Goal: Task Accomplishment & Management: Use online tool/utility

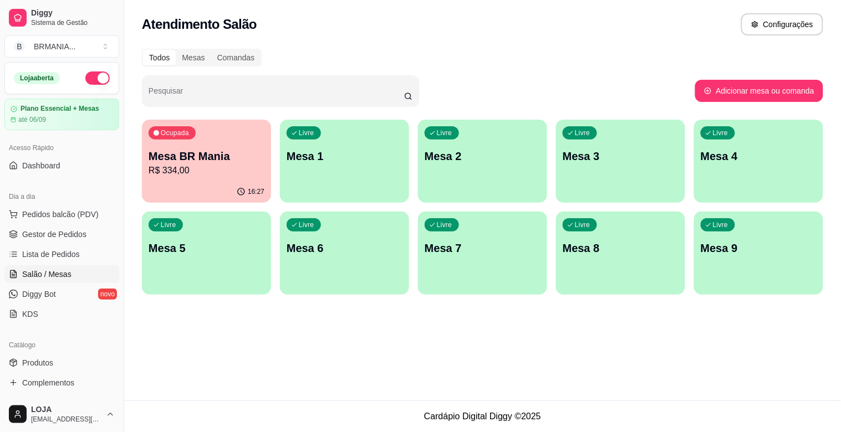
click at [331, 170] on div "Livre Mesa 1" at bounding box center [344, 155] width 129 height 70
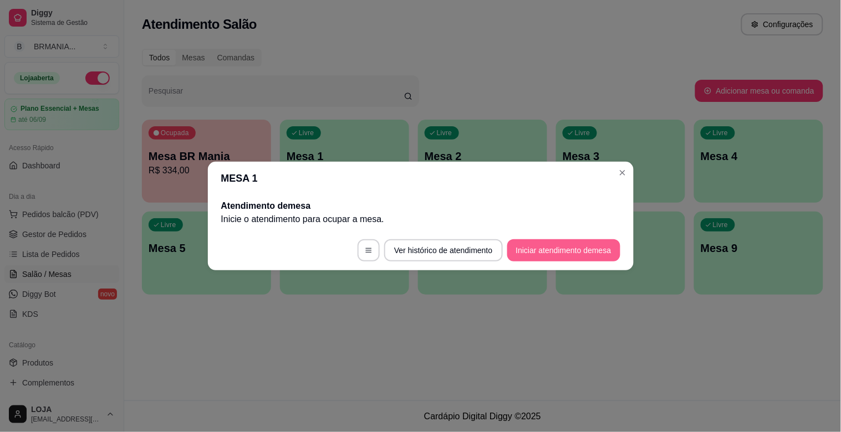
click at [565, 256] on button "Iniciar atendimento de mesa" at bounding box center [563, 250] width 113 height 22
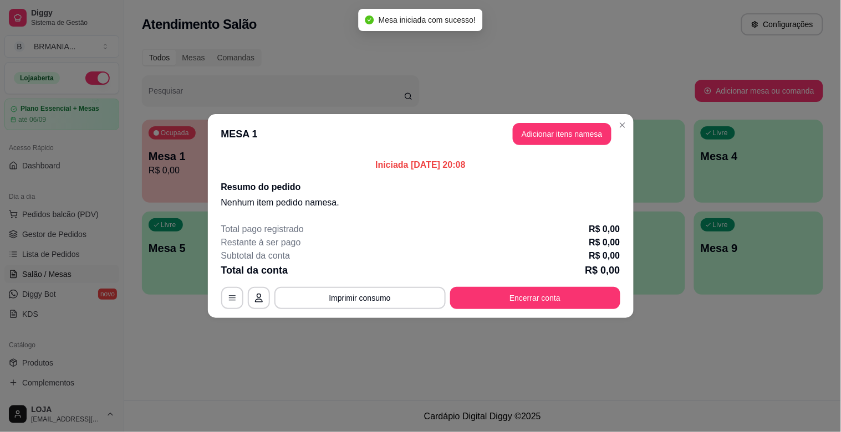
click at [561, 136] on button "Adicionar itens na mesa" at bounding box center [562, 134] width 99 height 22
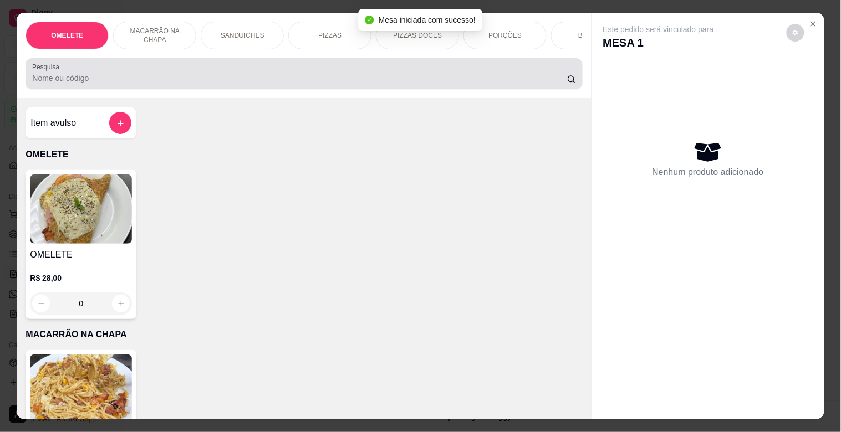
click at [174, 84] on input "Pesquisa" at bounding box center [299, 78] width 535 height 11
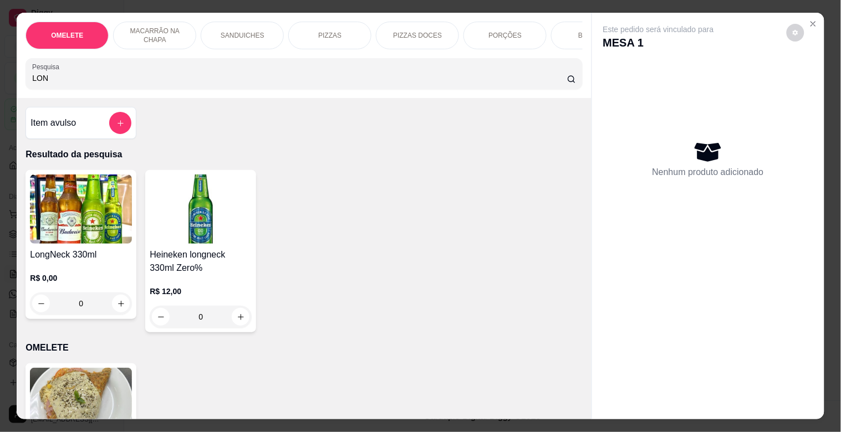
type input "LON"
click at [61, 273] on div "R$ 0,00 0" at bounding box center [81, 288] width 102 height 53
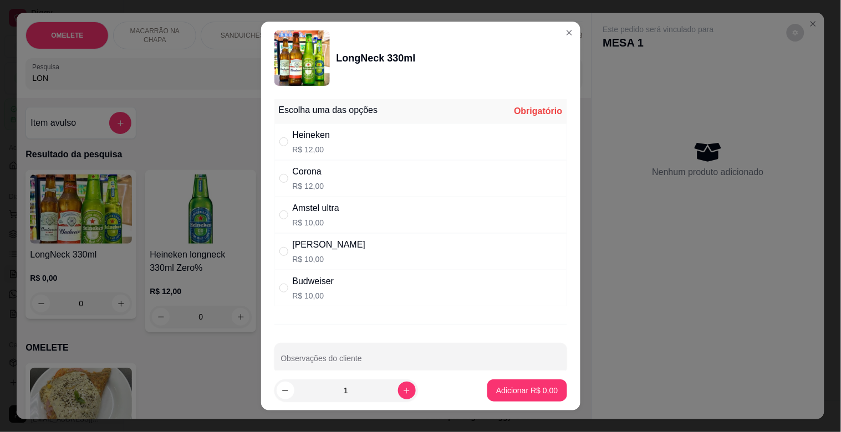
drag, startPoint x: 322, startPoint y: 175, endPoint x: 332, endPoint y: 178, distance: 10.0
click at [324, 175] on div "Corona R$ 12,00" at bounding box center [420, 178] width 293 height 37
radio input "true"
click at [401, 387] on button "increase-product-quantity" at bounding box center [407, 391] width 18 height 18
type input "2"
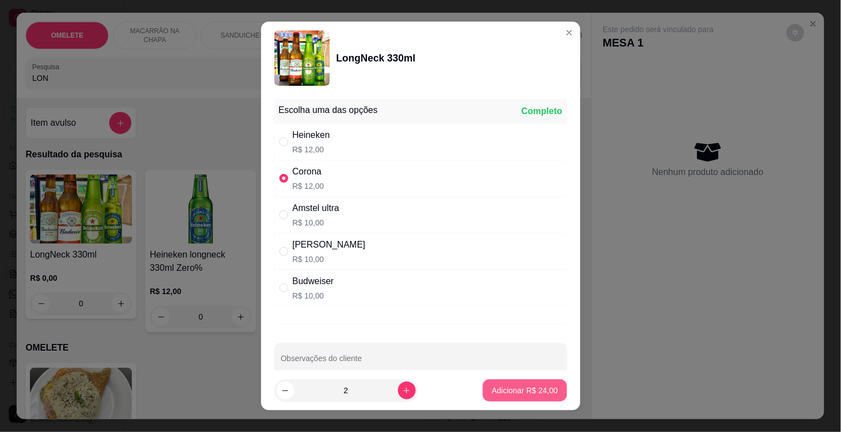
click at [496, 391] on p "Adicionar R$ 24,00" at bounding box center [525, 390] width 66 height 11
type input "2"
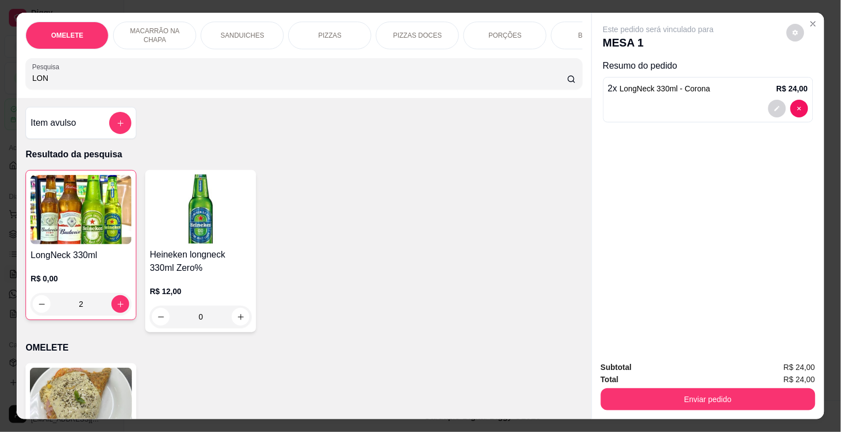
click at [244, 31] on p "SANDUICHES" at bounding box center [243, 35] width 44 height 9
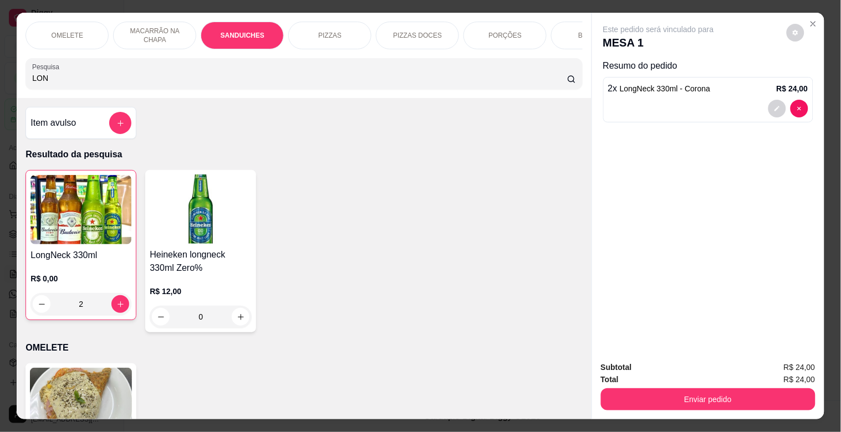
scroll to position [27, 0]
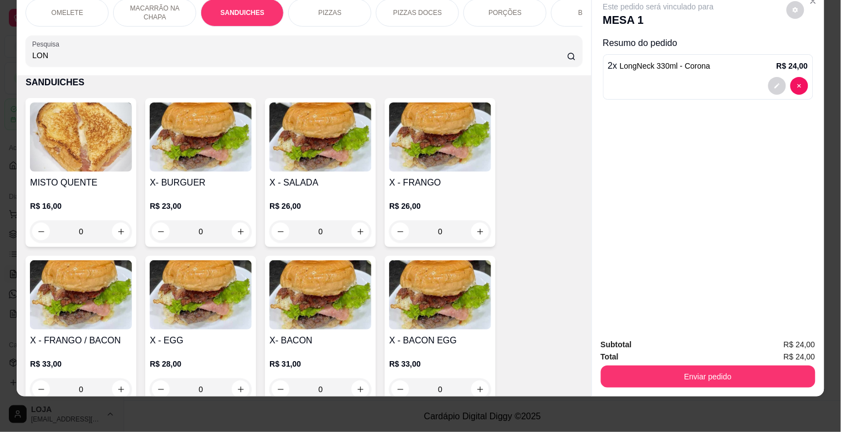
click at [436, 123] on img at bounding box center [440, 137] width 102 height 69
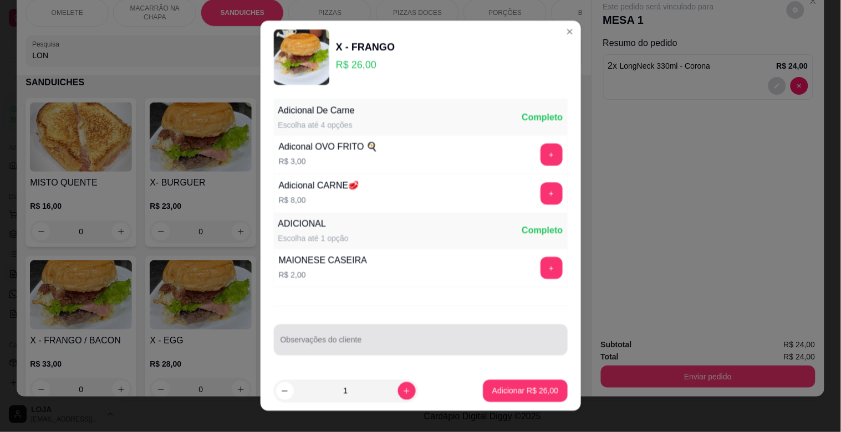
click at [424, 161] on div "Adiconal OVO FRITO 🍳 R$ 3,00 +" at bounding box center [420, 154] width 294 height 39
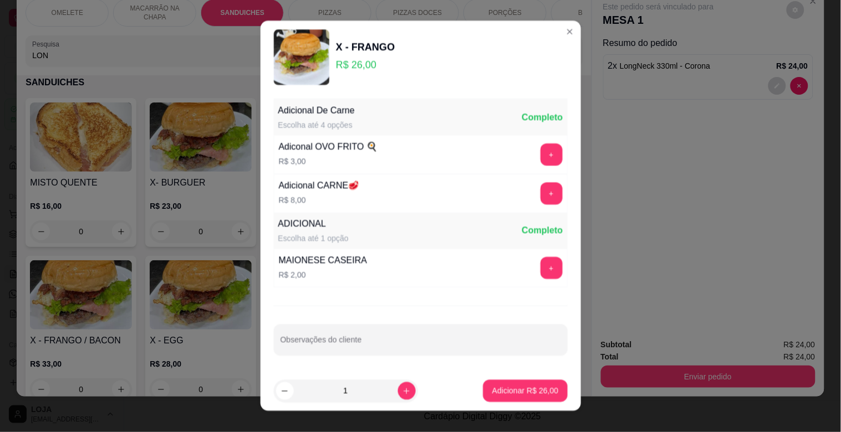
click at [450, 163] on div "Adiconal OVO FRITO 🍳 R$ 3,00 +" at bounding box center [420, 154] width 294 height 39
click at [463, 156] on div "Adiconal OVO FRITO 🍳 R$ 3,00 +" at bounding box center [420, 154] width 294 height 39
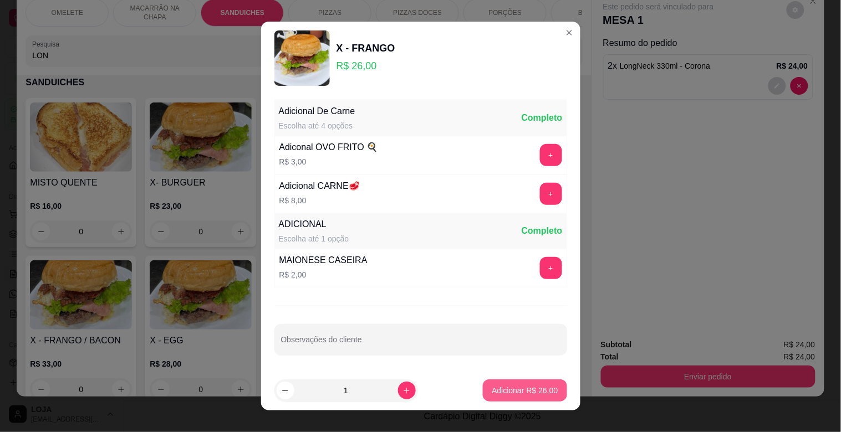
click at [510, 388] on p "Adicionar R$ 26,00" at bounding box center [525, 390] width 66 height 11
type input "1"
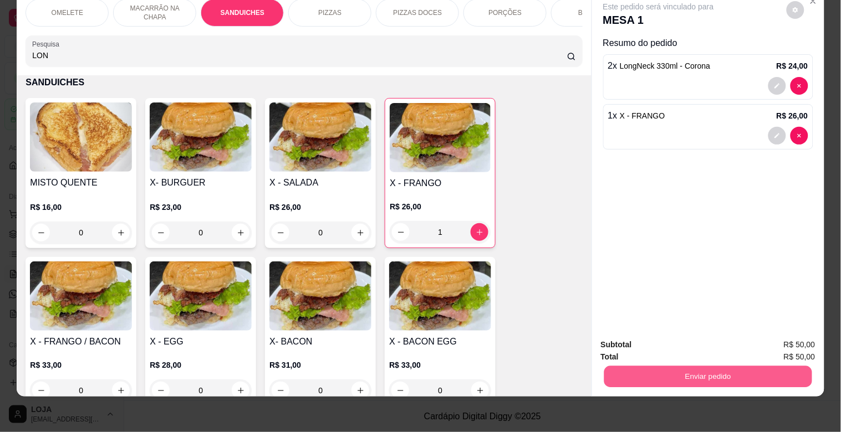
click at [748, 373] on button "Enviar pedido" at bounding box center [708, 377] width 208 height 22
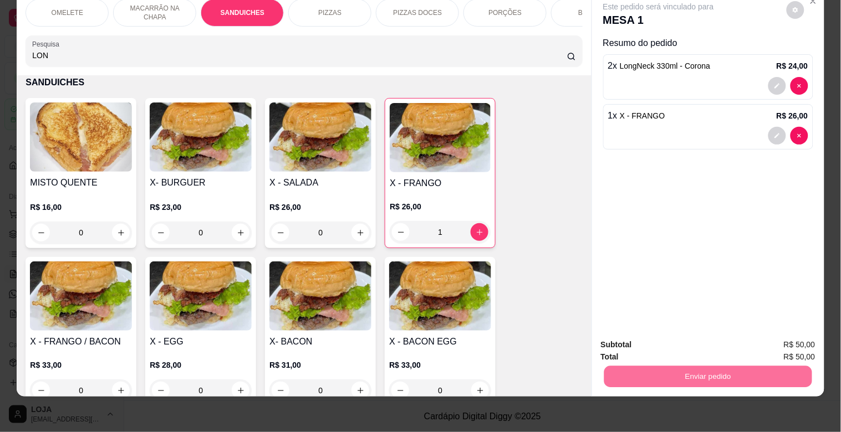
click at [662, 340] on button "Não registrar e enviar pedido" at bounding box center [671, 340] width 115 height 21
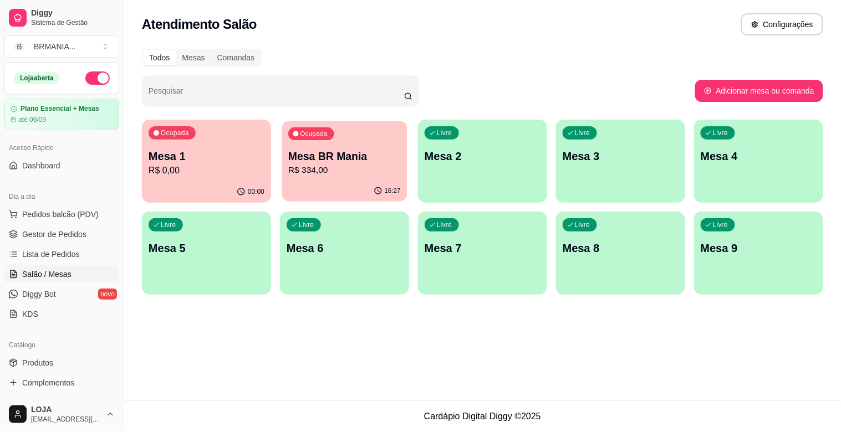
click at [322, 181] on div "16:27" at bounding box center [344, 191] width 125 height 21
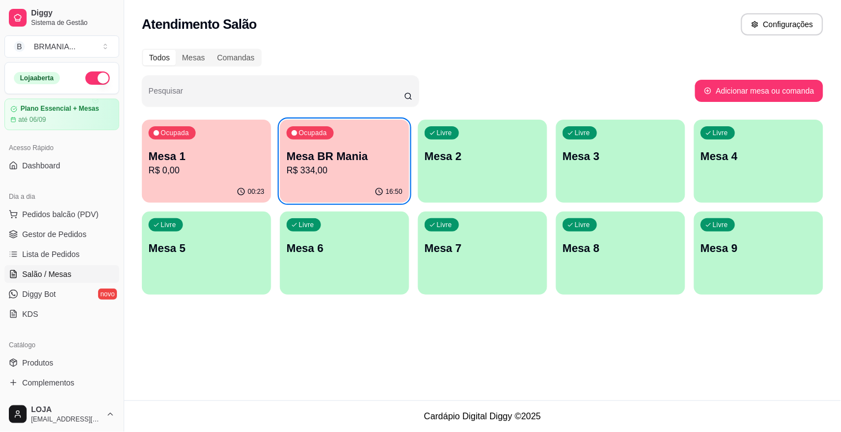
click at [203, 123] on div "Ocupada Mesa 1 R$ 0,00" at bounding box center [206, 151] width 129 height 62
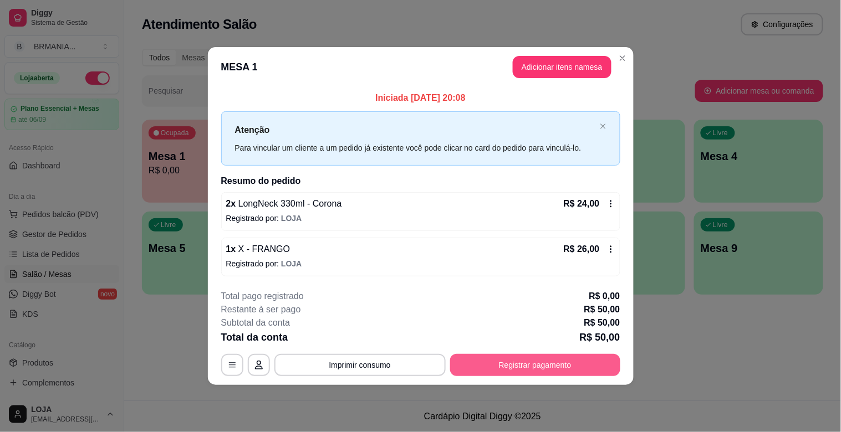
click at [506, 365] on button "Registrar pagamento" at bounding box center [535, 365] width 170 height 22
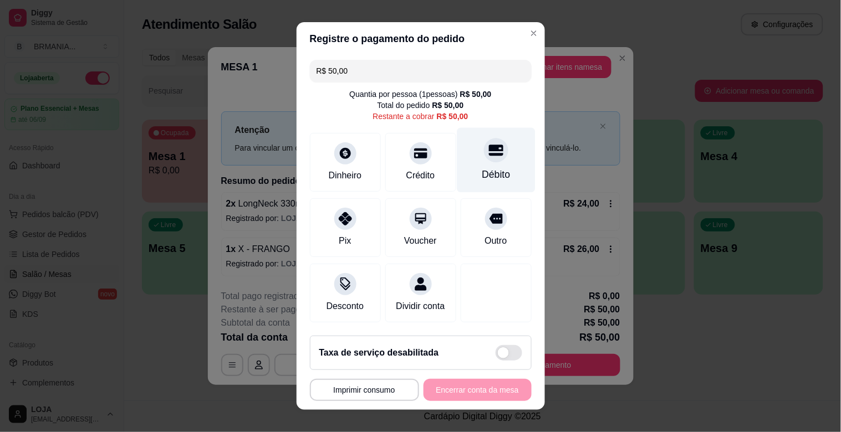
click at [488, 153] on icon at bounding box center [495, 150] width 14 height 11
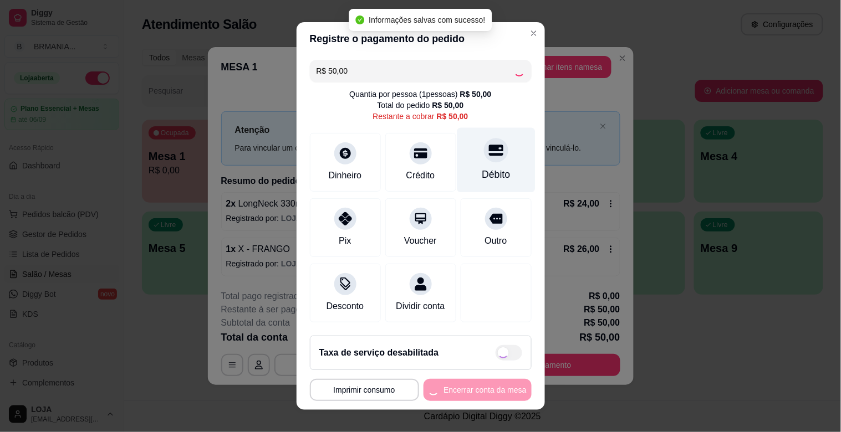
type input "R$ 0,00"
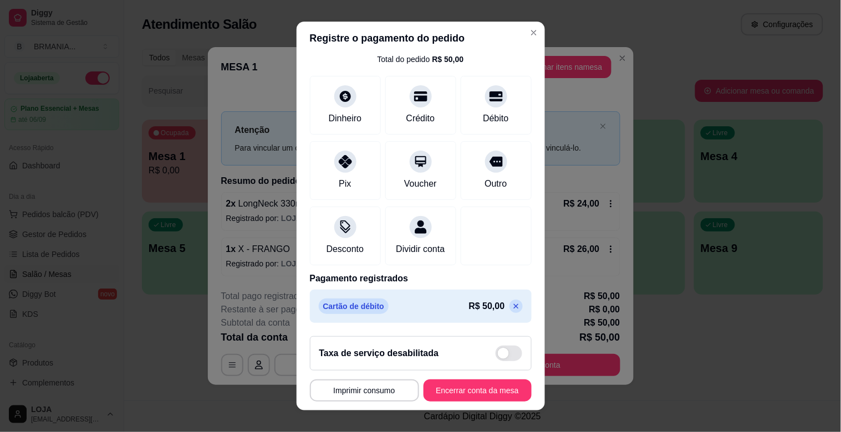
scroll to position [0, 0]
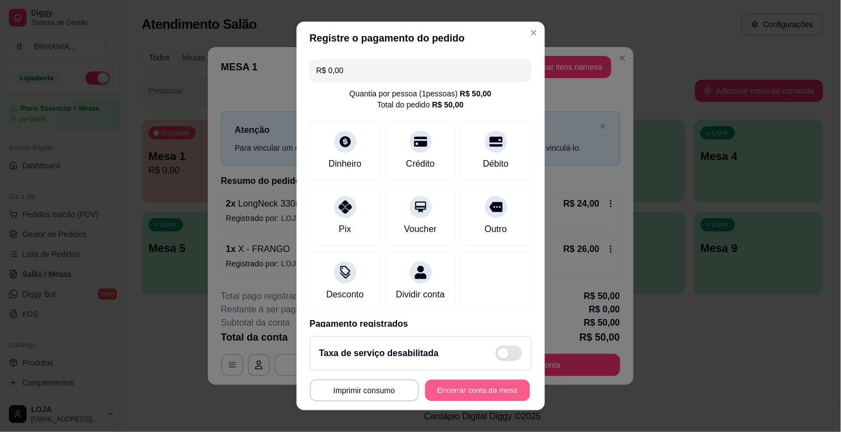
click at [453, 396] on button "Encerrar conta da mesa" at bounding box center [477, 391] width 105 height 22
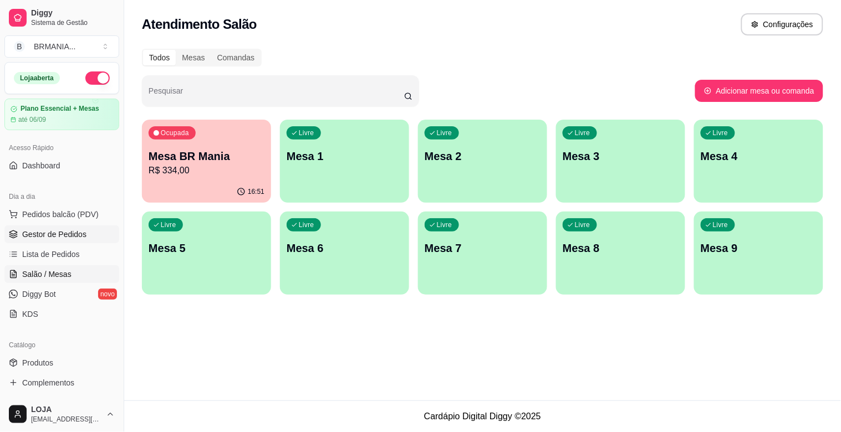
click at [73, 240] on link "Gestor de Pedidos" at bounding box center [61, 235] width 115 height 18
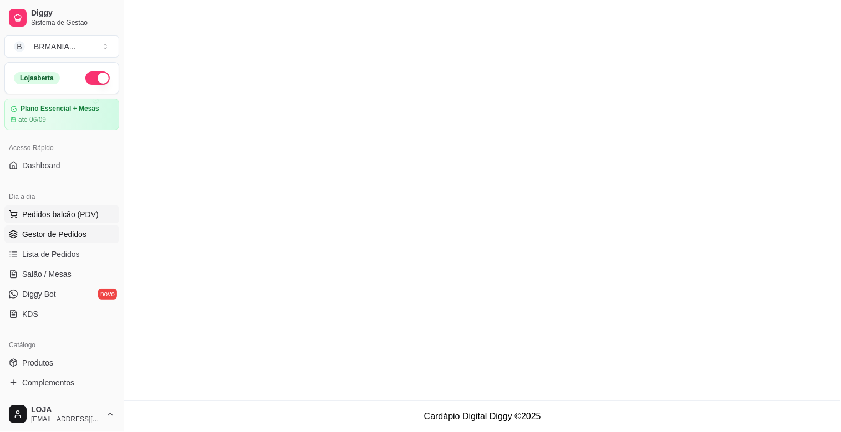
click at [58, 219] on span "Pedidos balcão (PDV)" at bounding box center [60, 214] width 77 height 11
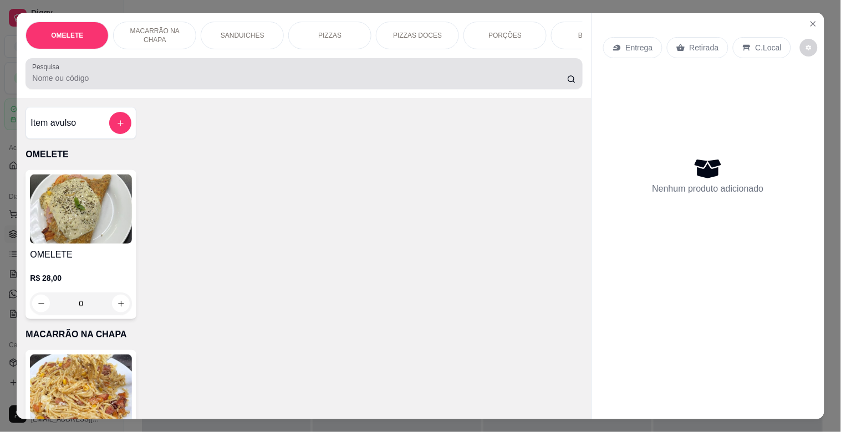
click at [137, 84] on input "Pesquisa" at bounding box center [299, 78] width 535 height 11
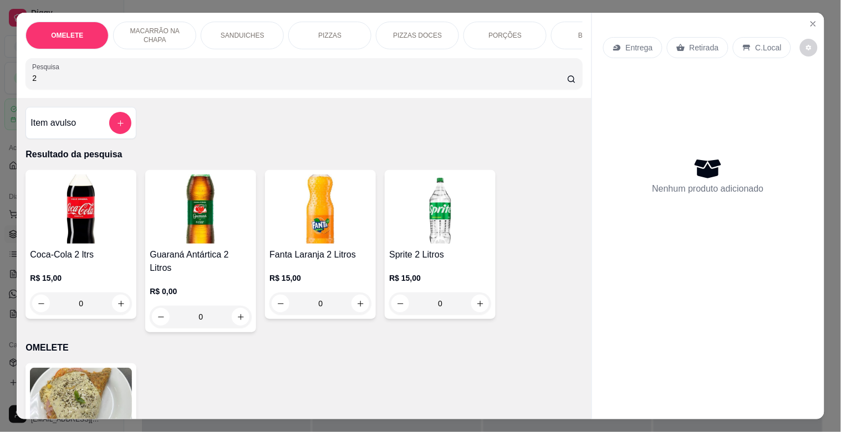
type input "2"
click at [55, 232] on img at bounding box center [81, 209] width 102 height 69
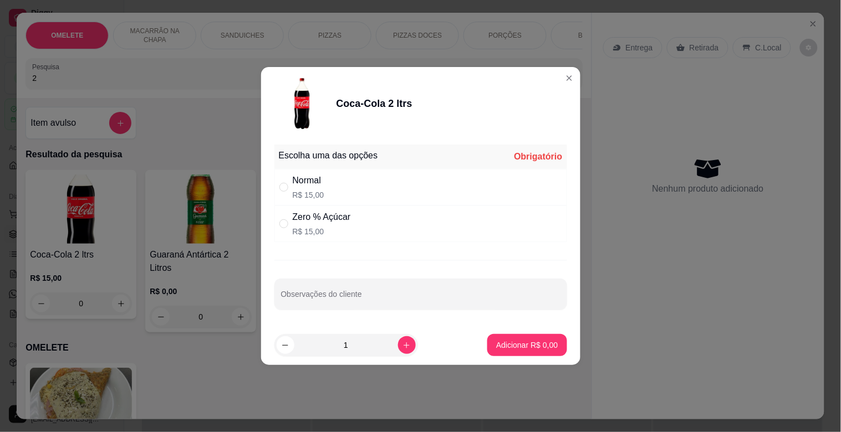
click at [319, 181] on div "Normal" at bounding box center [309, 180] width 32 height 13
radio input "true"
click at [520, 338] on button "Adicionar R$ 15,00" at bounding box center [525, 346] width 81 height 22
type input "1"
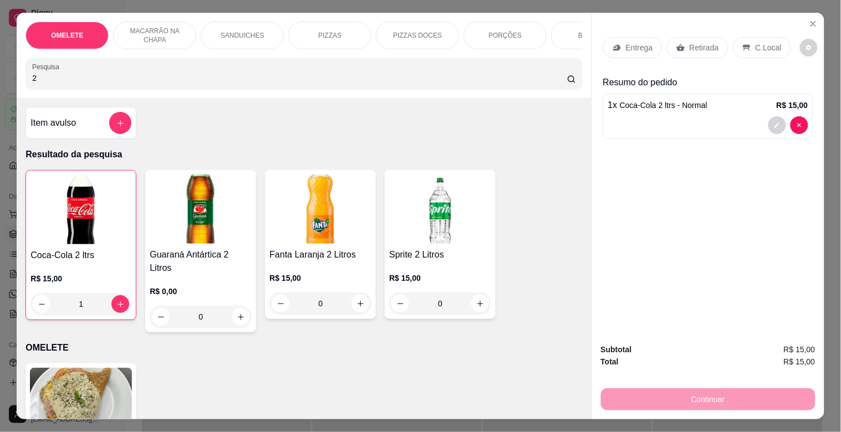
click at [677, 45] on icon at bounding box center [680, 47] width 8 height 7
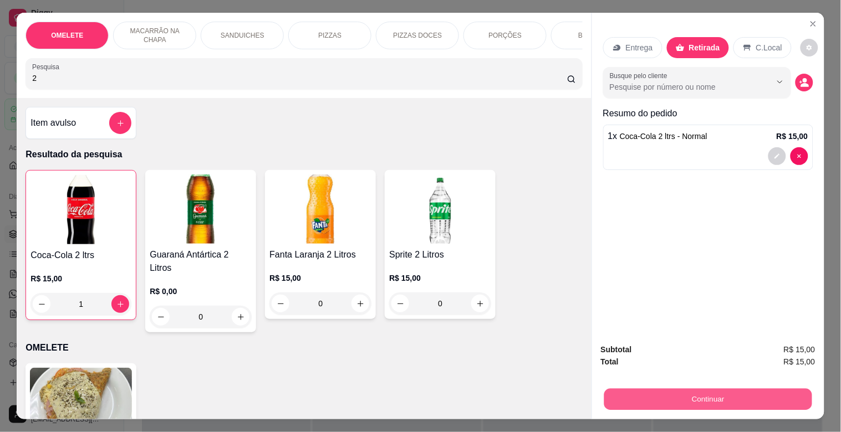
click at [702, 394] on button "Continuar" at bounding box center [708, 400] width 208 height 22
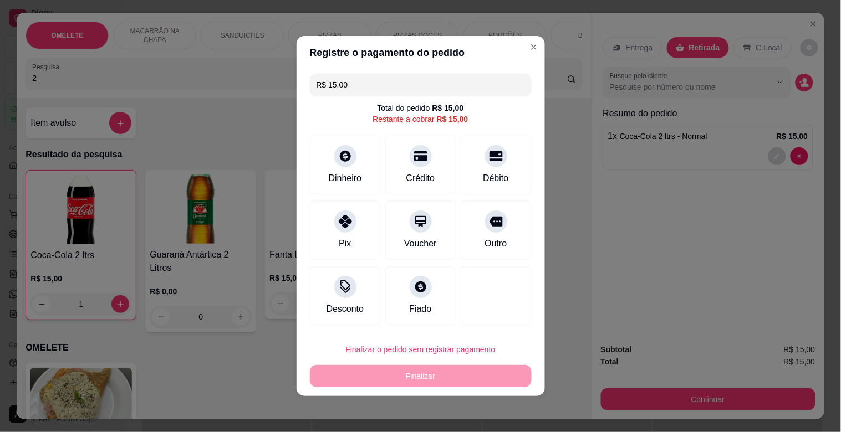
drag, startPoint x: 364, startPoint y: 90, endPoint x: 237, endPoint y: 116, distance: 129.7
click at [234, 116] on div "Registre o pagamento do pedido R$ 15,00 Total do pedido R$ 15,00 Restante a cob…" at bounding box center [420, 216] width 841 height 432
click at [353, 144] on div "Dinheiro" at bounding box center [345, 163] width 78 height 65
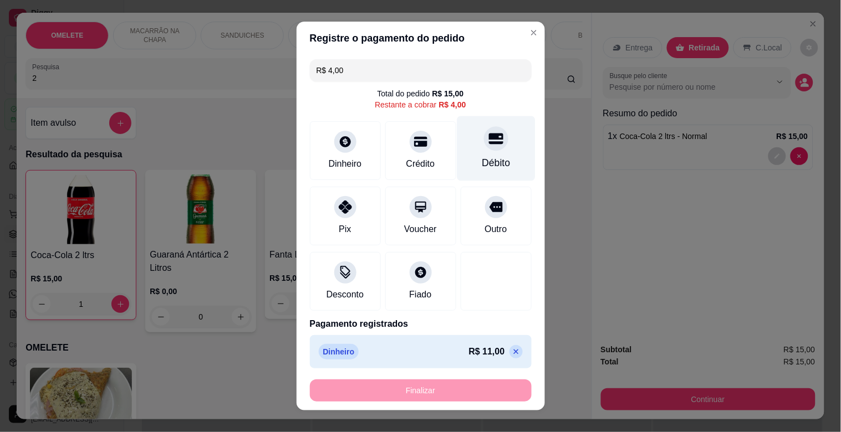
click at [488, 141] on icon at bounding box center [495, 138] width 14 height 14
type input "R$ 0,00"
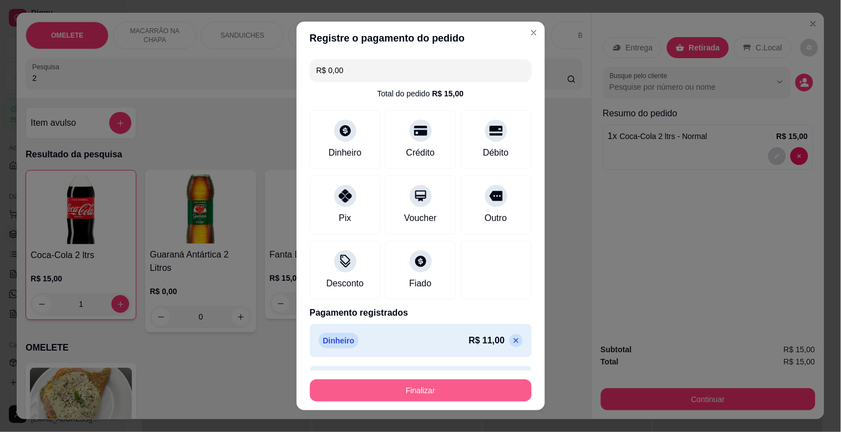
click at [422, 390] on button "Finalizar" at bounding box center [421, 391] width 222 height 22
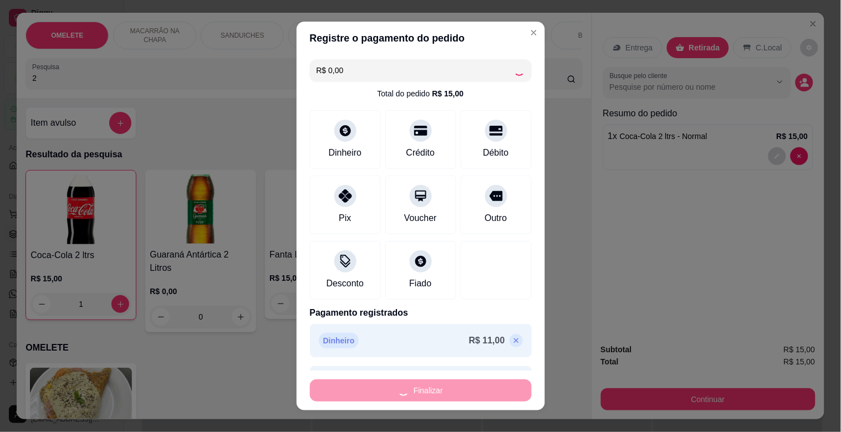
type input "0"
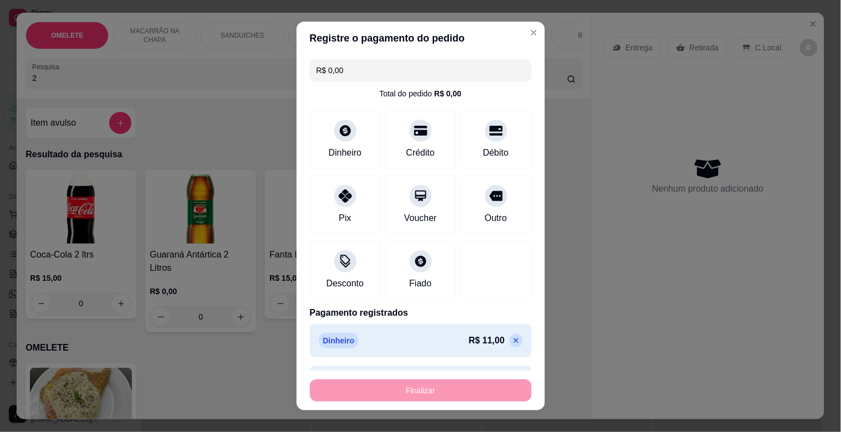
type input "-R$ 15,00"
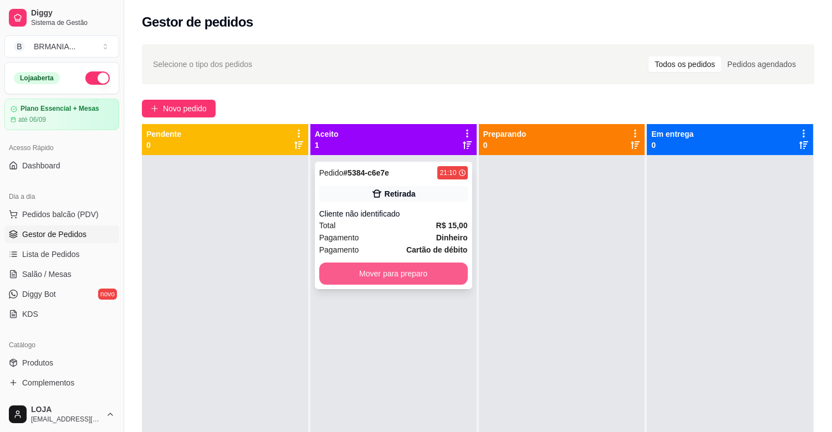
click at [399, 272] on button "Mover para preparo" at bounding box center [393, 274] width 149 height 22
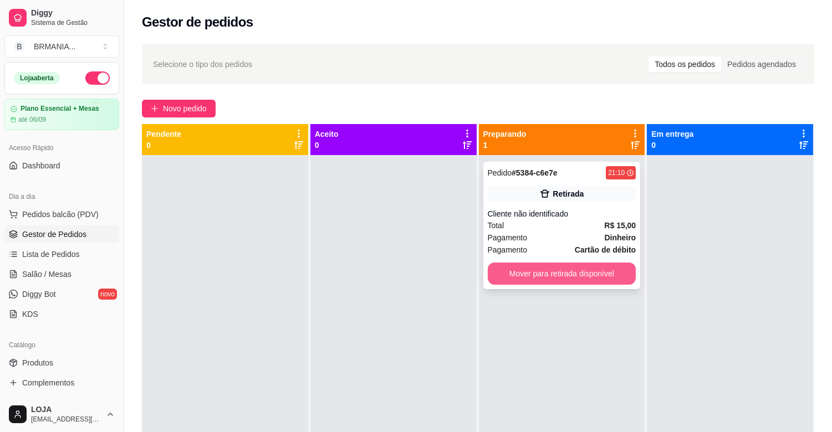
click at [562, 272] on button "Mover para retirada disponível" at bounding box center [562, 274] width 149 height 22
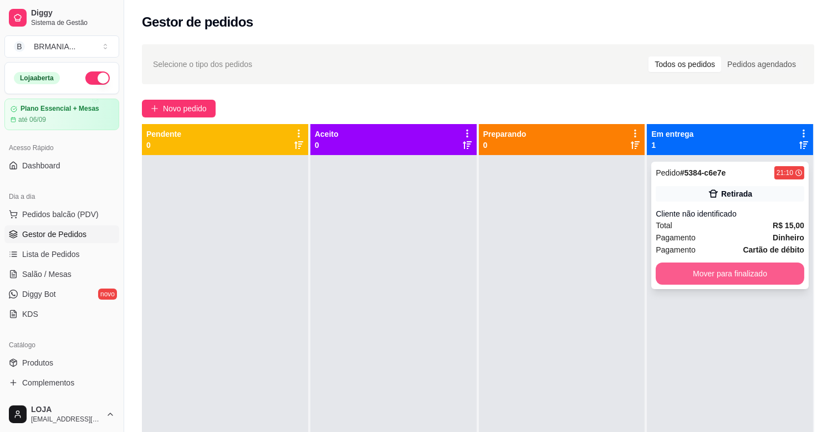
click at [696, 276] on button "Mover para finalizado" at bounding box center [730, 274] width 149 height 22
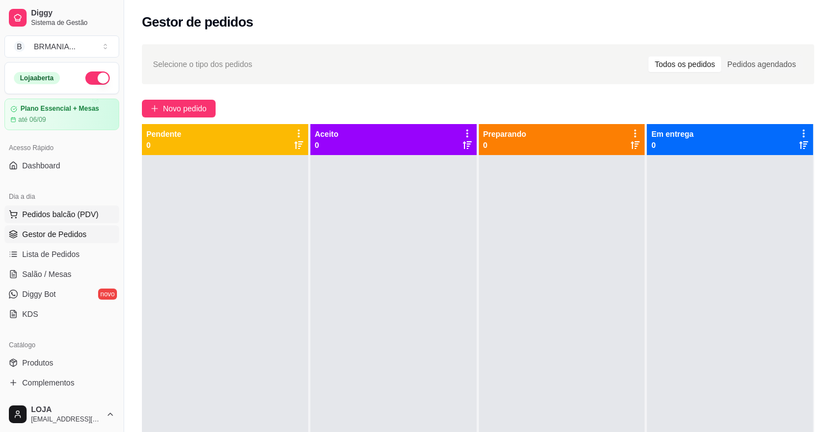
click at [57, 213] on span "Pedidos balcão (PDV)" at bounding box center [60, 214] width 77 height 11
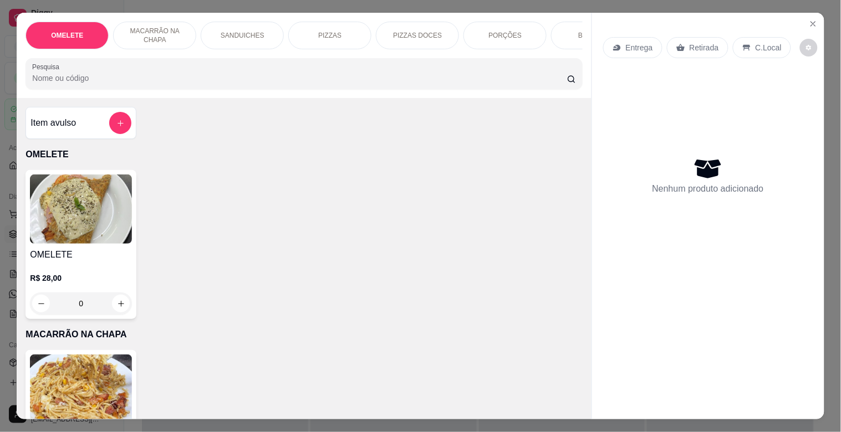
click at [239, 23] on div "SANDUICHES" at bounding box center [242, 36] width 83 height 28
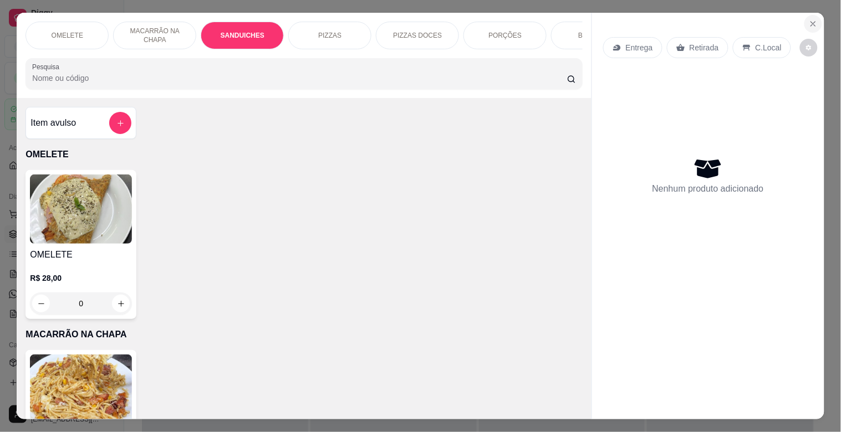
click at [813, 20] on button "Close" at bounding box center [813, 24] width 18 height 18
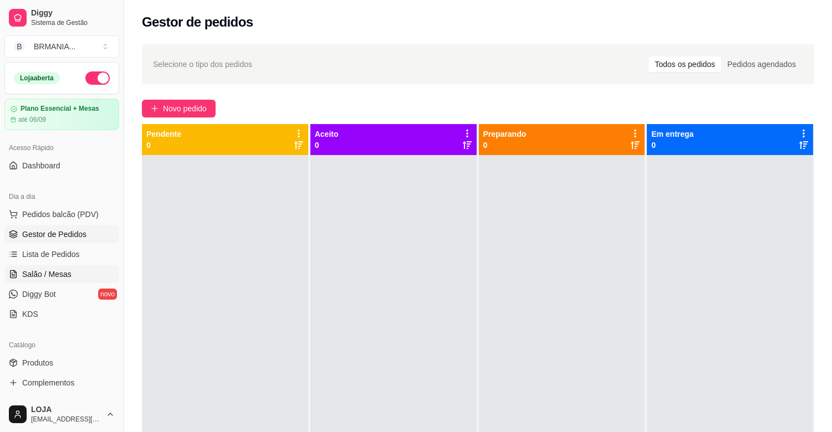
click at [45, 271] on span "Salão / Mesas" at bounding box center [46, 274] width 49 height 11
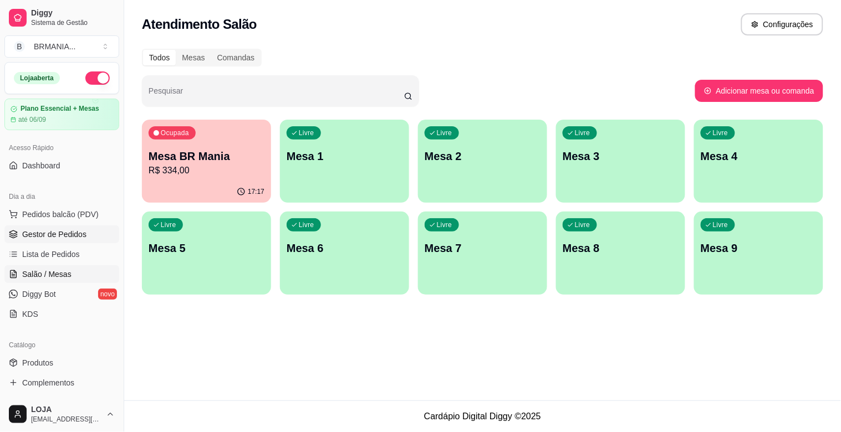
click at [57, 234] on span "Gestor de Pedidos" at bounding box center [54, 234] width 64 height 11
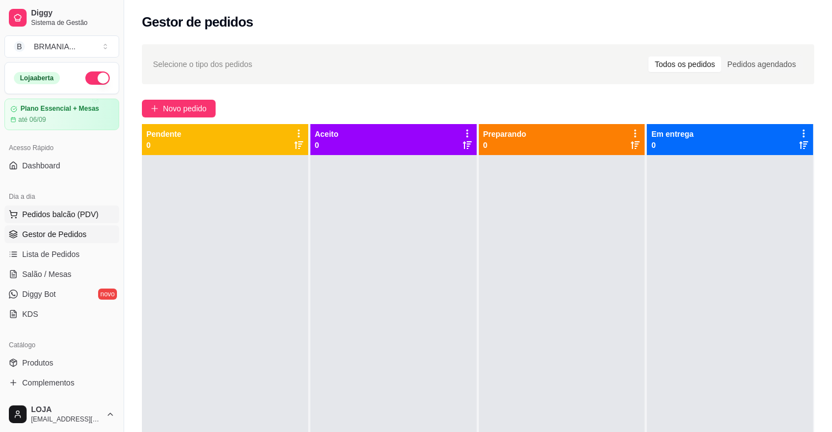
click at [65, 207] on button "Pedidos balcão (PDV)" at bounding box center [61, 215] width 115 height 18
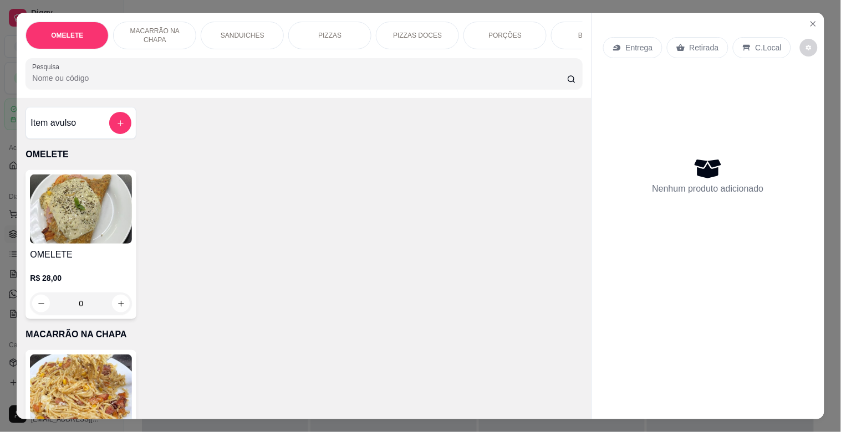
click at [164, 84] on input "Pesquisa" at bounding box center [299, 78] width 535 height 11
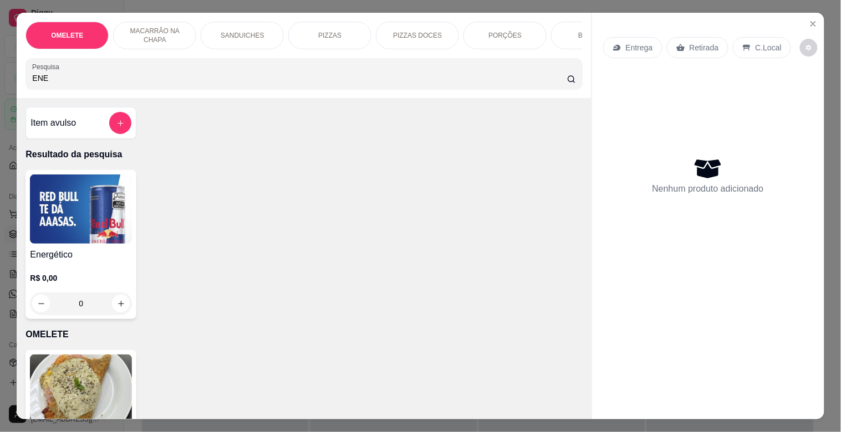
type input "ENE"
click at [93, 237] on img at bounding box center [81, 209] width 102 height 69
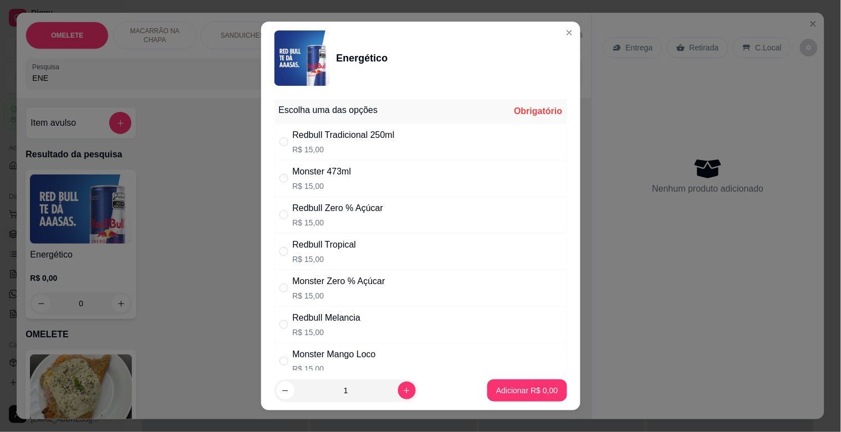
click at [376, 292] on p "R$ 15,00" at bounding box center [339, 295] width 93 height 11
radio input "true"
click at [510, 391] on p "Adicionar R$ 15,00" at bounding box center [525, 390] width 64 height 11
type input "1"
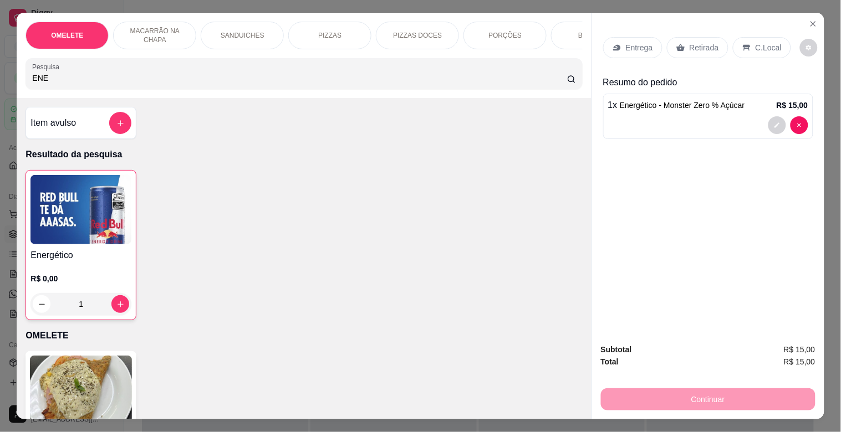
click at [758, 42] on p "C.Local" at bounding box center [769, 47] width 26 height 11
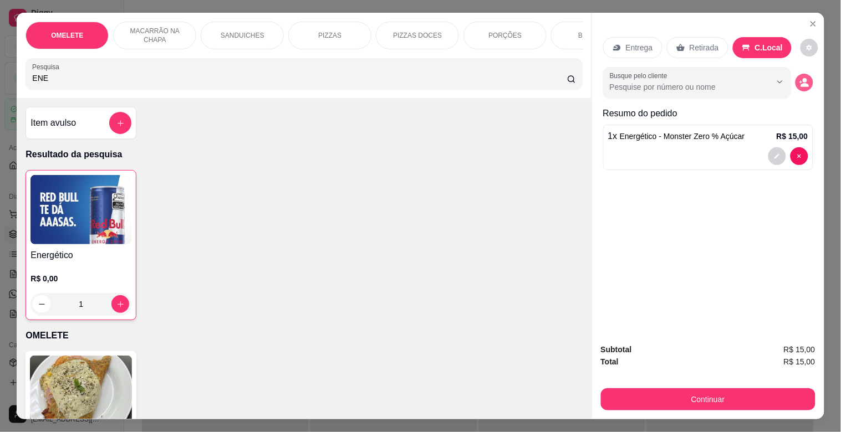
click at [803, 79] on circle "decrease-product-quantity" at bounding box center [805, 81] width 4 height 4
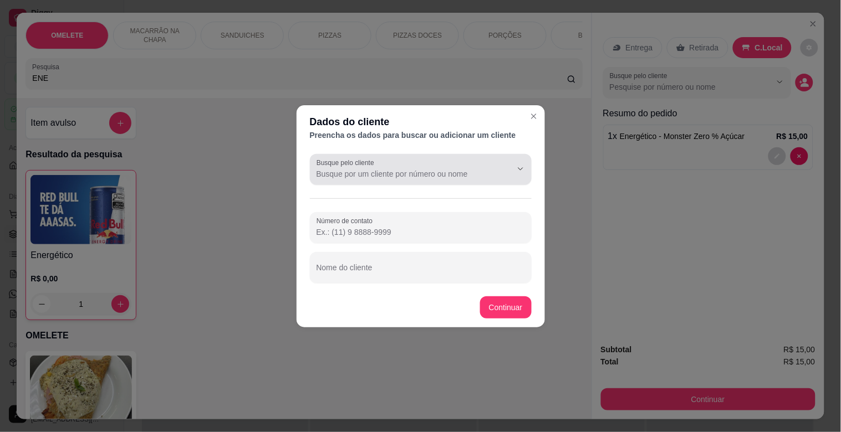
click at [392, 172] on input "Busque pelo cliente" at bounding box center [405, 174] width 177 height 11
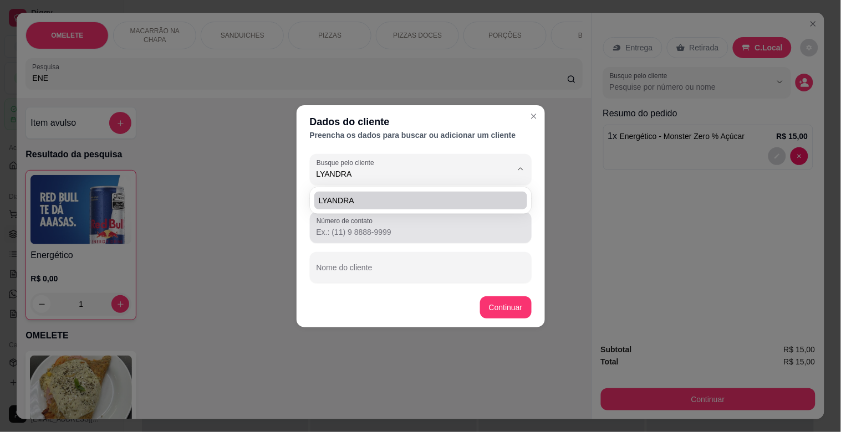
type input "LYANDRA"
click at [353, 213] on div "LYANDRA" at bounding box center [421, 200] width 222 height 27
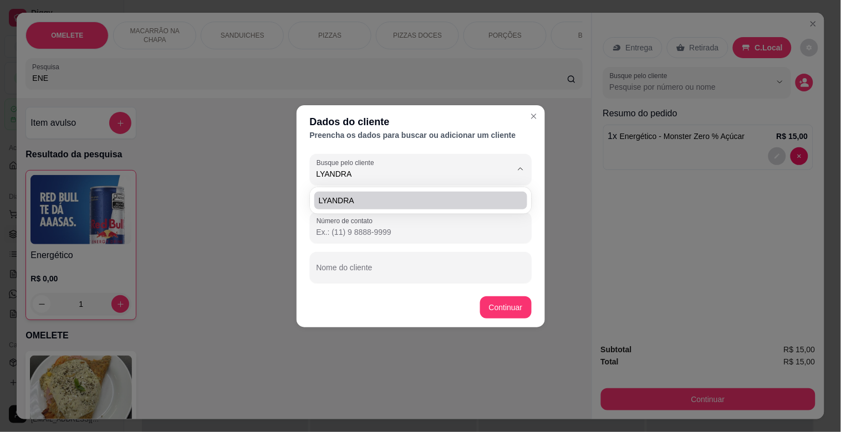
click at [363, 203] on span "LYANDRA" at bounding box center [415, 200] width 193 height 11
type input "[PHONE_NUMBER]"
type input "LYANDRA"
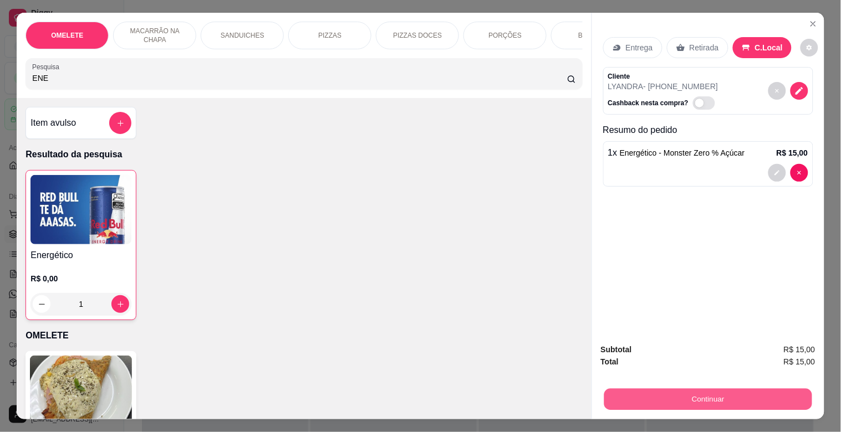
click at [642, 397] on button "Continuar" at bounding box center [708, 400] width 208 height 22
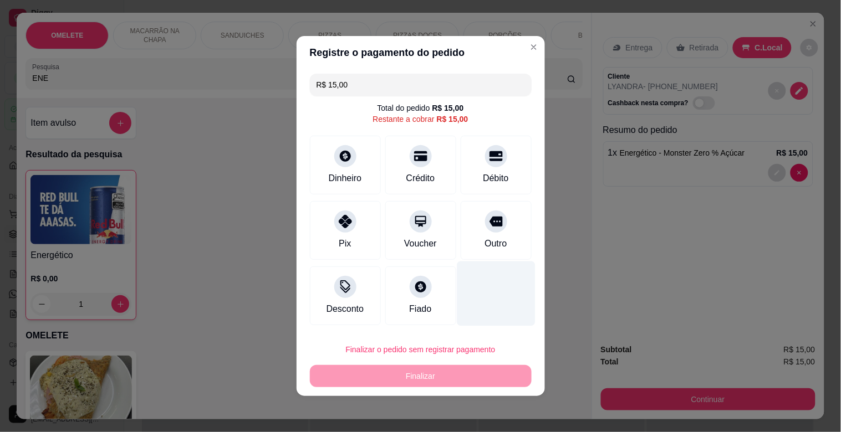
drag, startPoint x: 488, startPoint y: 236, endPoint x: 507, endPoint y: 292, distance: 59.3
click at [488, 234] on div "Outro" at bounding box center [496, 230] width 71 height 59
type input "R$ 0,00"
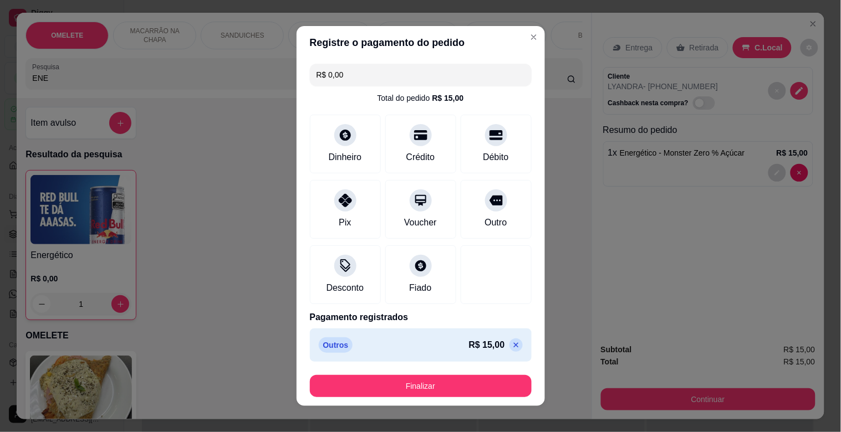
click at [427, 391] on button "Finalizar" at bounding box center [421, 386] width 222 height 22
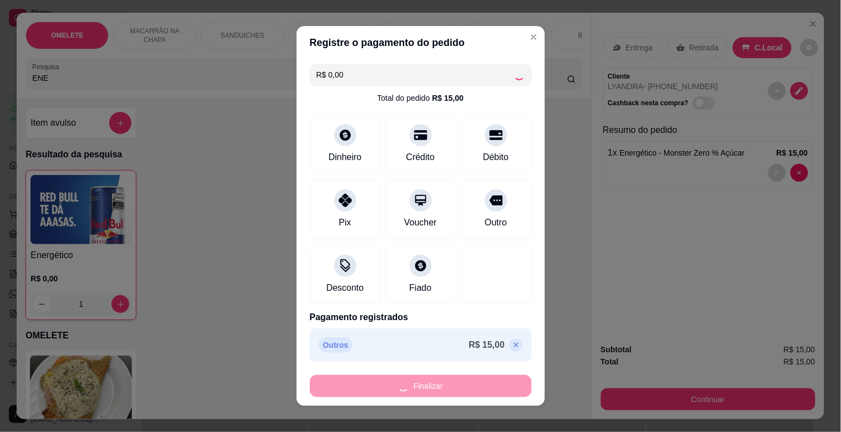
type input "0"
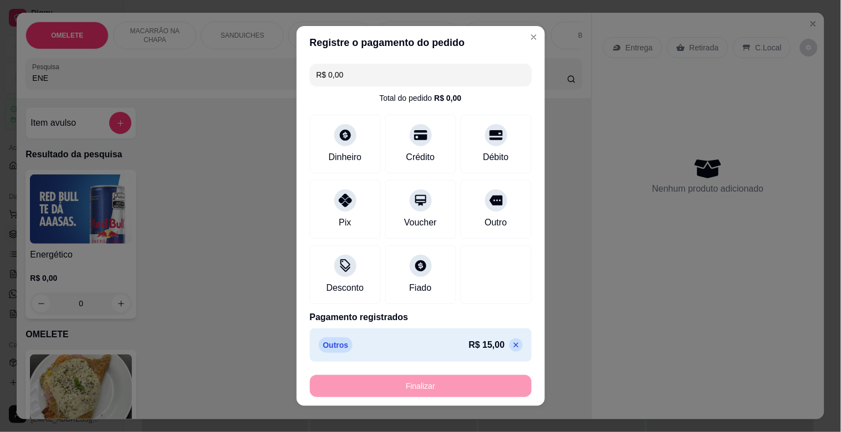
type input "-R$ 15,00"
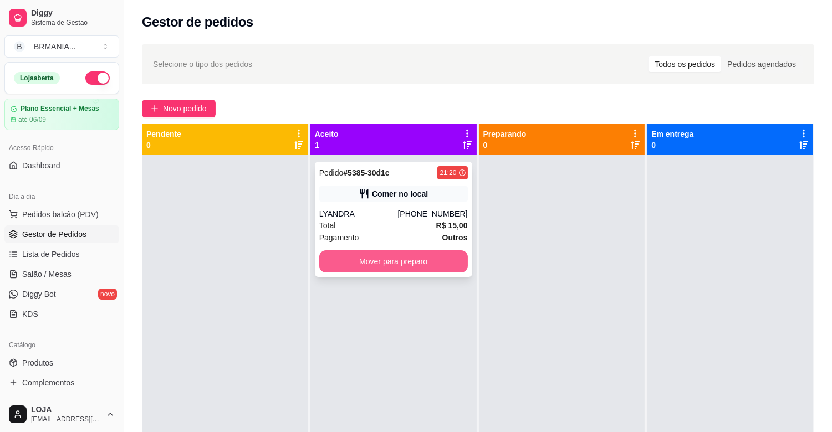
click at [444, 262] on button "Mover para preparo" at bounding box center [393, 262] width 149 height 22
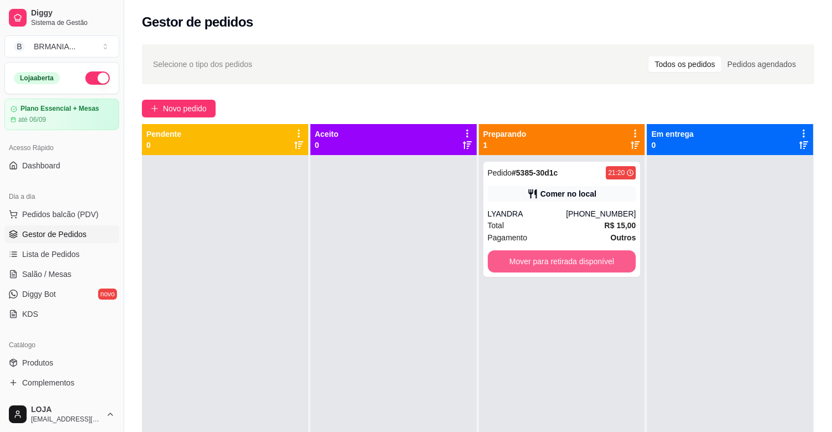
click at [567, 262] on button "Mover para retirada disponível" at bounding box center [562, 262] width 149 height 22
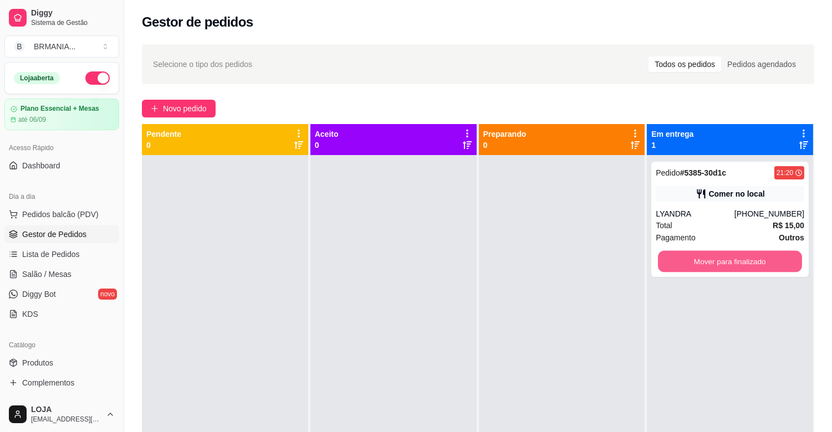
click at [666, 262] on button "Mover para finalizado" at bounding box center [730, 262] width 144 height 22
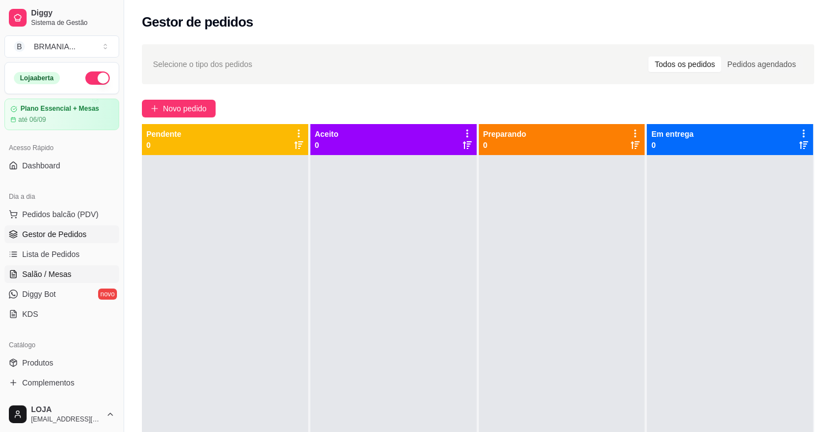
click at [39, 278] on span "Salão / Mesas" at bounding box center [46, 274] width 49 height 11
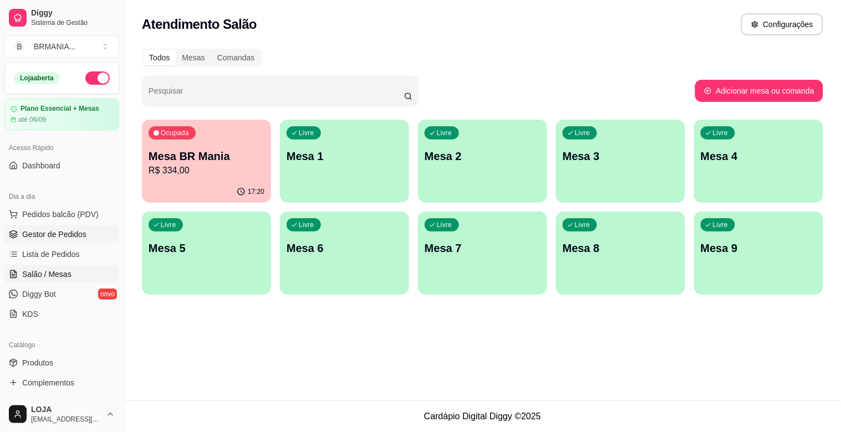
click at [53, 238] on span "Gestor de Pedidos" at bounding box center [54, 234] width 64 height 11
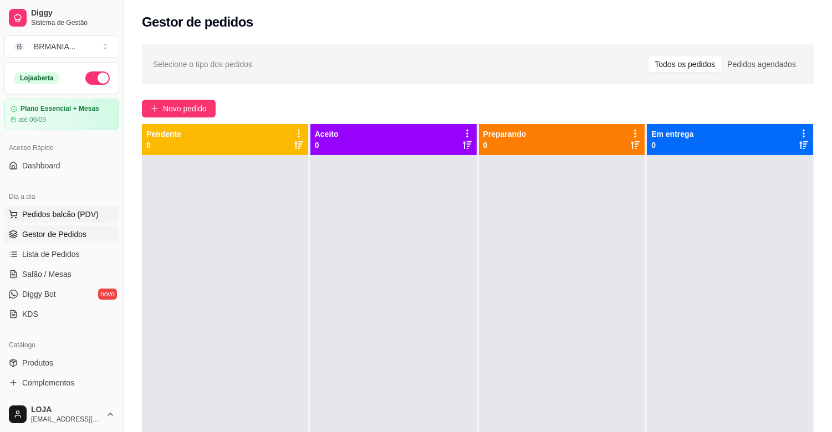
click at [76, 215] on span "Pedidos balcão (PDV)" at bounding box center [60, 214] width 77 height 11
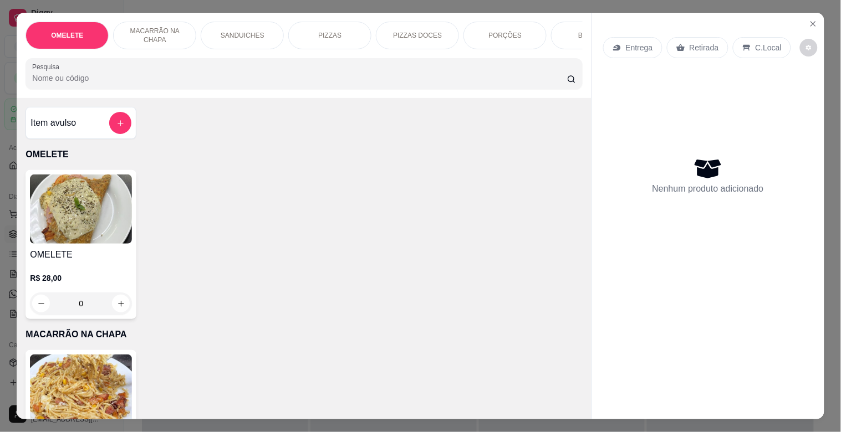
click at [195, 84] on input "Pesquisa" at bounding box center [299, 78] width 535 height 11
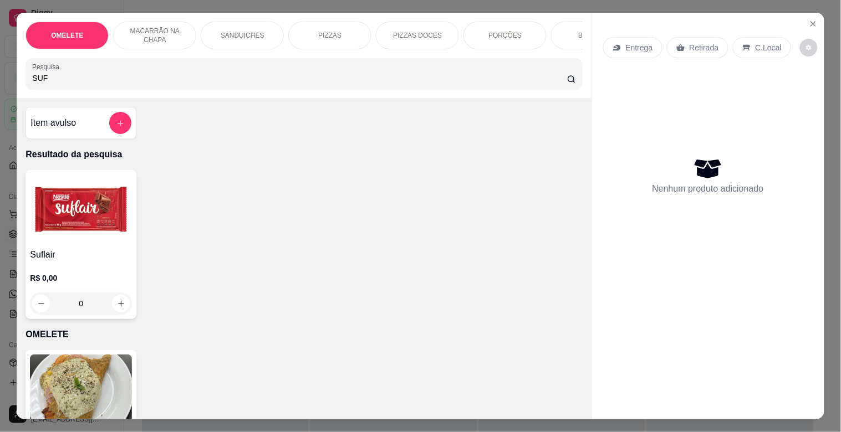
type input "SUF"
click at [93, 253] on h4 "Suflair" at bounding box center [81, 254] width 102 height 13
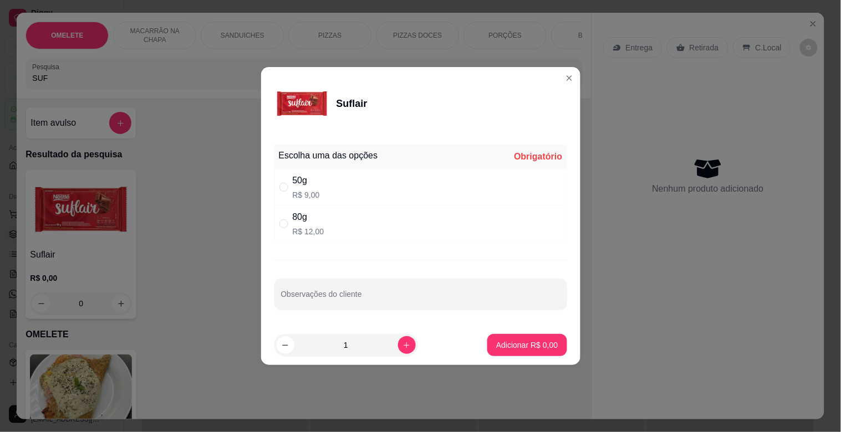
click at [313, 180] on div "50g" at bounding box center [306, 180] width 27 height 13
radio input "true"
click at [398, 345] on button "increase-product-quantity" at bounding box center [407, 345] width 18 height 18
type input "2"
click at [528, 345] on p "Adicionar R$ 18,00" at bounding box center [525, 345] width 64 height 11
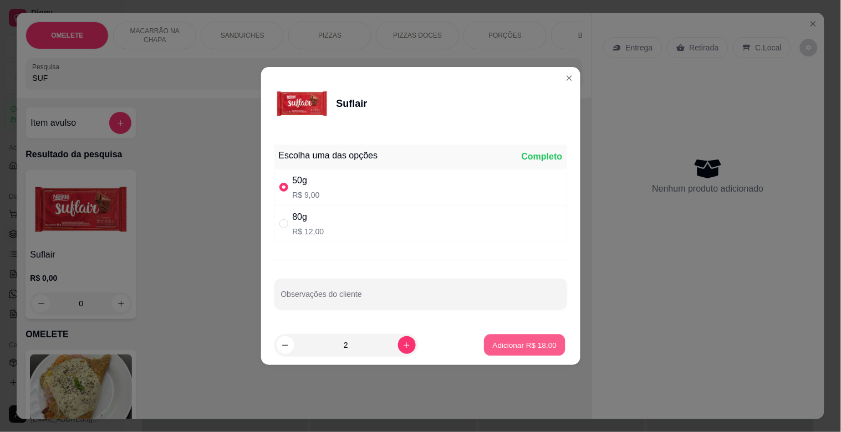
type input "2"
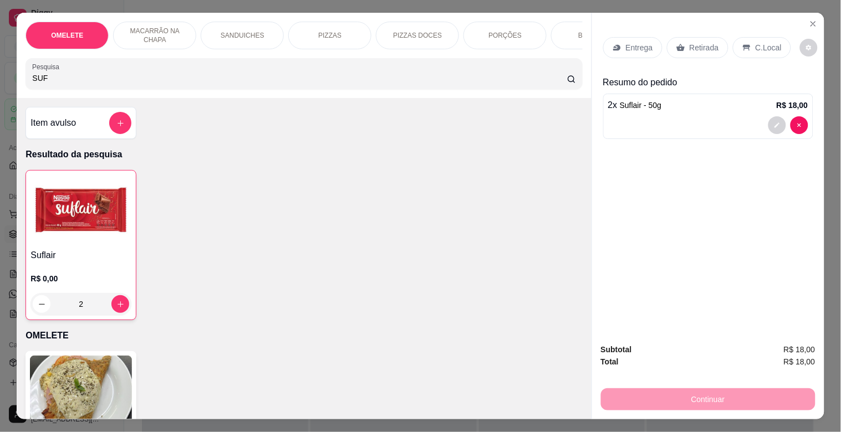
click at [694, 48] on p "Retirada" at bounding box center [704, 47] width 29 height 11
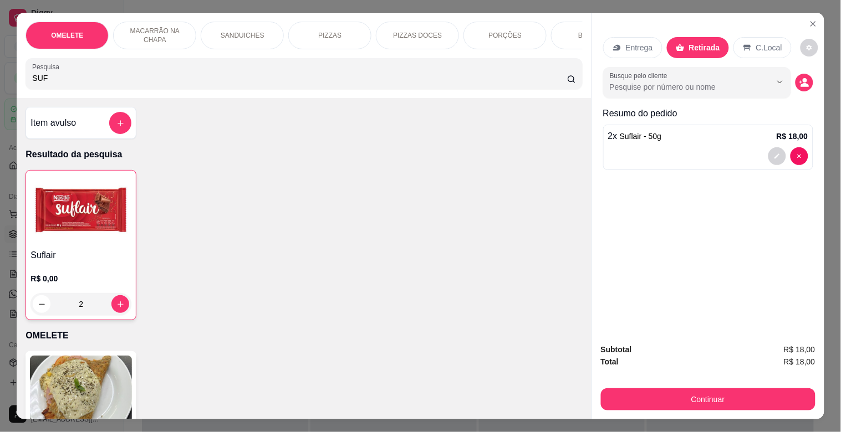
click at [724, 386] on div "Continuar" at bounding box center [708, 398] width 215 height 25
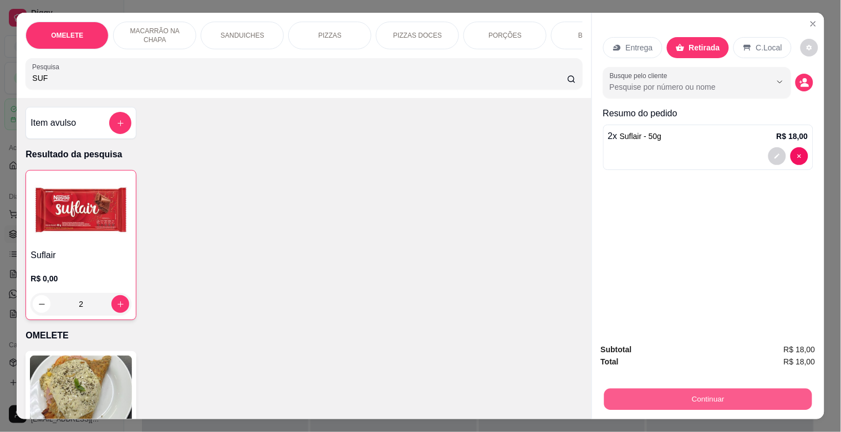
click at [727, 395] on button "Continuar" at bounding box center [708, 400] width 208 height 22
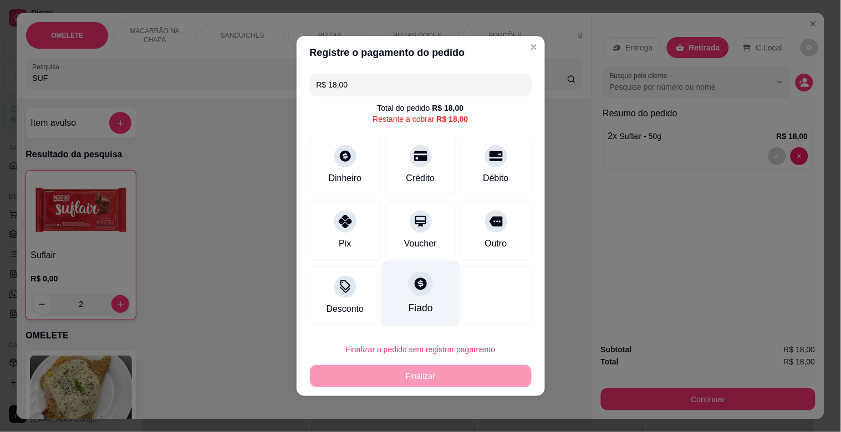
drag, startPoint x: 334, startPoint y: 231, endPoint x: 384, endPoint y: 271, distance: 63.9
click at [336, 231] on div "Pix" at bounding box center [345, 230] width 71 height 59
type input "R$ 0,00"
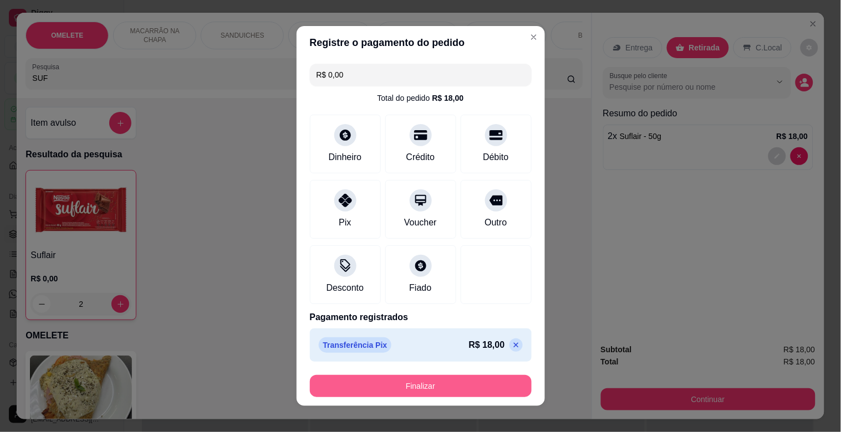
click at [425, 385] on button "Finalizar" at bounding box center [421, 386] width 222 height 22
click at [425, 385] on div "Finalizar" at bounding box center [421, 386] width 222 height 22
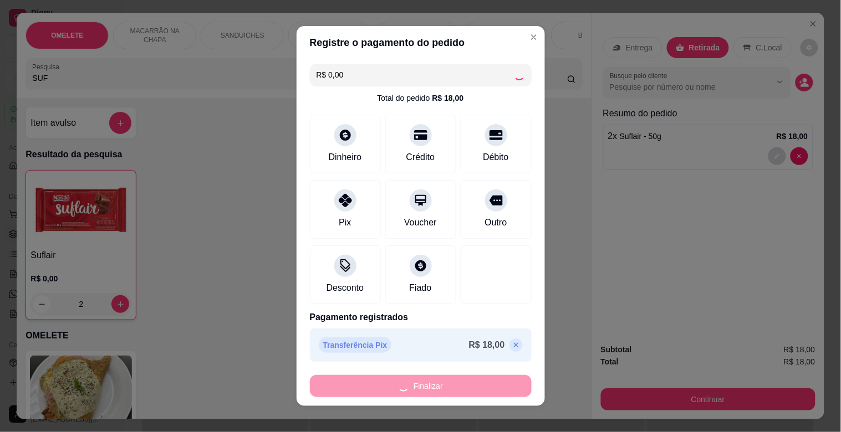
type input "0"
type input "-R$ 18,00"
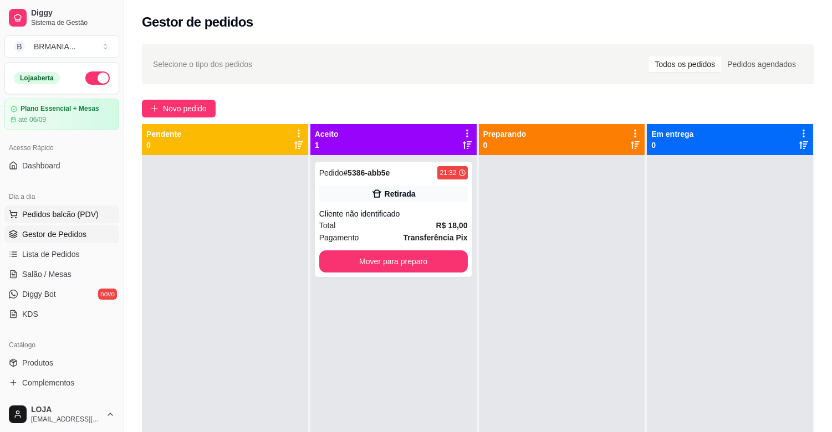
click at [55, 214] on span "Pedidos balcão (PDV)" at bounding box center [60, 214] width 77 height 11
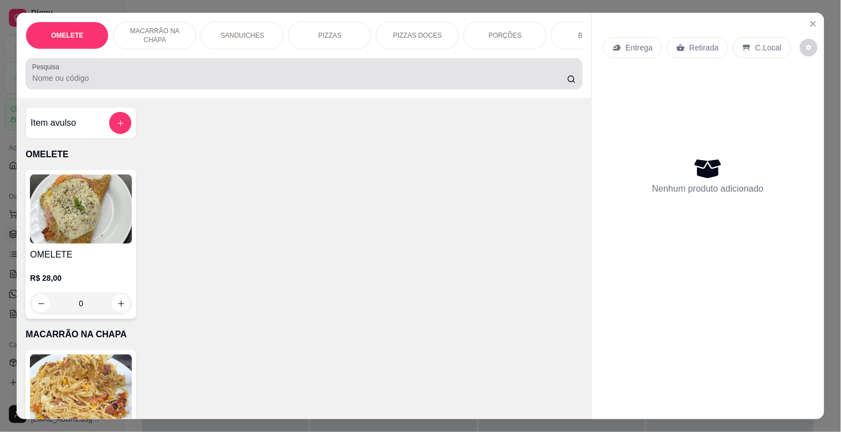
click at [121, 85] on div at bounding box center [303, 74] width 543 height 22
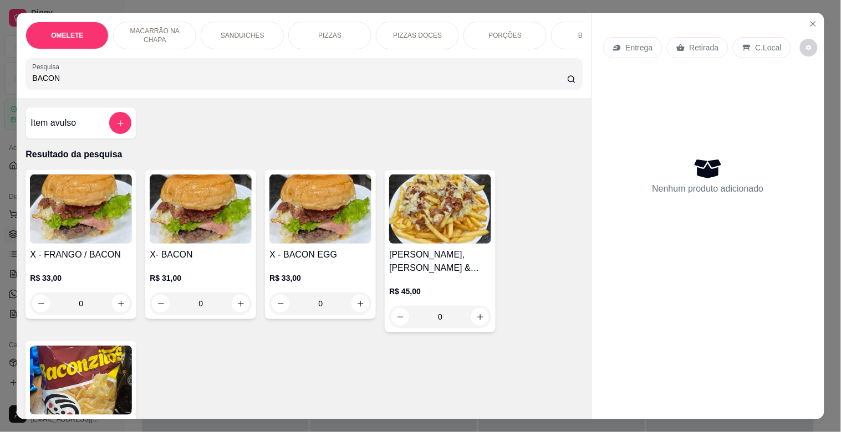
type input "BACON"
click at [172, 234] on img at bounding box center [201, 209] width 102 height 69
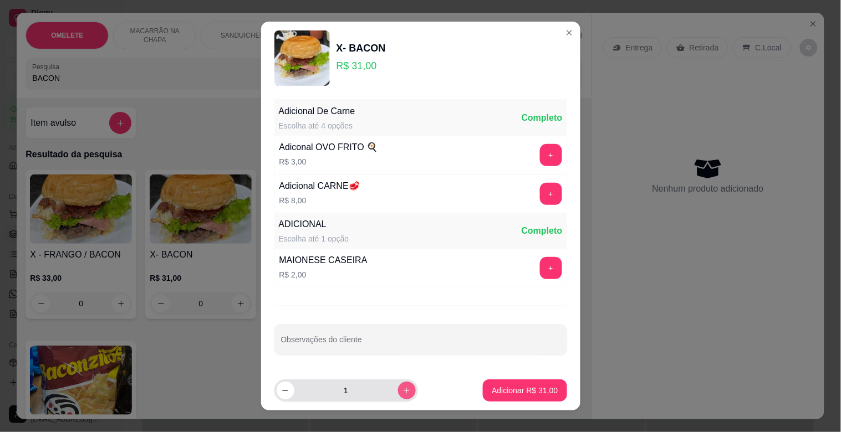
click at [398, 389] on button "increase-product-quantity" at bounding box center [407, 391] width 18 height 18
type input "2"
click at [534, 388] on p "Adicionar R$ 62,00" at bounding box center [525, 390] width 64 height 11
type input "2"
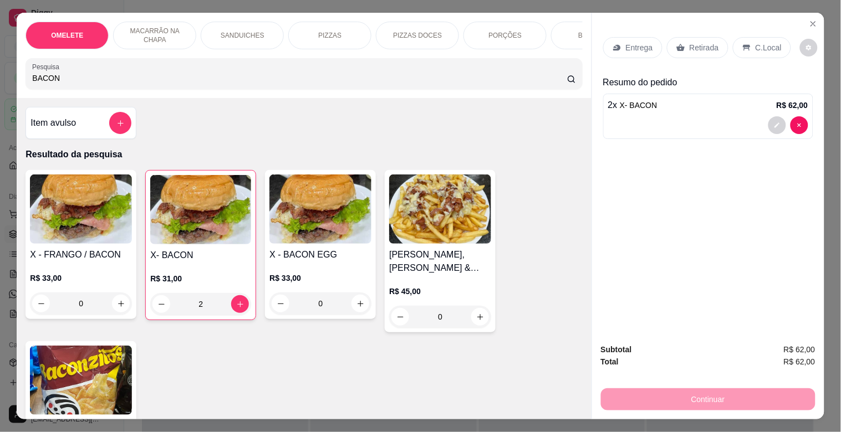
click at [701, 42] on p "Retirada" at bounding box center [704, 47] width 29 height 11
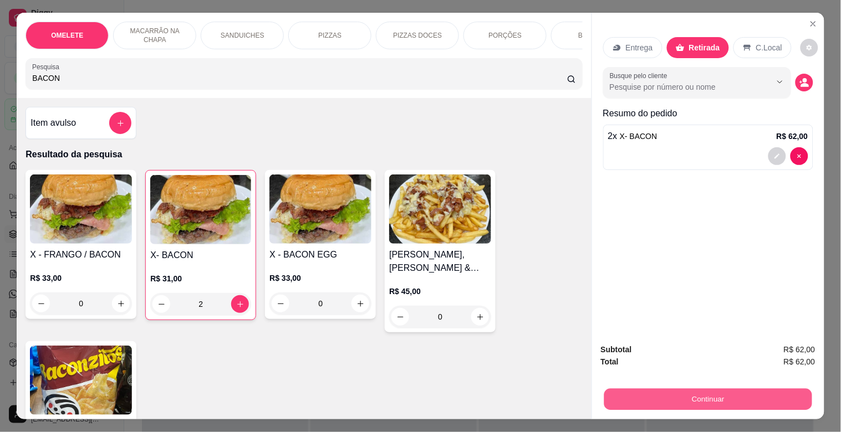
click at [751, 389] on button "Continuar" at bounding box center [708, 400] width 208 height 22
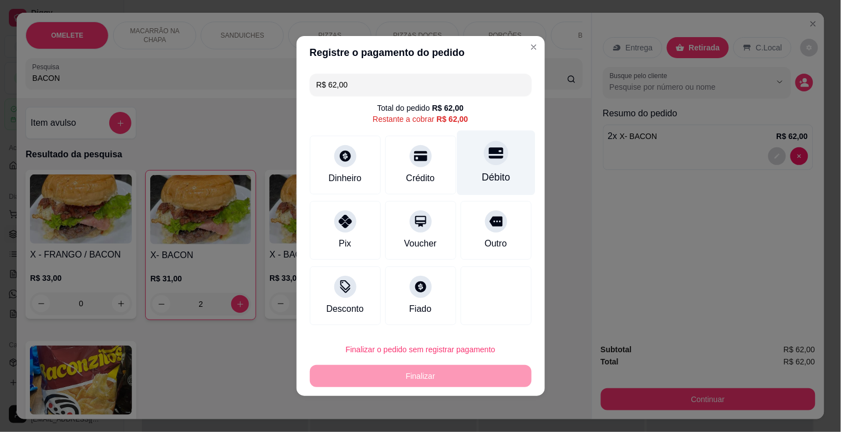
click at [493, 162] on div at bounding box center [496, 153] width 24 height 24
type input "R$ 0,00"
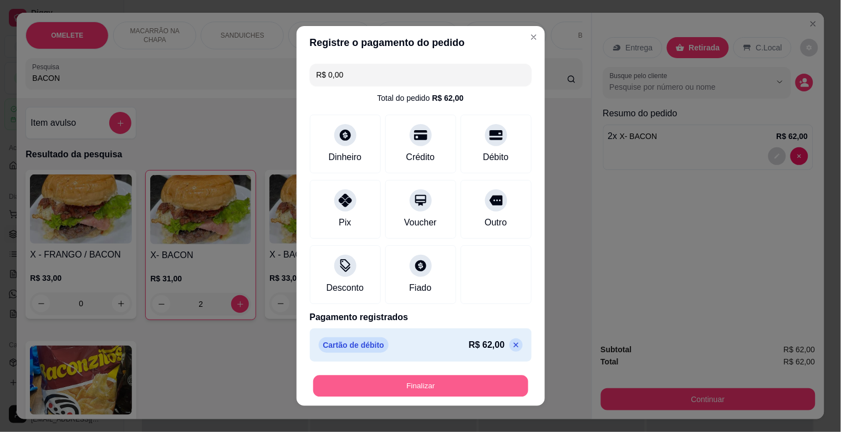
click at [440, 385] on button "Finalizar" at bounding box center [420, 387] width 215 height 22
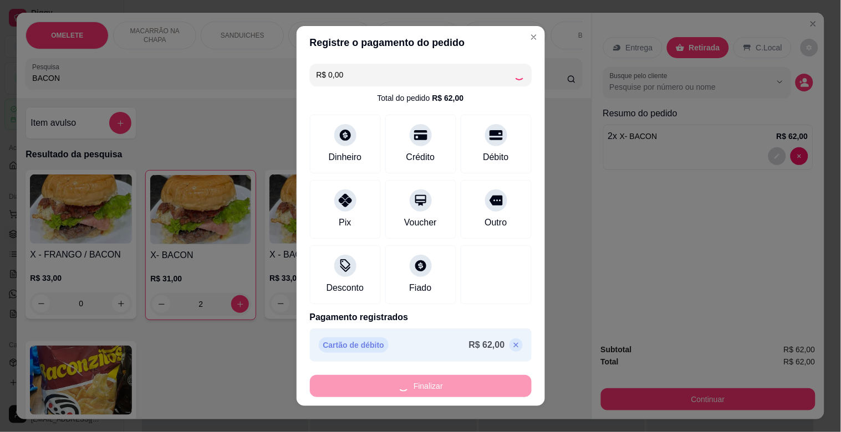
type input "0"
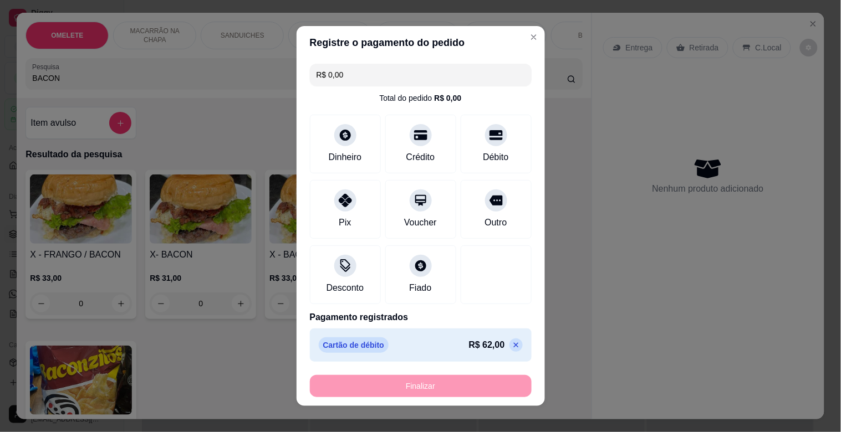
type input "-R$ 62,00"
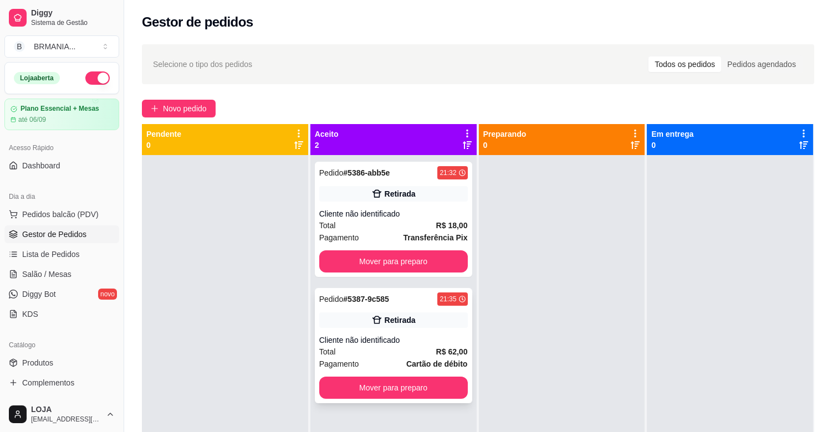
click at [420, 340] on div "Cliente não identificado" at bounding box center [393, 340] width 149 height 11
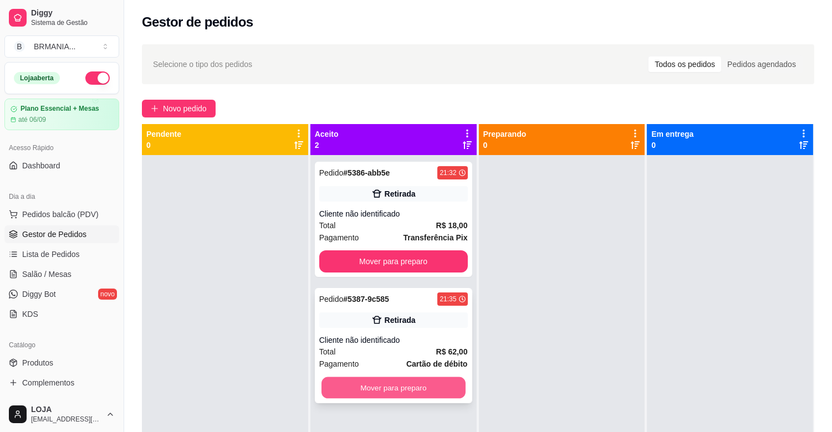
click at [440, 386] on button "Mover para preparo" at bounding box center [394, 389] width 144 height 22
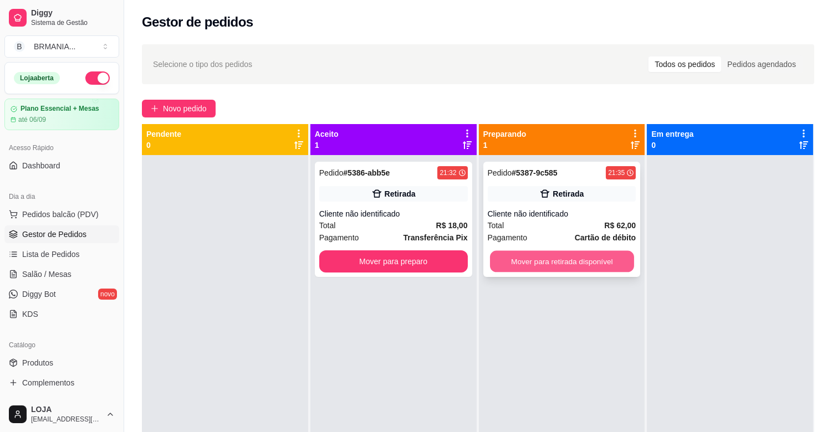
click at [542, 263] on button "Mover para retirada disponível" at bounding box center [562, 262] width 144 height 22
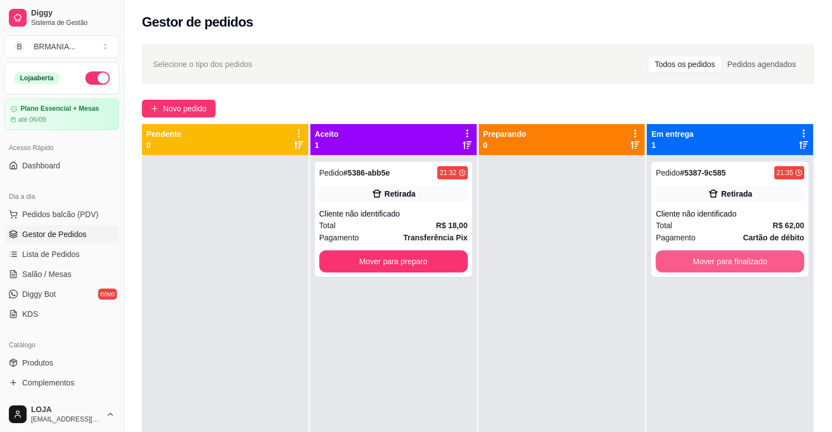
click at [677, 263] on button "Mover para finalizado" at bounding box center [730, 262] width 149 height 22
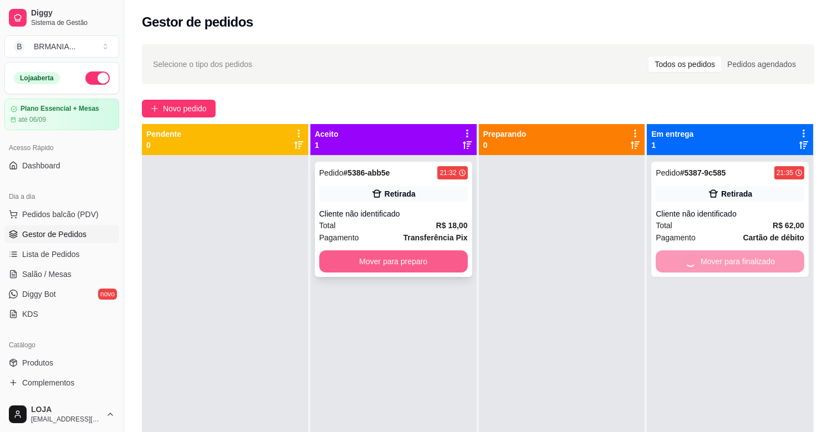
click at [420, 256] on button "Mover para preparo" at bounding box center [393, 262] width 149 height 22
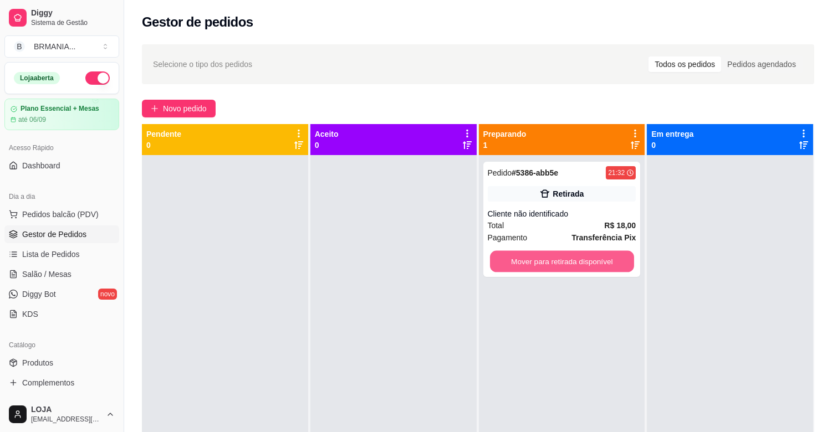
click at [553, 259] on button "Mover para retirada disponível" at bounding box center [562, 262] width 144 height 22
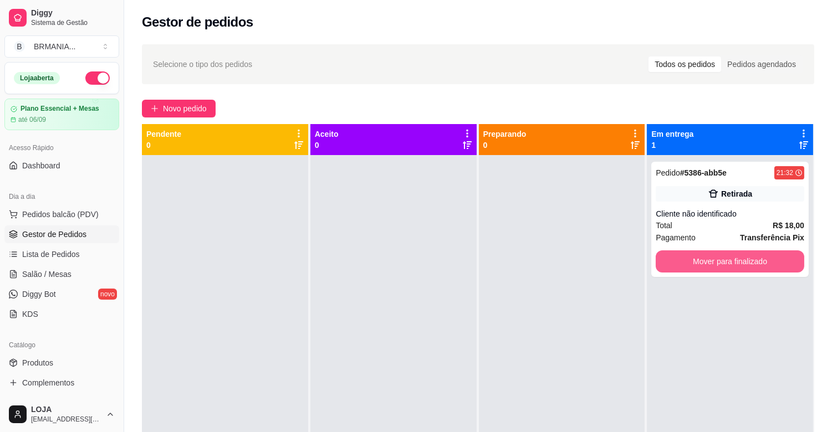
click at [720, 266] on button "Mover para finalizado" at bounding box center [730, 262] width 149 height 22
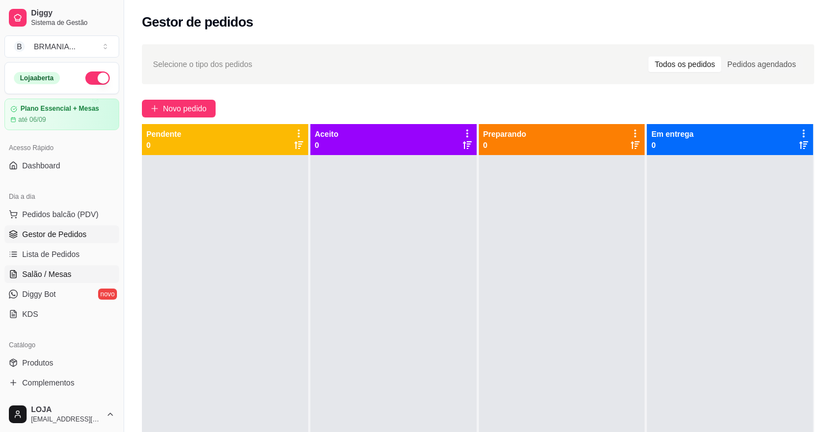
click at [45, 277] on span "Salão / Mesas" at bounding box center [46, 274] width 49 height 11
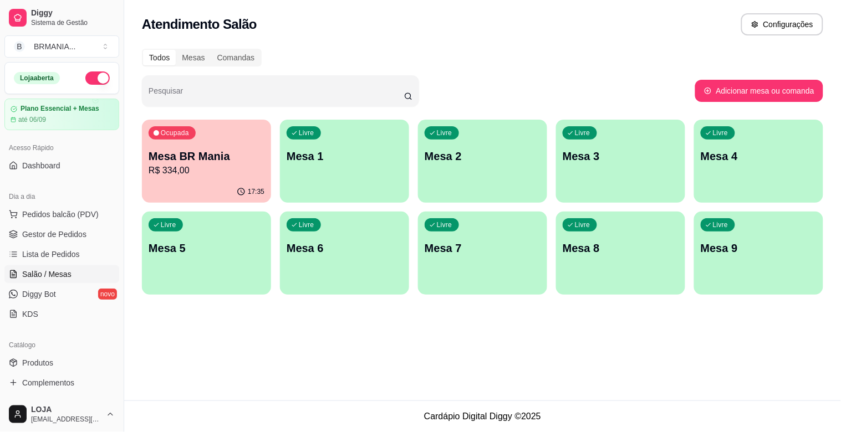
click at [347, 181] on div "Livre Mesa 1" at bounding box center [344, 155] width 129 height 70
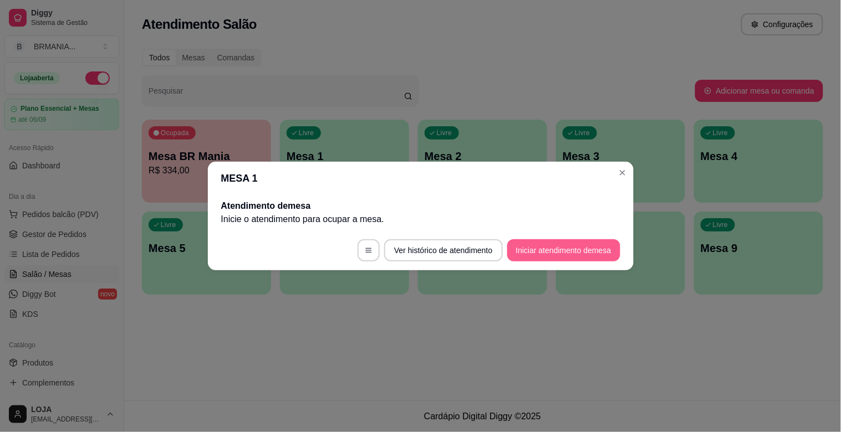
click at [550, 244] on button "Iniciar atendimento de mesa" at bounding box center [563, 250] width 113 height 22
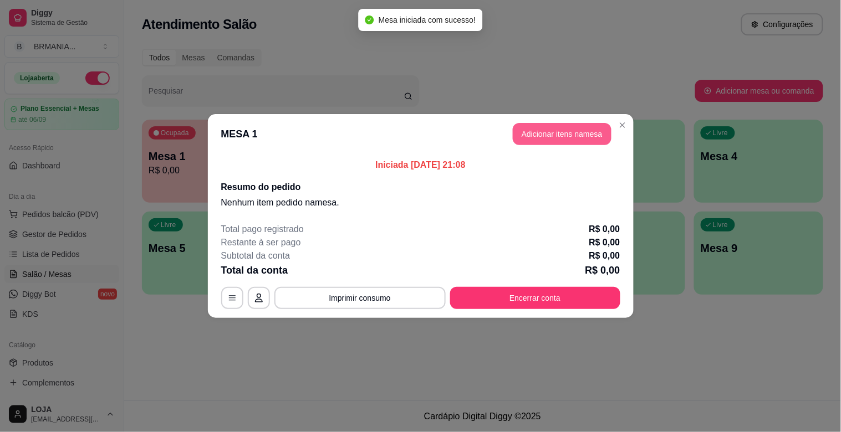
click at [552, 129] on button "Adicionar itens na mesa" at bounding box center [562, 134] width 99 height 22
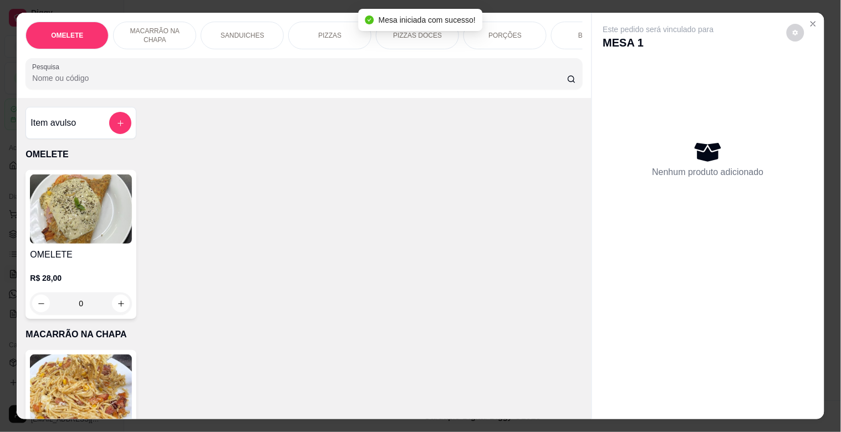
click at [248, 31] on p "SANDUICHES" at bounding box center [243, 35] width 44 height 9
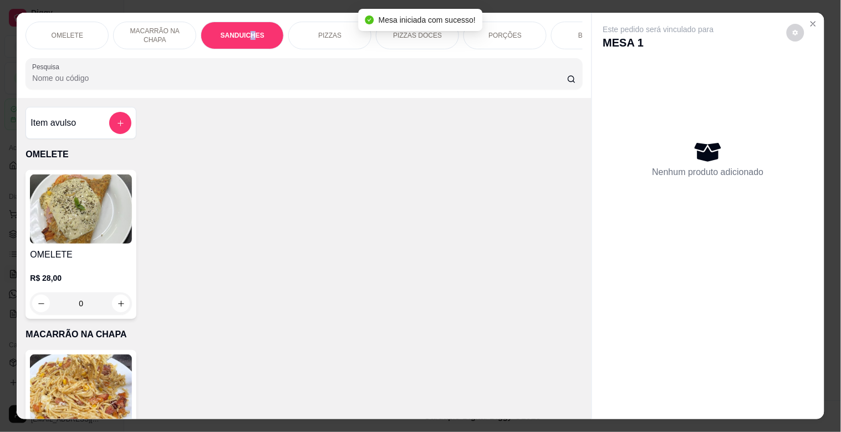
scroll to position [27, 0]
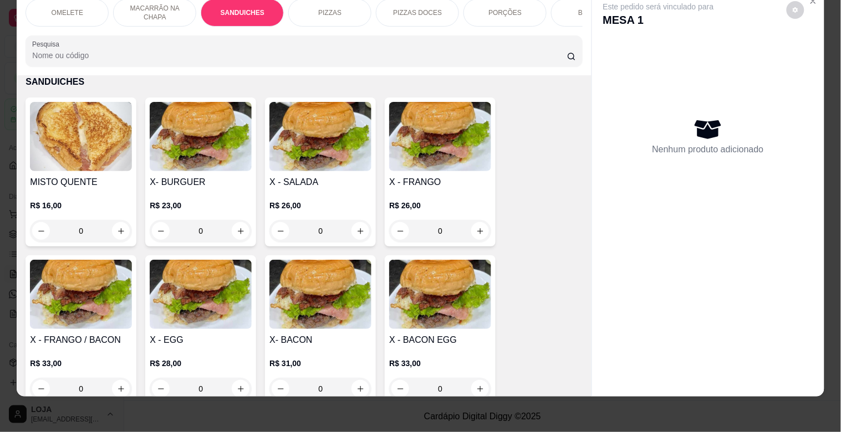
click at [180, 337] on h4 "X - EGG" at bounding box center [201, 340] width 102 height 13
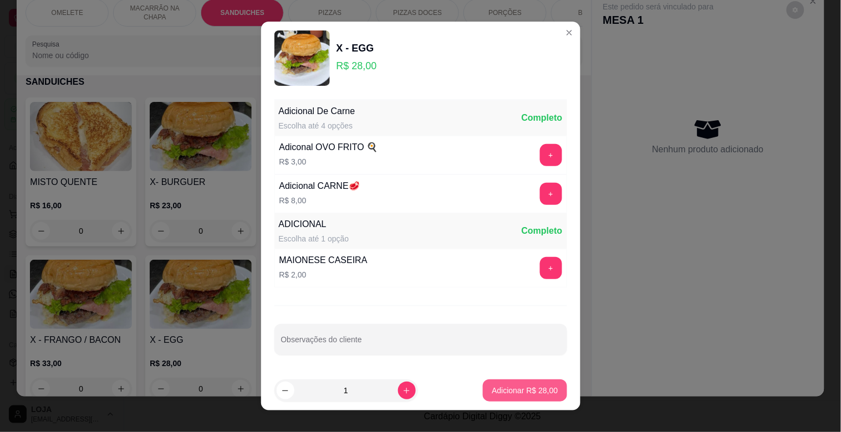
click at [518, 396] on p "Adicionar R$ 28,00" at bounding box center [525, 390] width 66 height 11
type input "1"
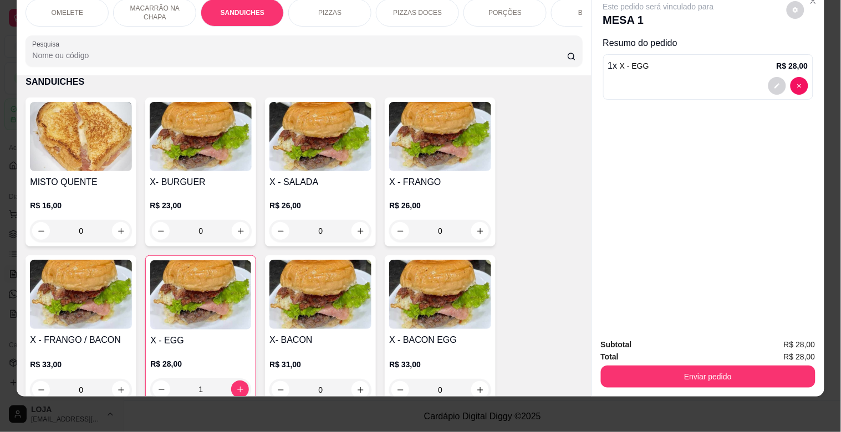
click at [348, 57] on input "Pesquisa" at bounding box center [299, 55] width 535 height 11
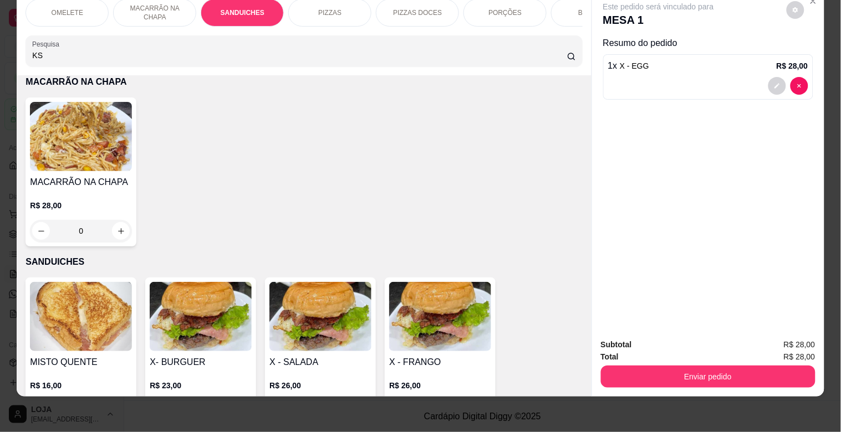
scroll to position [590, 0]
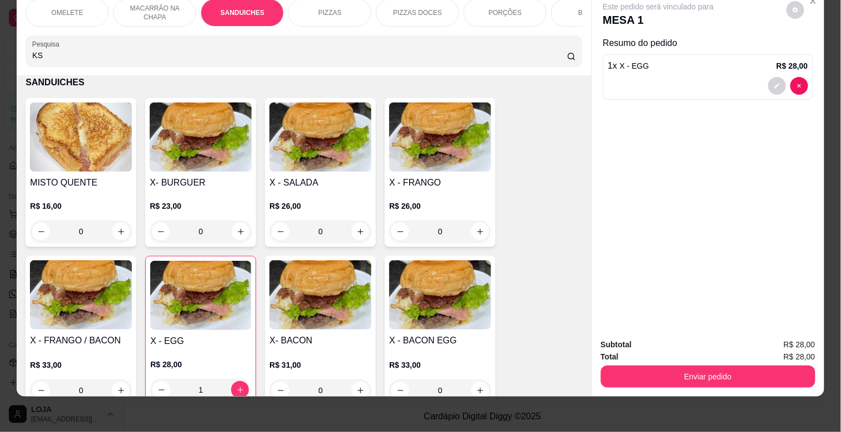
type input "KS"
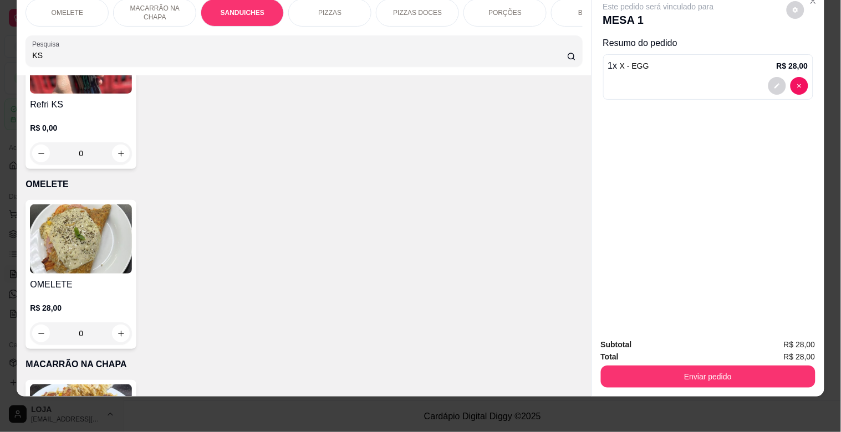
scroll to position [108, 0]
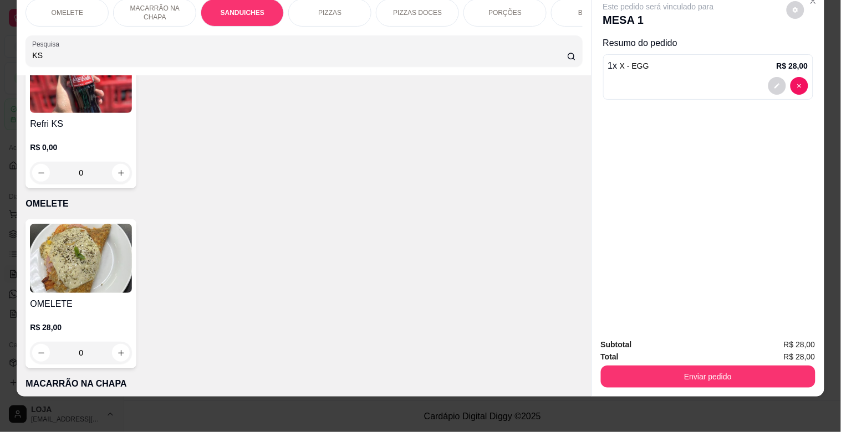
click at [107, 106] on img at bounding box center [81, 78] width 102 height 69
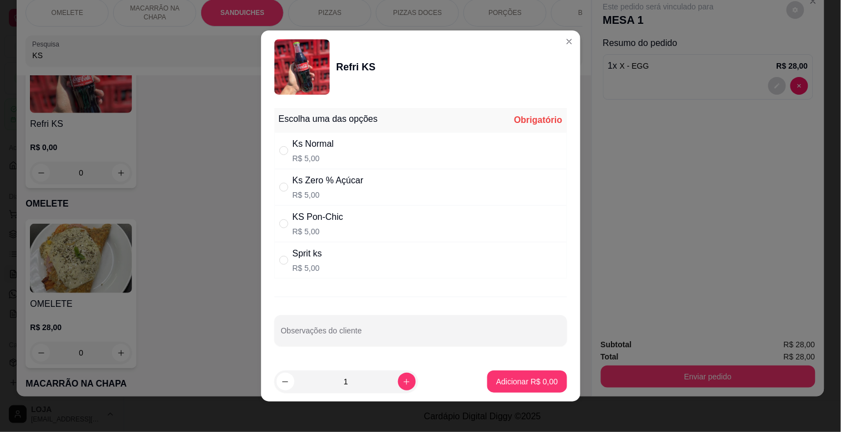
click at [364, 263] on div "Sprit ks R$ 5,00" at bounding box center [420, 260] width 293 height 37
radio input "true"
click at [512, 375] on button "Adicionar R$ 5,00" at bounding box center [526, 382] width 79 height 22
type input "1"
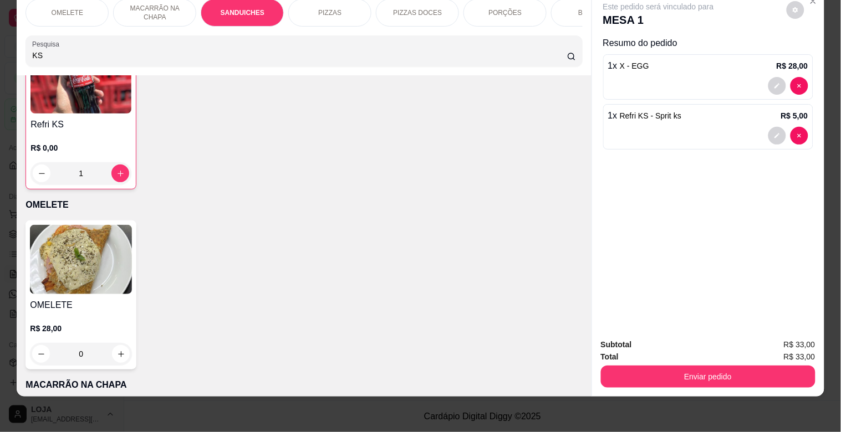
scroll to position [109, 0]
click at [754, 370] on button "Enviar pedido" at bounding box center [708, 377] width 215 height 22
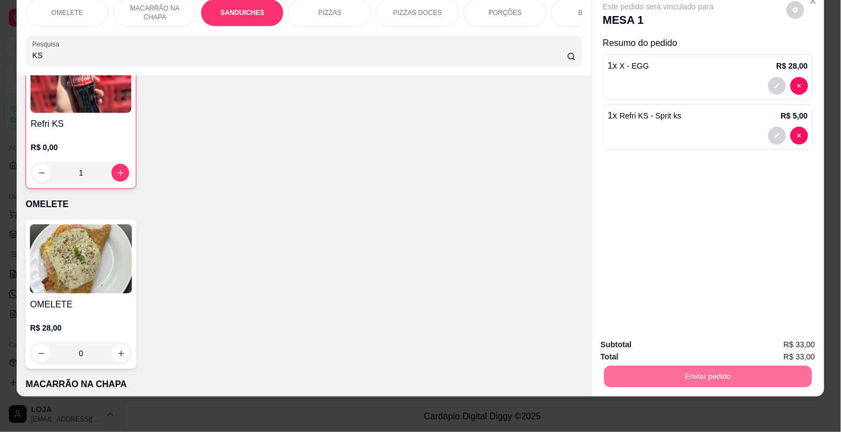
click at [651, 338] on button "Não registrar e enviar pedido" at bounding box center [671, 340] width 115 height 21
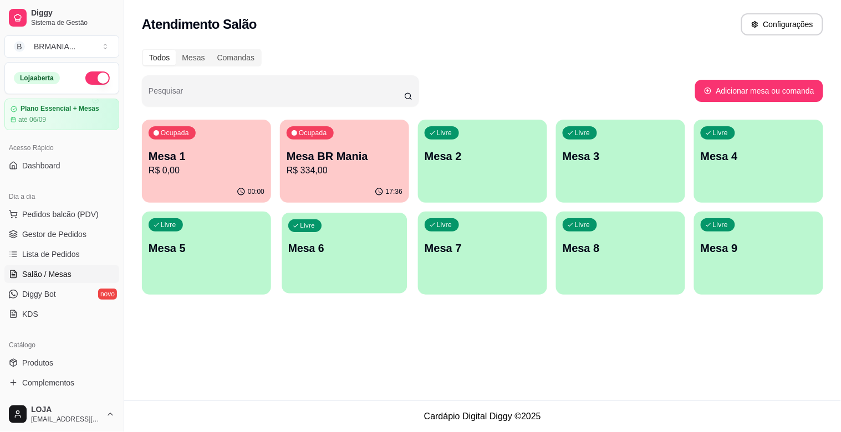
click at [335, 261] on div "Livre Mesa 6" at bounding box center [344, 247] width 125 height 68
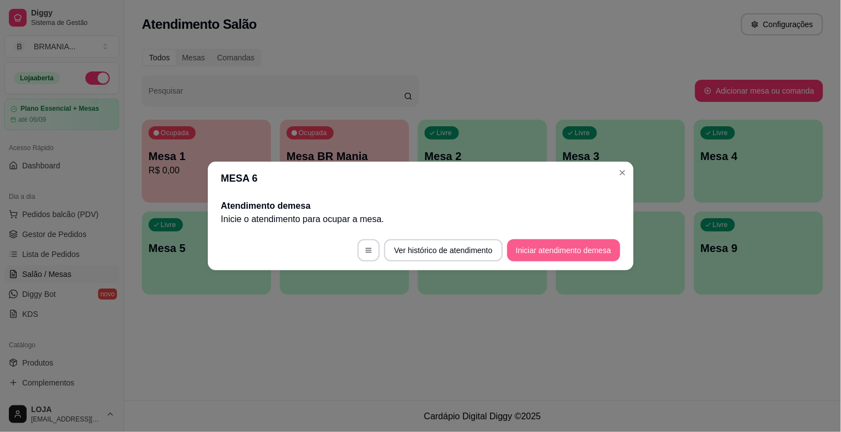
click at [560, 244] on button "Iniciar atendimento de mesa" at bounding box center [563, 250] width 113 height 22
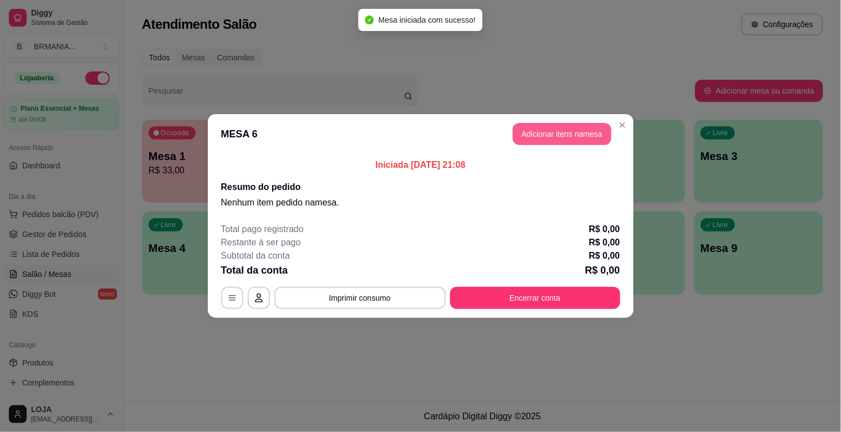
click at [574, 134] on button "Adicionar itens na mesa" at bounding box center [562, 134] width 99 height 22
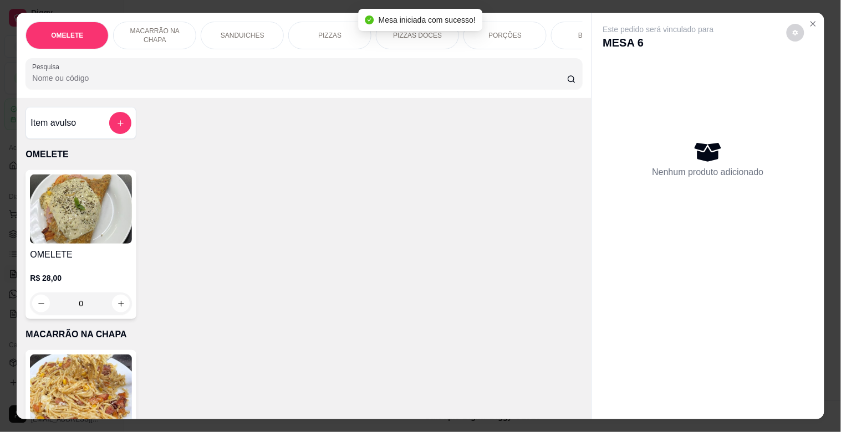
click at [149, 84] on input "Pesquisa" at bounding box center [299, 78] width 535 height 11
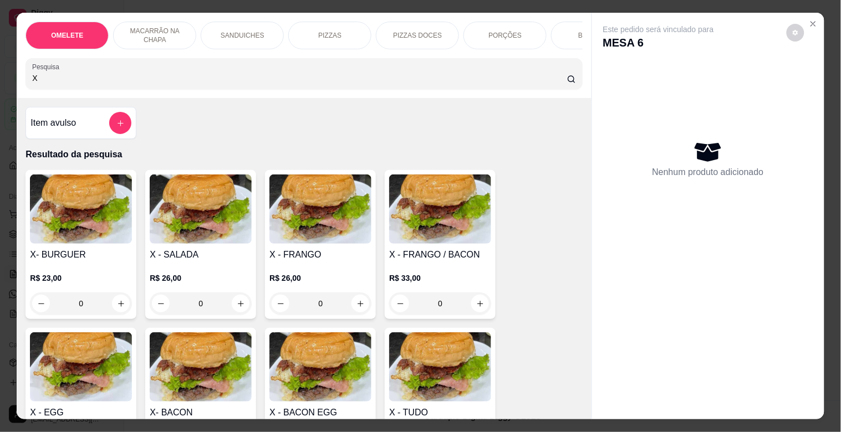
type input "X"
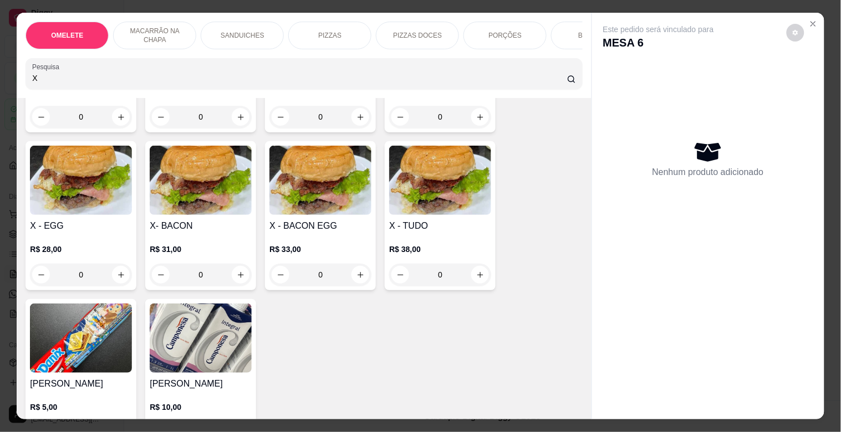
click at [68, 208] on img at bounding box center [81, 180] width 102 height 69
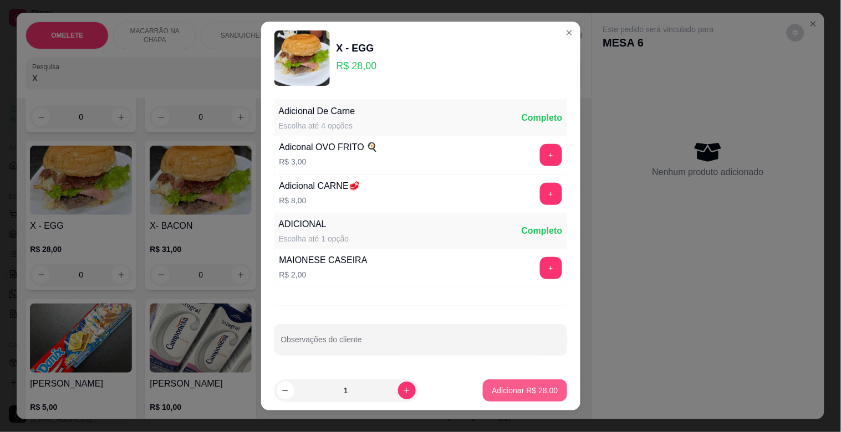
click at [505, 396] on p "Adicionar R$ 28,00" at bounding box center [525, 390] width 66 height 11
type input "1"
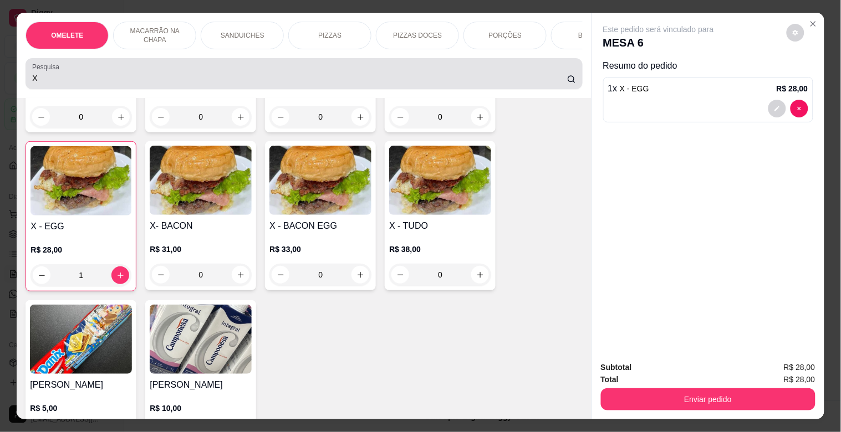
click at [112, 67] on div "X" at bounding box center [303, 74] width 543 height 22
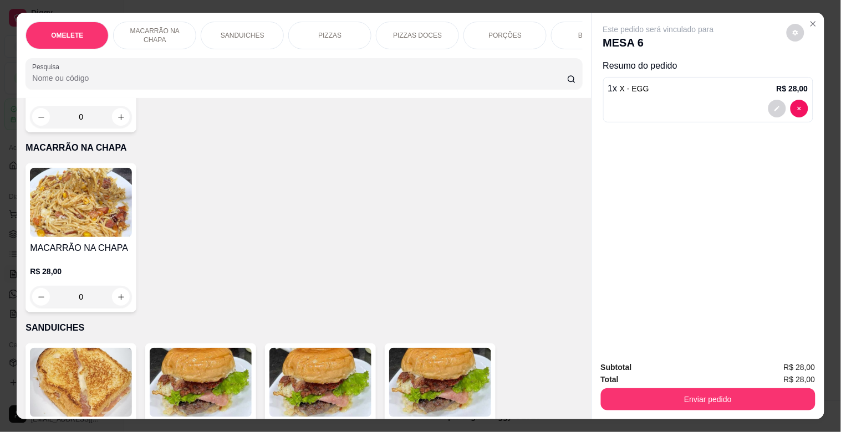
click at [344, 32] on div "PIZZAS" at bounding box center [329, 36] width 83 height 28
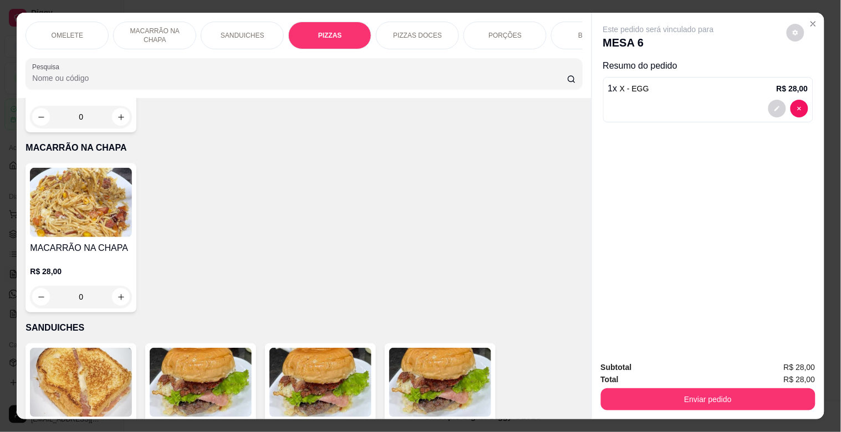
scroll to position [27, 0]
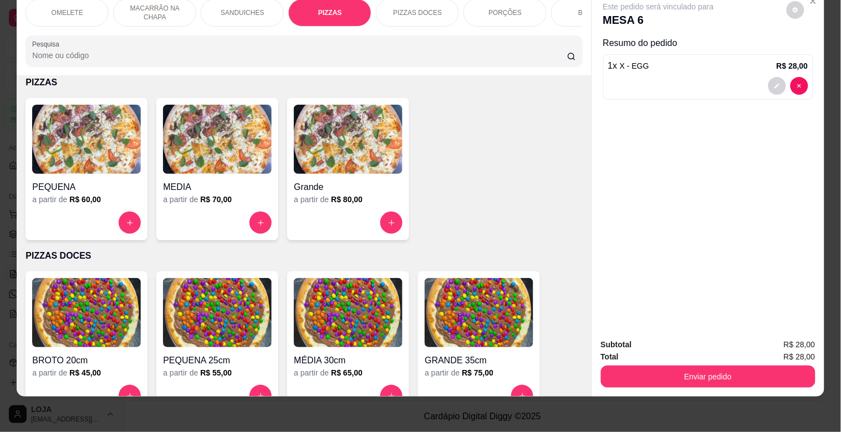
click at [139, 143] on div "PEQUENA a partir de R$ 60,00" at bounding box center [87, 169] width 122 height 142
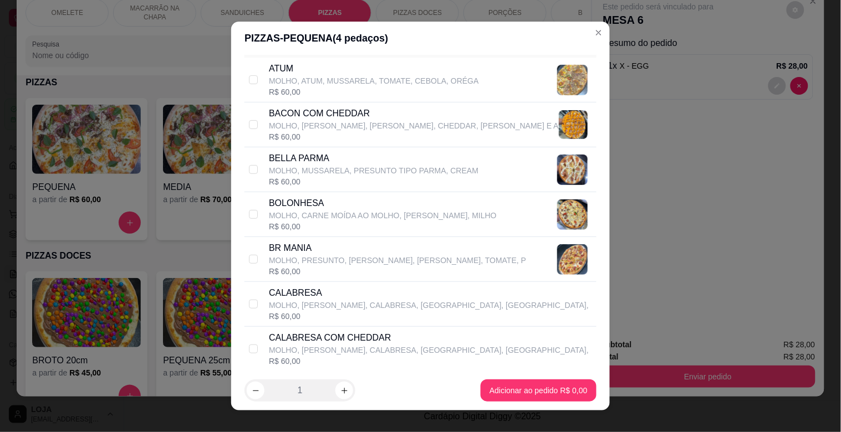
scroll to position [96, 0]
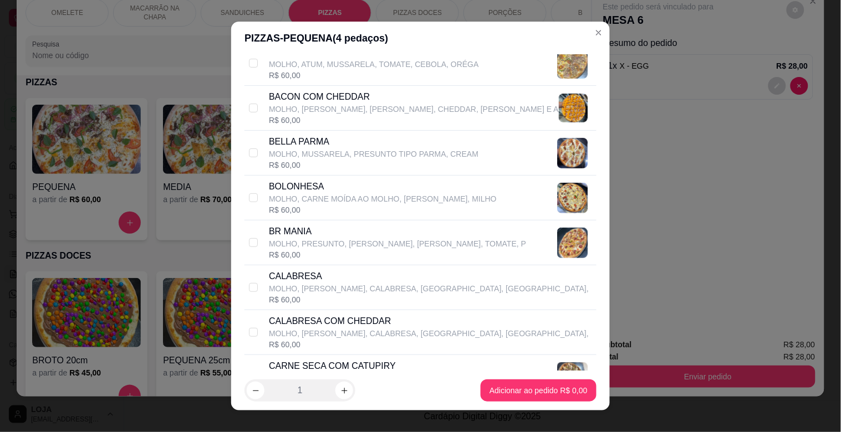
click at [394, 328] on p "CALABRESA COM CHEDDAR" at bounding box center [429, 321] width 320 height 13
checkbox input "true"
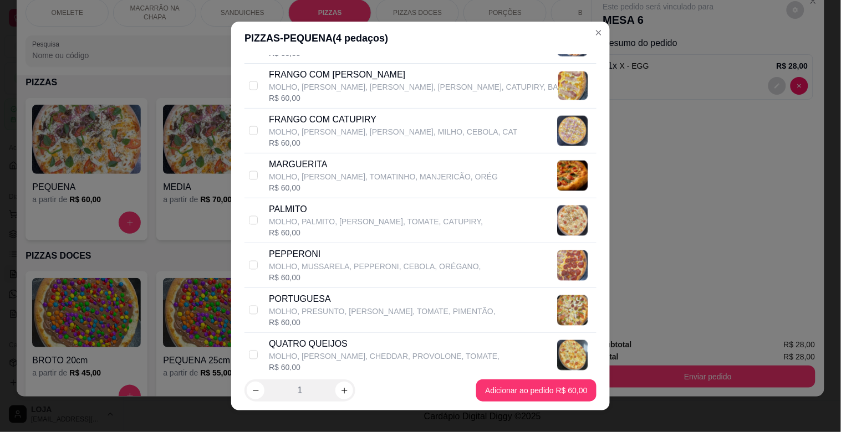
scroll to position [470, 0]
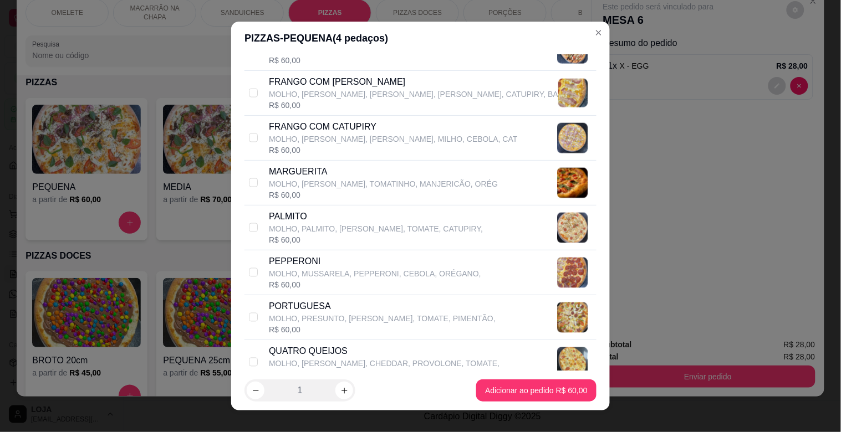
click at [290, 168] on p "MARGUERITA" at bounding box center [383, 171] width 229 height 13
checkbox input "true"
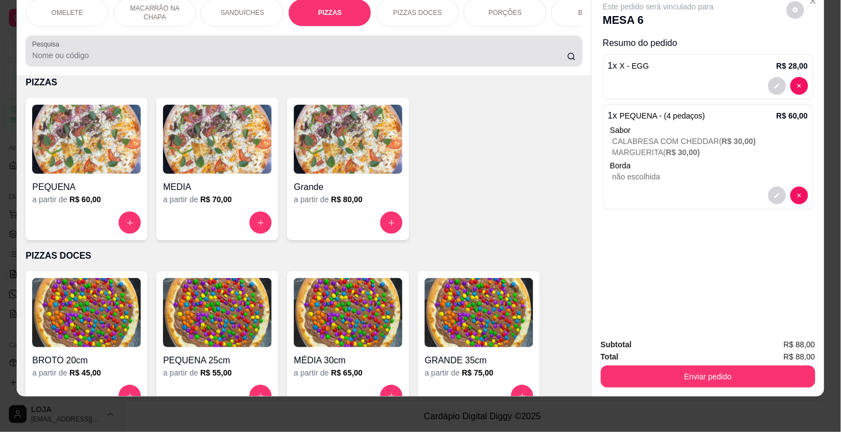
click at [316, 63] on div "Pesquisa" at bounding box center [304, 50] width 557 height 31
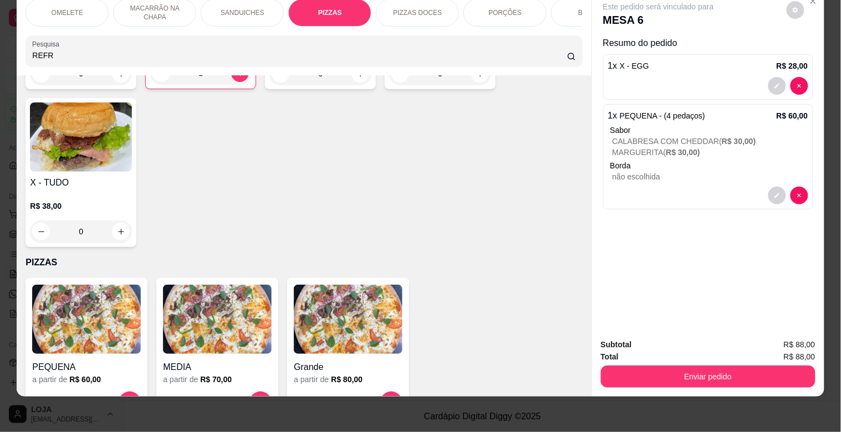
scroll to position [1088, 0]
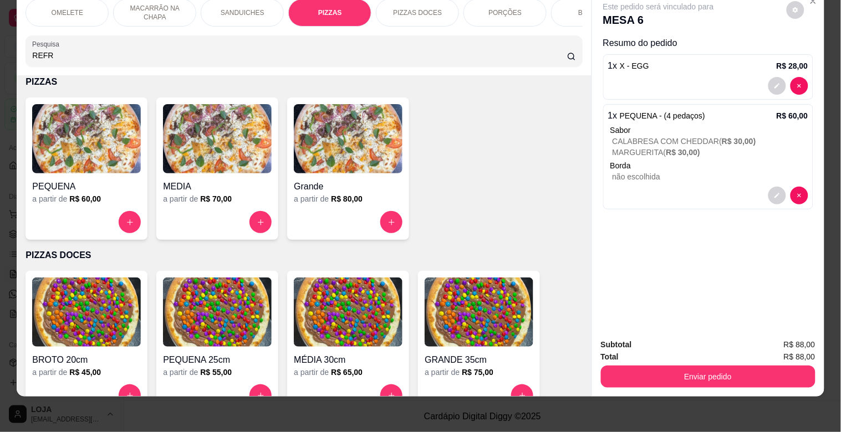
type input "REFR"
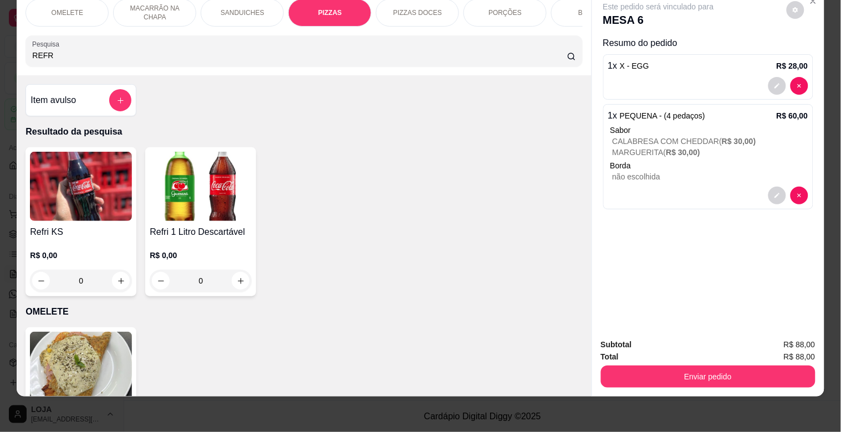
click at [182, 196] on img at bounding box center [201, 186] width 102 height 69
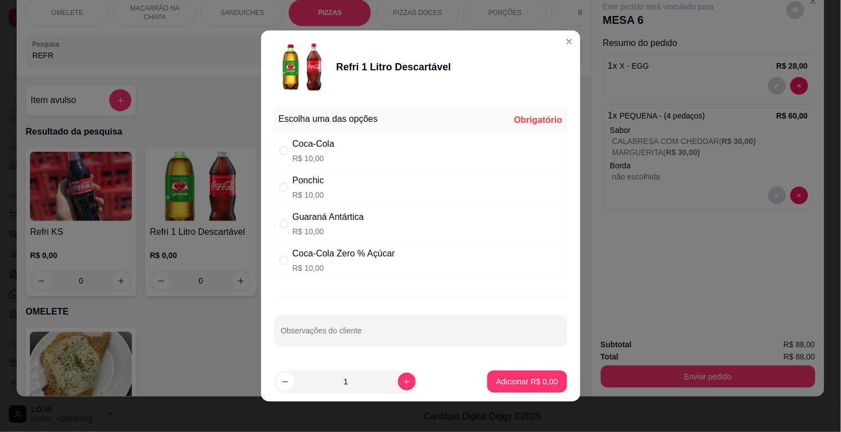
click at [339, 253] on div "Coca-Cola Zero % Açúcar" at bounding box center [344, 253] width 103 height 13
radio input "true"
click at [527, 384] on p "Adicionar R$ 10,00" at bounding box center [525, 381] width 66 height 11
type input "1"
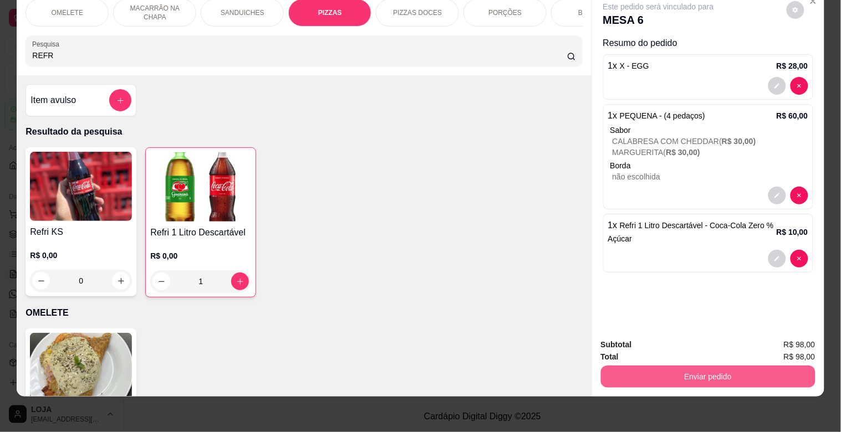
click at [660, 368] on button "Enviar pedido" at bounding box center [708, 377] width 215 height 22
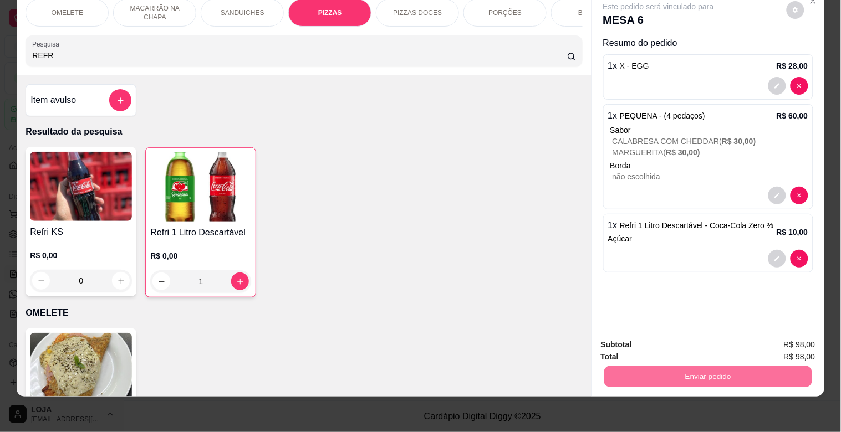
click at [651, 339] on button "Não registrar e enviar pedido" at bounding box center [671, 340] width 112 height 21
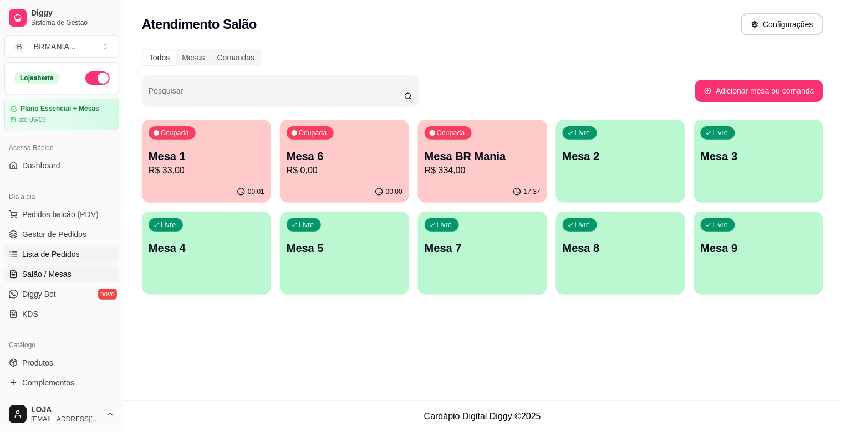
click at [64, 253] on span "Lista de Pedidos" at bounding box center [51, 254] width 58 height 11
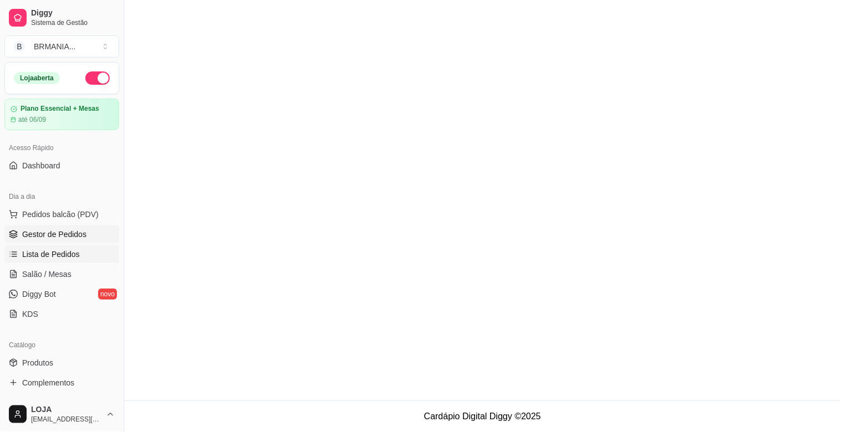
drag, startPoint x: 62, startPoint y: 237, endPoint x: 75, endPoint y: 215, distance: 25.7
click at [63, 237] on span "Gestor de Pedidos" at bounding box center [54, 234] width 64 height 11
click at [75, 215] on span "Pedidos balcão (PDV)" at bounding box center [60, 214] width 77 height 11
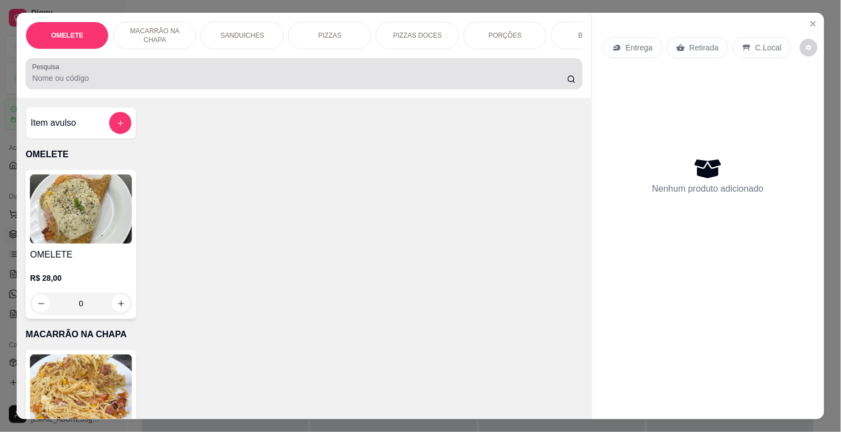
click at [223, 84] on input "Pesquisa" at bounding box center [299, 78] width 535 height 11
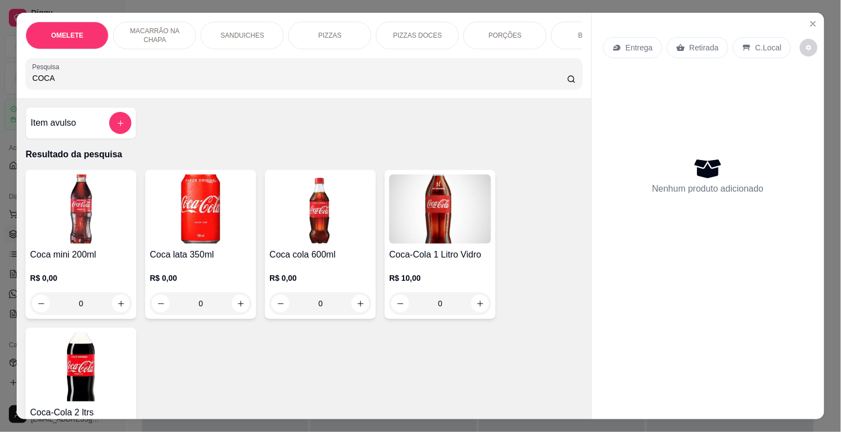
type input "COCA"
click at [179, 241] on img at bounding box center [201, 209] width 102 height 69
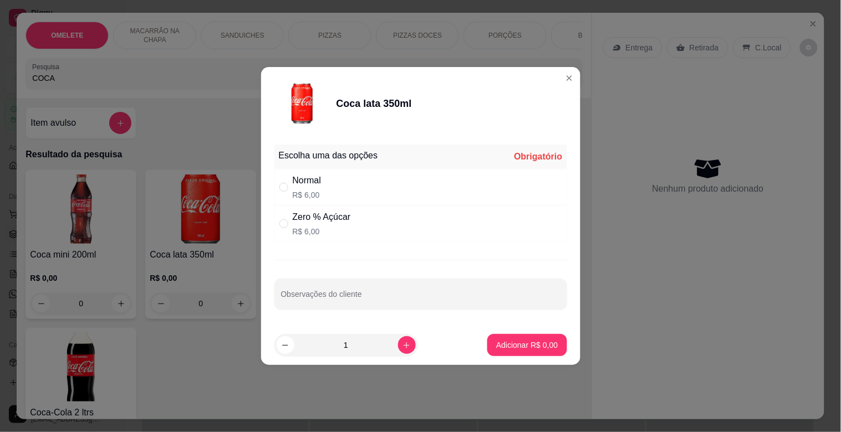
click at [330, 178] on div "Normal R$ 6,00" at bounding box center [420, 187] width 293 height 37
radio input "true"
click at [529, 348] on p "Adicionar R$ 6,00" at bounding box center [527, 345] width 60 height 11
type input "1"
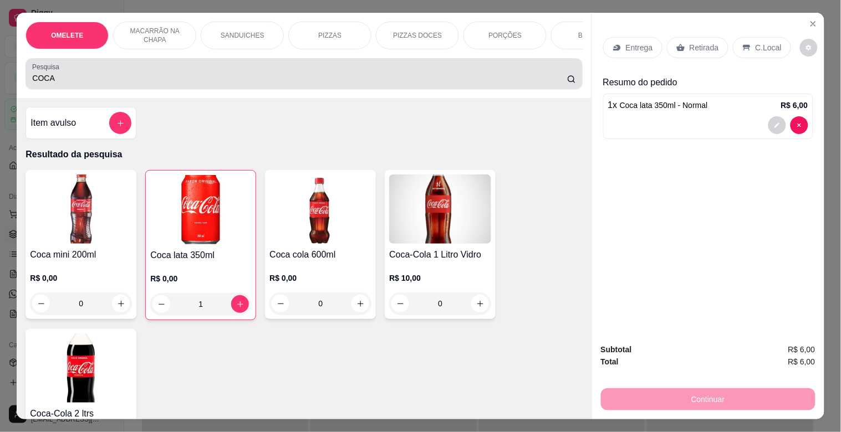
click at [246, 70] on div "COCA" at bounding box center [303, 74] width 543 height 22
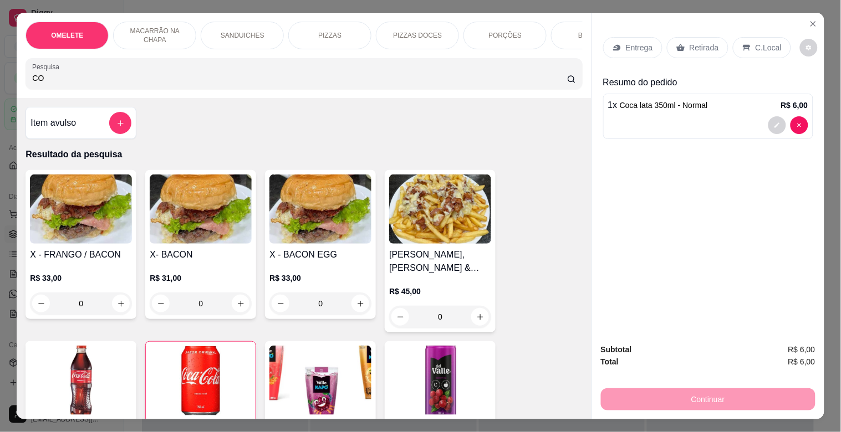
type input "C"
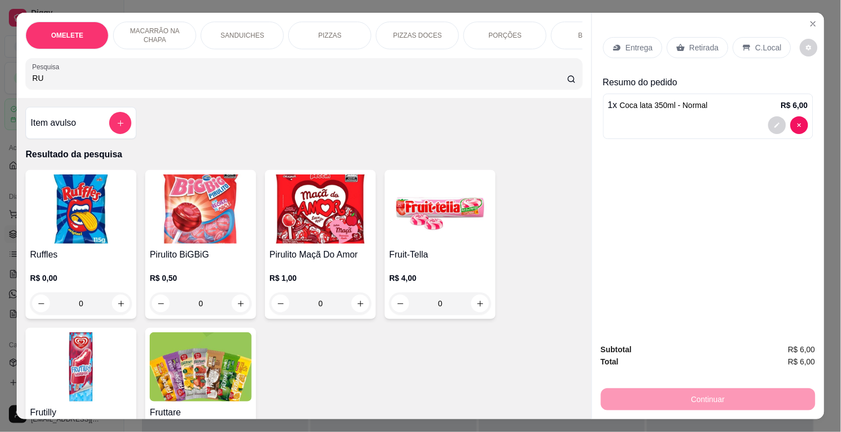
type input "RU"
click at [103, 244] on img at bounding box center [81, 209] width 102 height 69
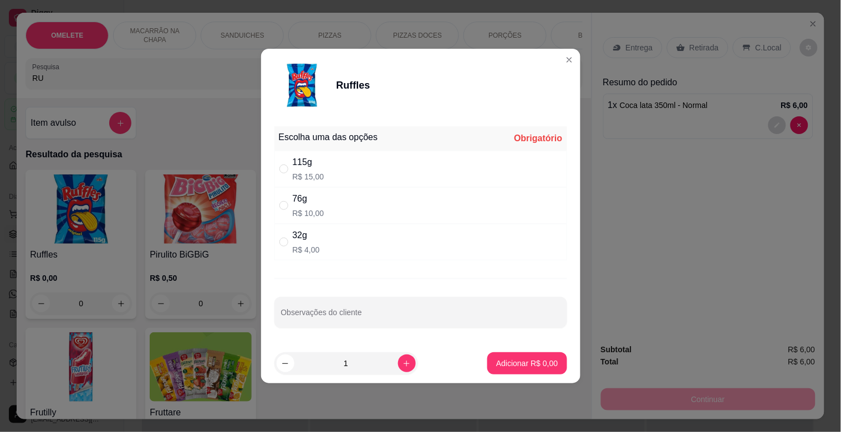
click at [372, 245] on div "32g R$ 4,00" at bounding box center [420, 242] width 293 height 37
radio input "true"
click at [536, 367] on p "Adicionar R$ 4,00" at bounding box center [527, 363] width 62 height 11
type input "1"
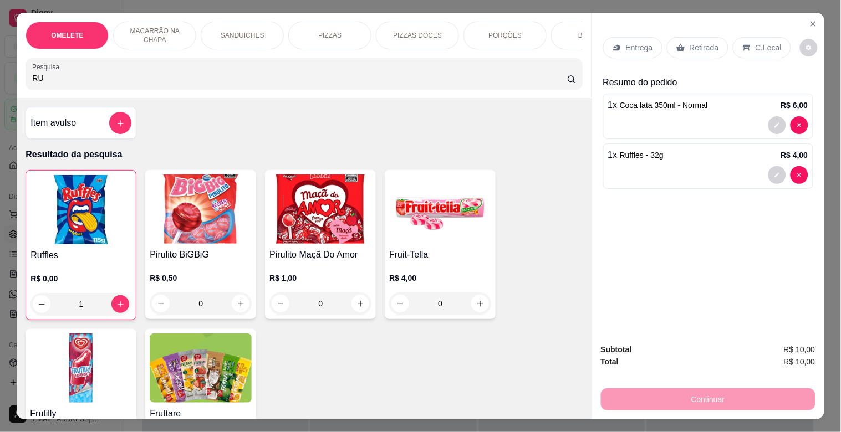
click at [690, 44] on p "Retirada" at bounding box center [704, 47] width 29 height 11
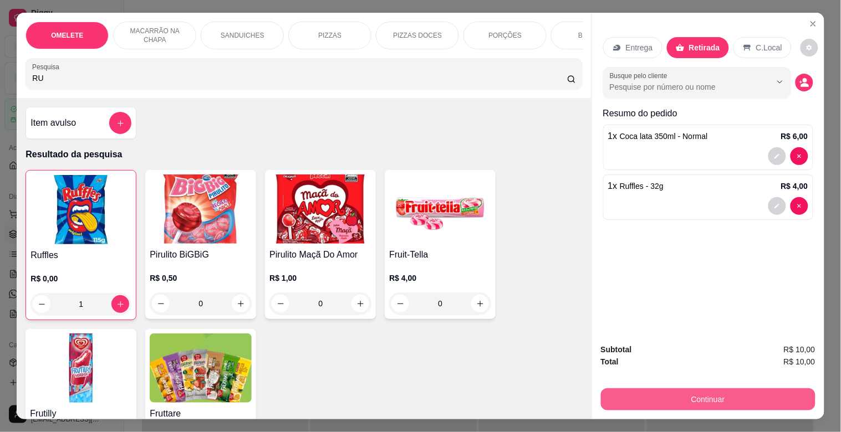
click at [693, 401] on button "Continuar" at bounding box center [708, 400] width 215 height 22
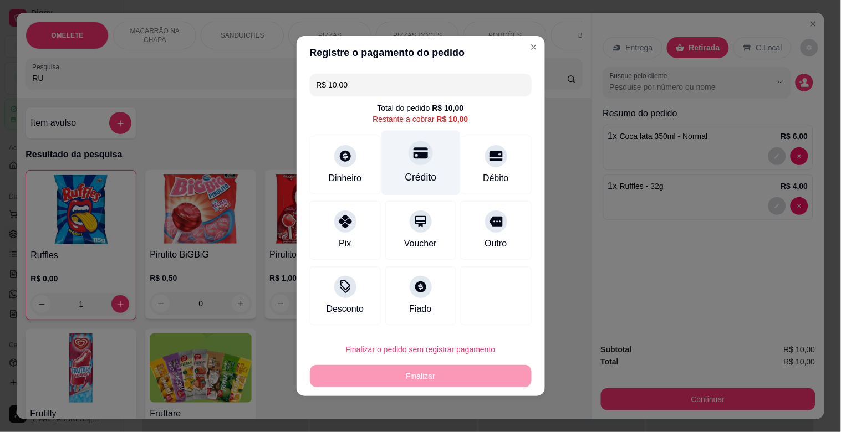
click at [413, 157] on icon at bounding box center [420, 153] width 14 height 11
type input "R$ 0,00"
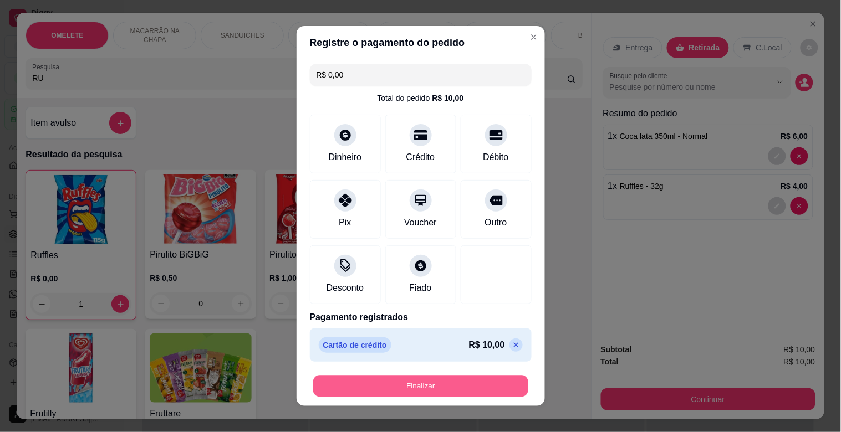
click at [418, 380] on button "Finalizar" at bounding box center [420, 387] width 215 height 22
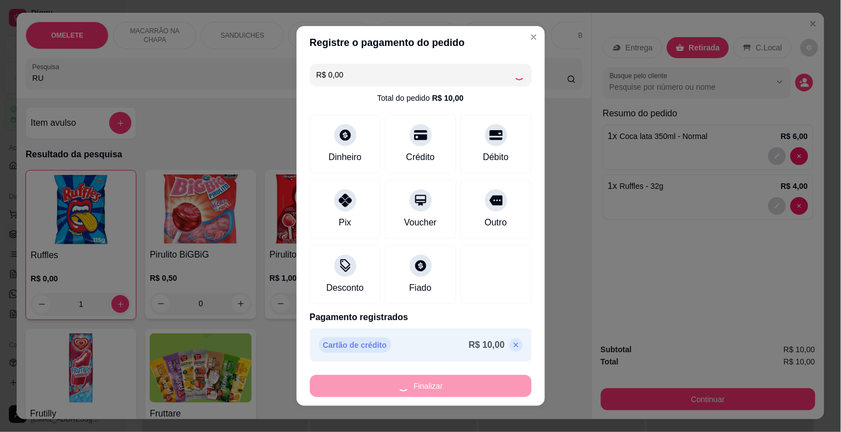
type input "0"
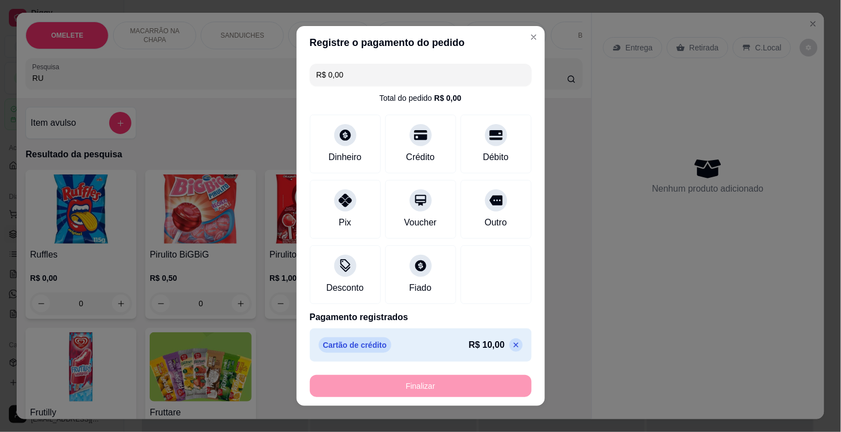
type input "-R$ 10,00"
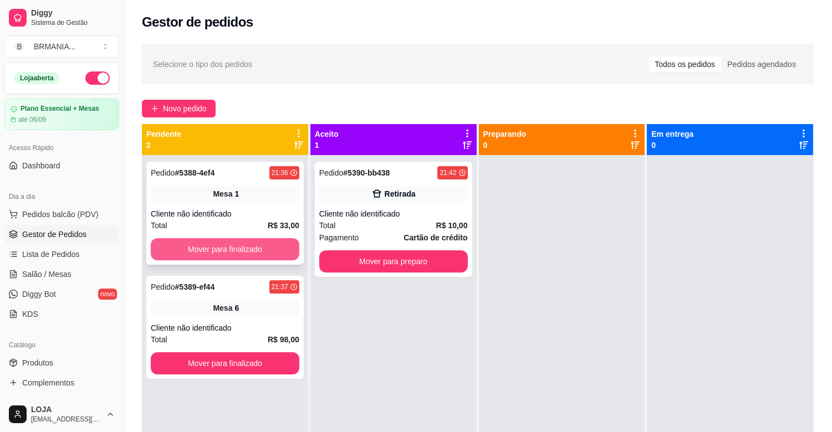
click at [282, 252] on button "Mover para finalizado" at bounding box center [225, 249] width 149 height 22
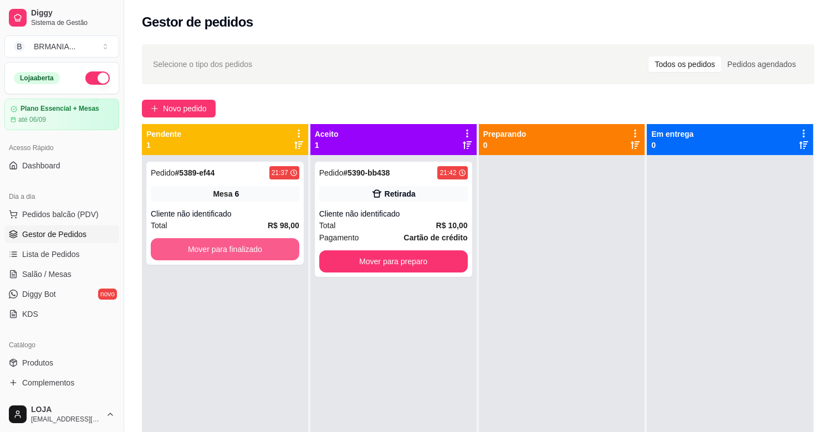
click at [282, 252] on button "Mover para finalizado" at bounding box center [225, 249] width 149 height 22
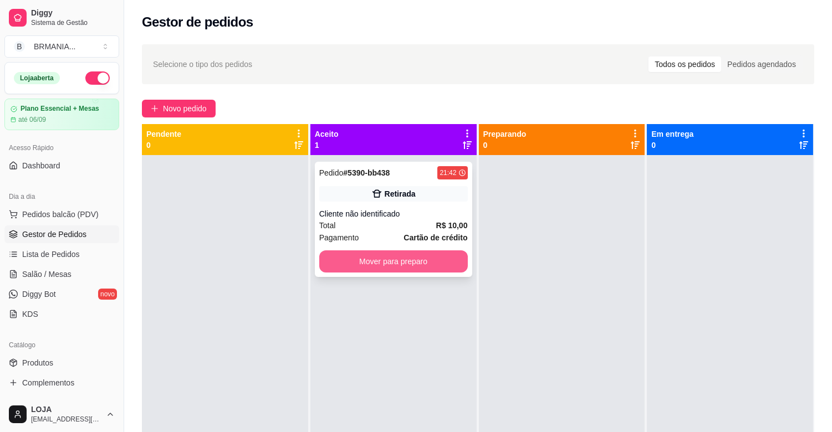
click at [381, 268] on button "Mover para preparo" at bounding box center [393, 262] width 149 height 22
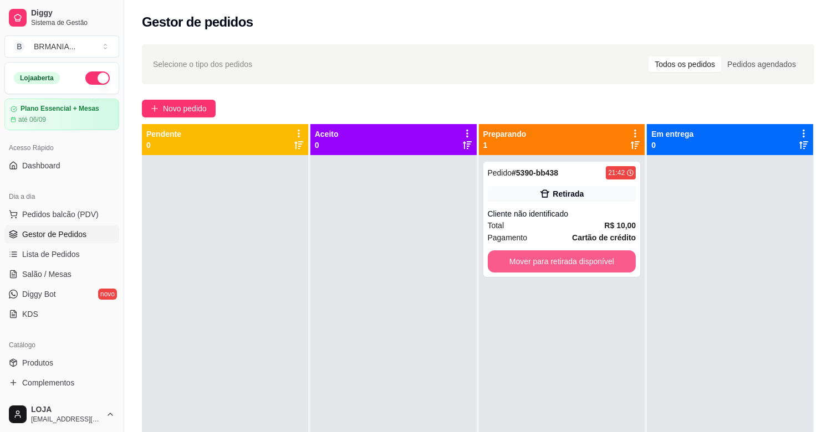
click at [492, 264] on button "Mover para retirada disponível" at bounding box center [562, 262] width 149 height 22
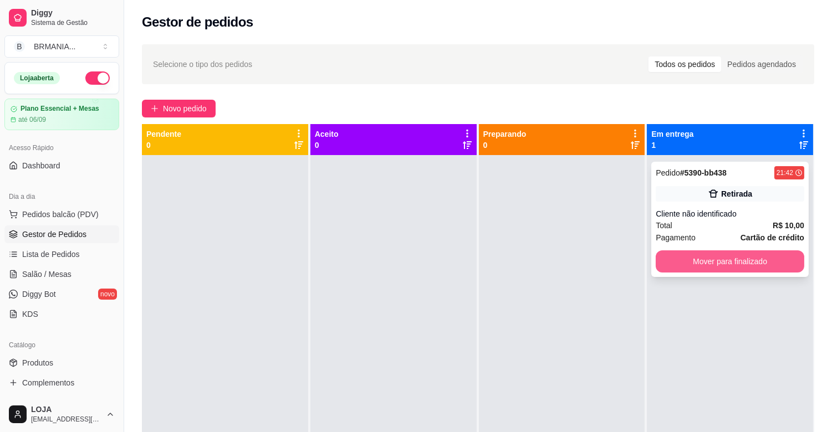
click at [660, 263] on button "Mover para finalizado" at bounding box center [730, 262] width 149 height 22
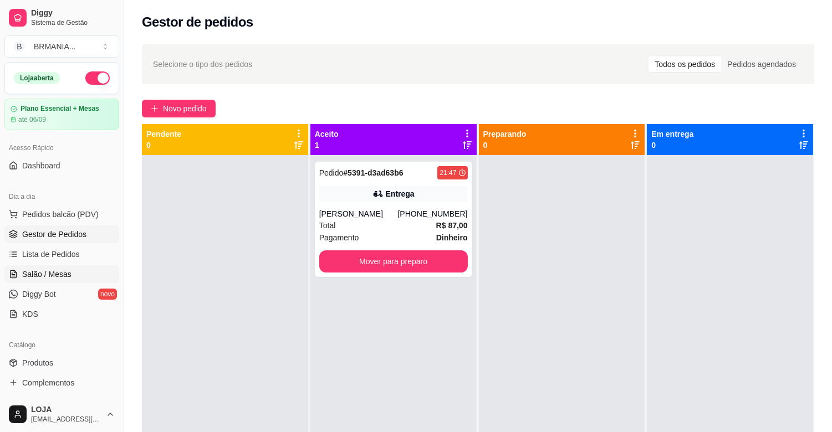
click at [46, 278] on span "Salão / Mesas" at bounding box center [46, 274] width 49 height 11
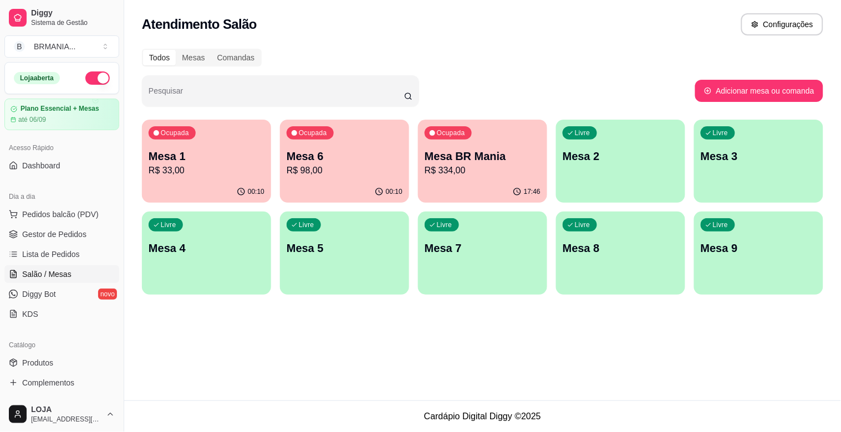
click at [353, 165] on p "R$ 98,00" at bounding box center [345, 170] width 116 height 13
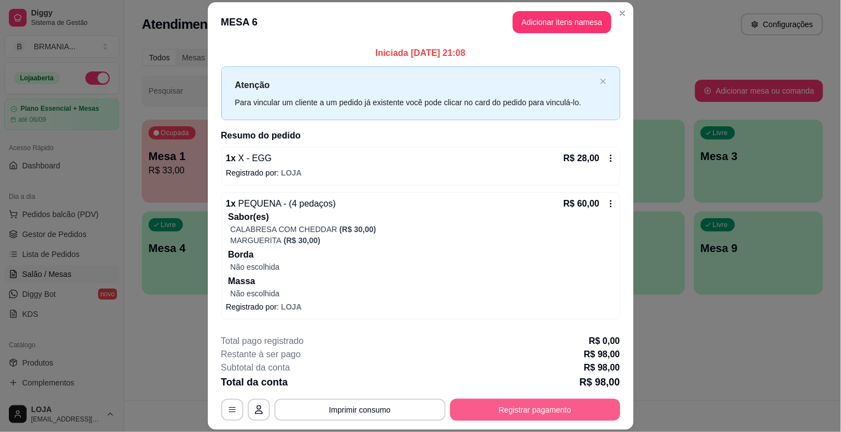
click at [541, 411] on button "Registrar pagamento" at bounding box center [535, 410] width 170 height 22
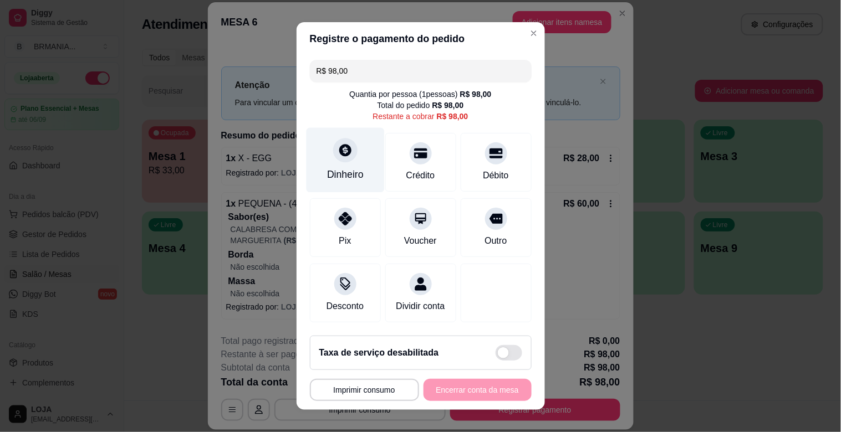
click at [345, 174] on div "Dinheiro" at bounding box center [345, 174] width 37 height 14
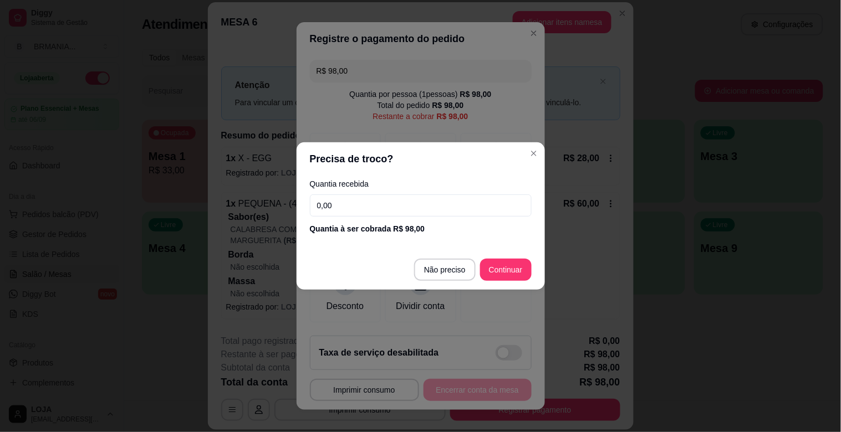
click at [423, 206] on input "0,00" at bounding box center [421, 206] width 222 height 22
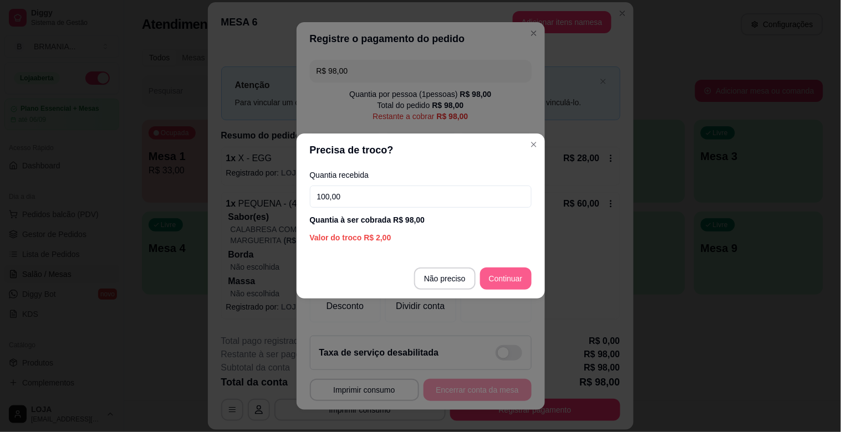
type input "100,00"
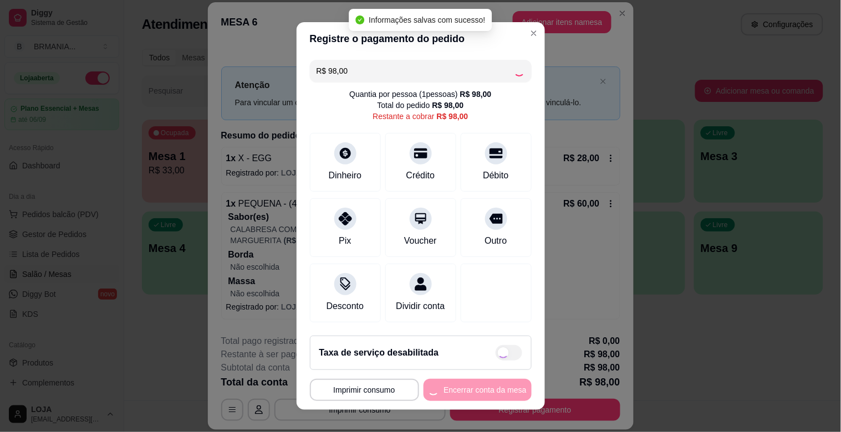
type input "R$ 0,00"
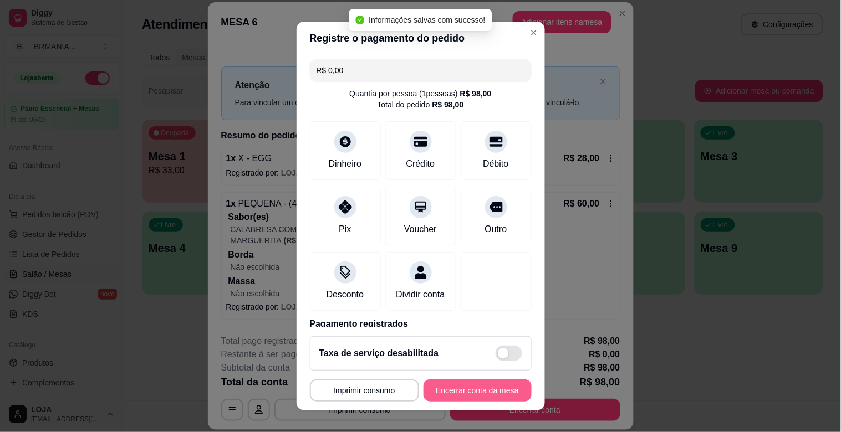
click at [483, 391] on button "Encerrar conta da mesa" at bounding box center [478, 391] width 108 height 22
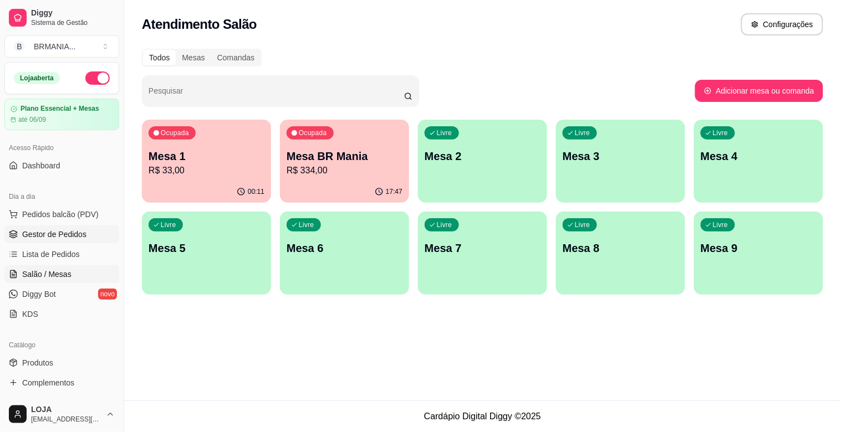
click at [63, 236] on span "Gestor de Pedidos" at bounding box center [54, 234] width 64 height 11
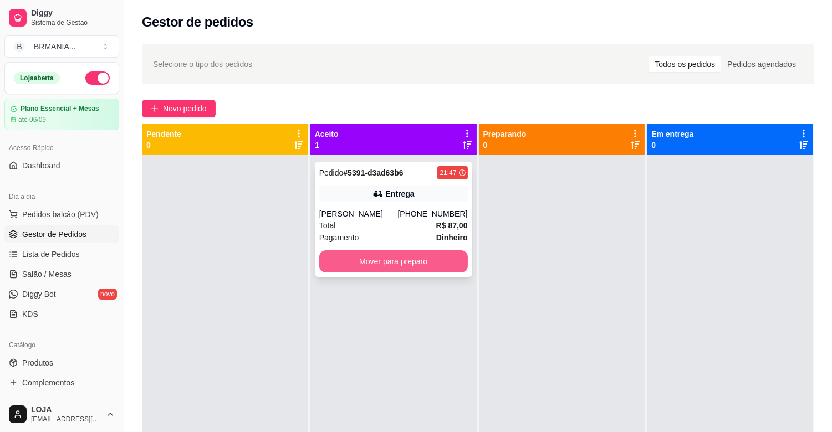
click at [374, 262] on button "Mover para preparo" at bounding box center [393, 262] width 149 height 22
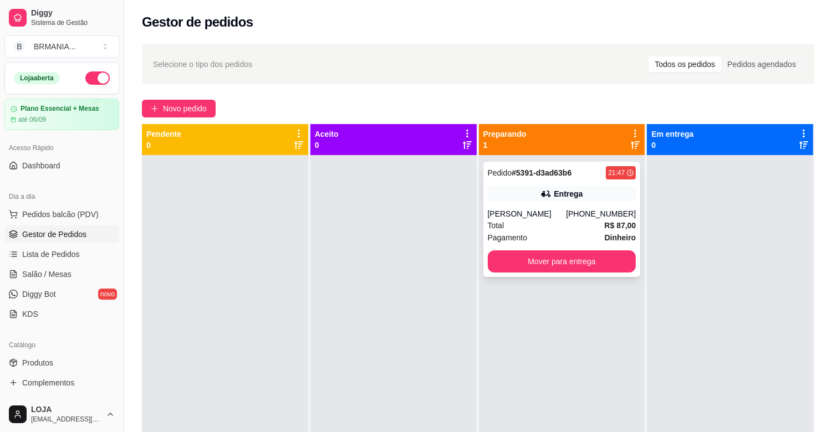
click at [613, 227] on strong "R$ 87,00" at bounding box center [620, 225] width 32 height 9
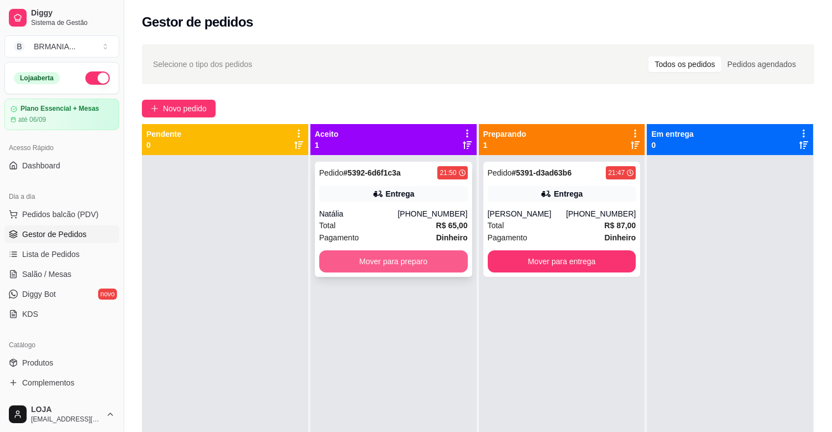
click at [432, 259] on button "Mover para preparo" at bounding box center [393, 262] width 149 height 22
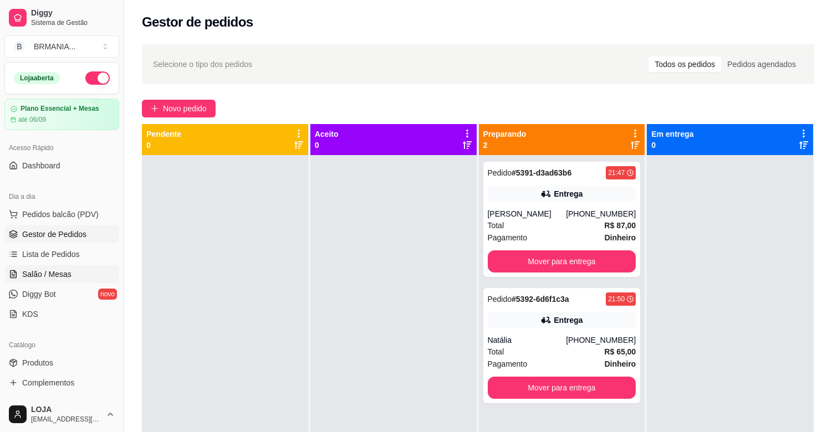
click at [60, 270] on span "Salão / Mesas" at bounding box center [46, 274] width 49 height 11
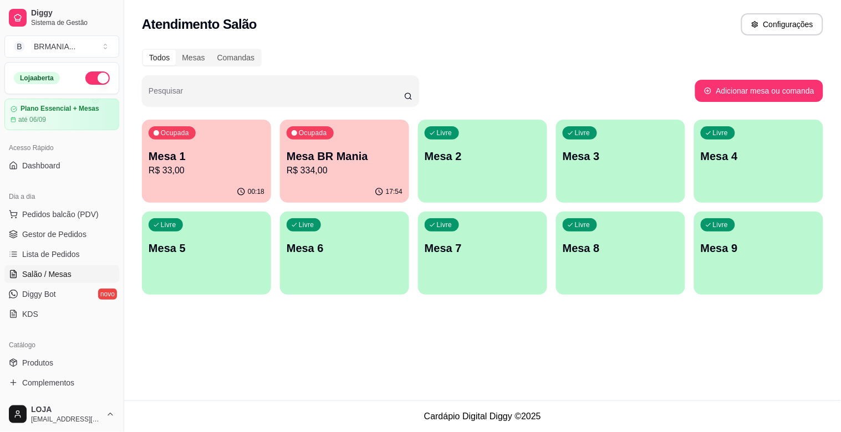
click at [206, 169] on p "R$ 33,00" at bounding box center [207, 170] width 116 height 13
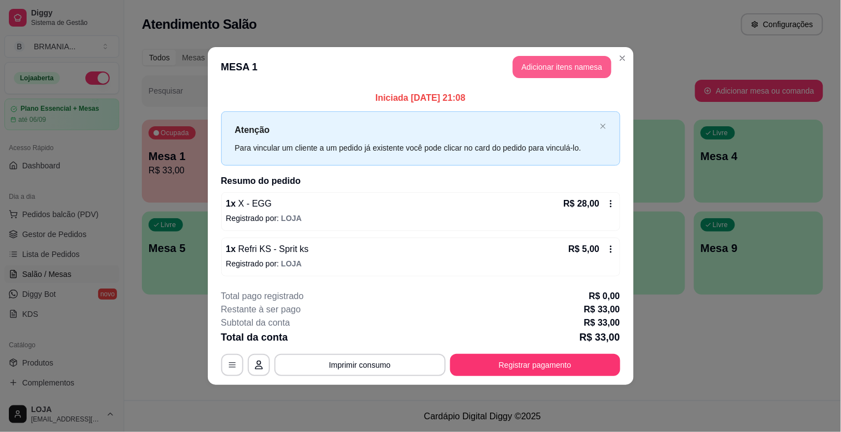
click at [528, 74] on button "Adicionar itens na mesa" at bounding box center [562, 67] width 99 height 22
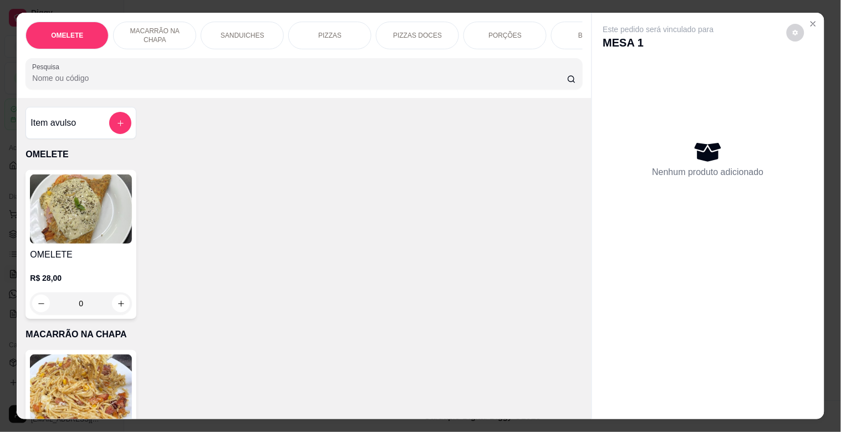
click at [327, 84] on input "Pesquisa" at bounding box center [299, 78] width 535 height 11
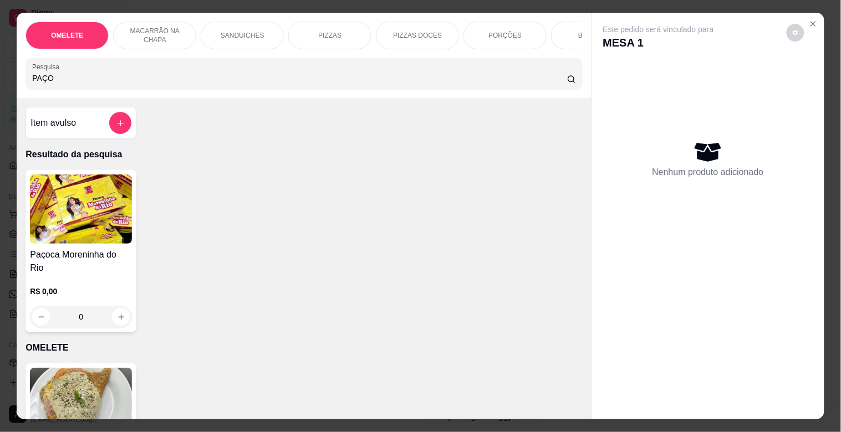
type input "PAÇO"
click at [75, 198] on img at bounding box center [81, 209] width 102 height 69
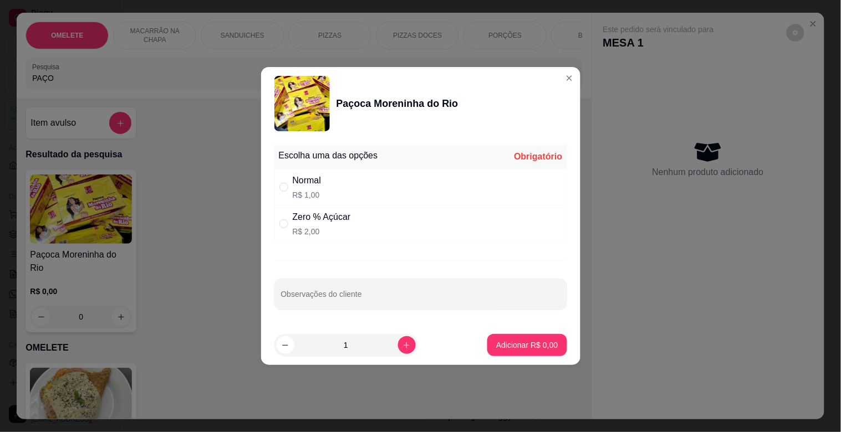
click at [310, 177] on div "Normal" at bounding box center [307, 180] width 29 height 13
radio input "true"
click at [541, 341] on p "Adicionar R$ 1,00" at bounding box center [527, 345] width 62 height 11
type input "1"
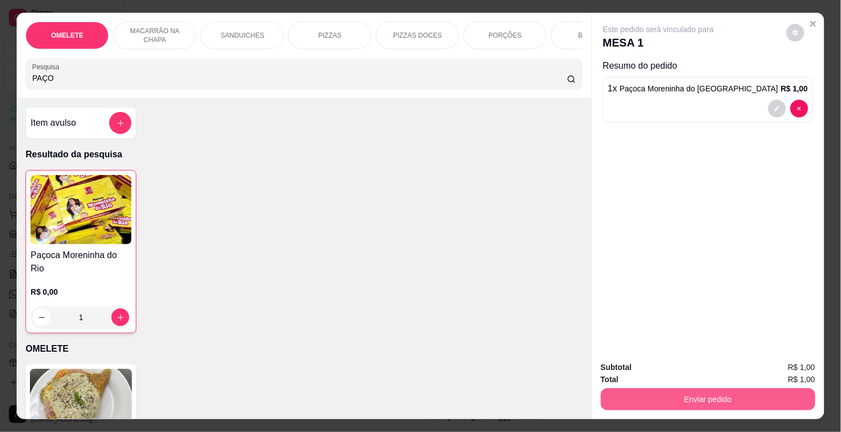
click at [687, 390] on button "Enviar pedido" at bounding box center [708, 400] width 215 height 22
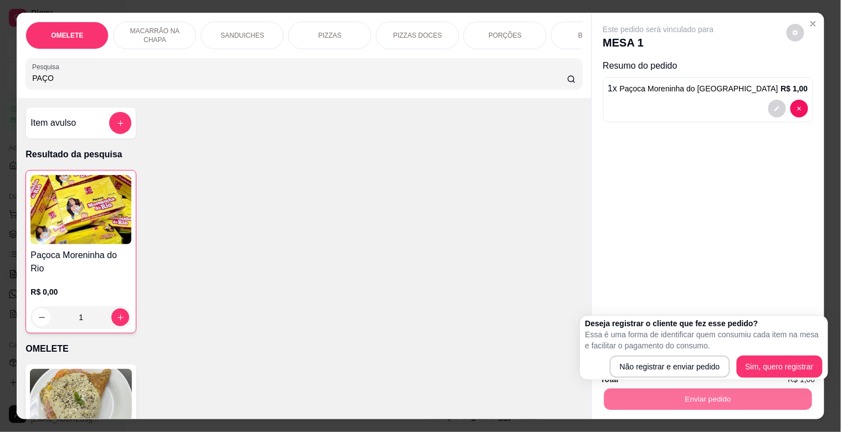
click at [644, 201] on div "Este pedido será vinculado para MESA 1 Resumo do pedido 1 x Paçoca Moreninha do…" at bounding box center [708, 182] width 232 height 339
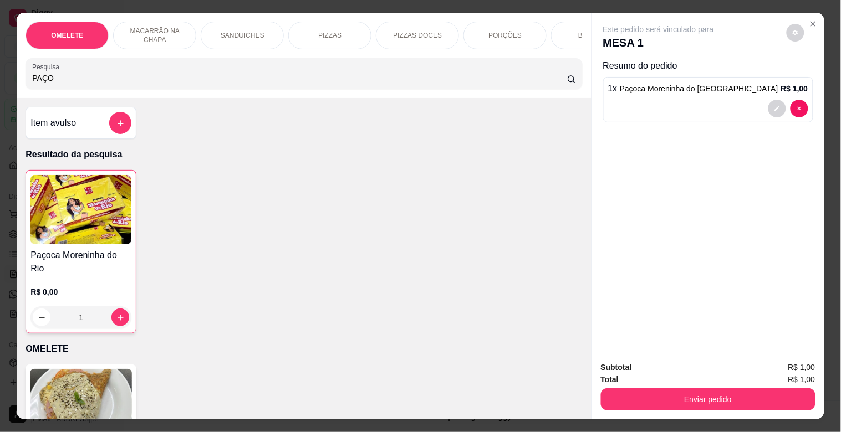
click at [808, 103] on div "1 x Paçoca Moreninha do Rio - Normal R$ 1,00" at bounding box center [708, 99] width 210 height 45
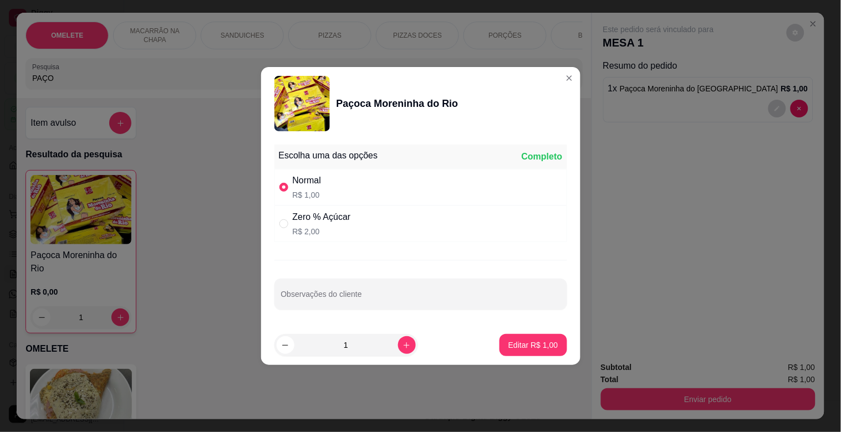
click at [313, 223] on div "Zero % Açúcar" at bounding box center [322, 217] width 58 height 13
radio input "false"
radio input "true"
click at [499, 337] on button "Editar R$ 2,00" at bounding box center [533, 345] width 68 height 22
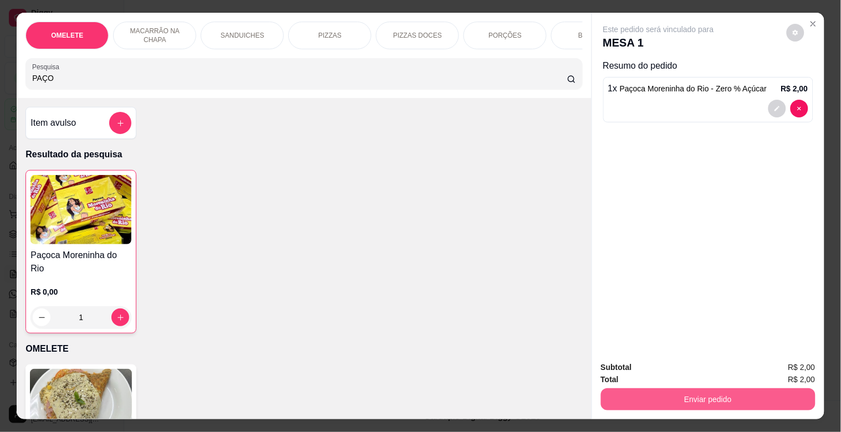
click at [727, 394] on button "Enviar pedido" at bounding box center [708, 400] width 215 height 22
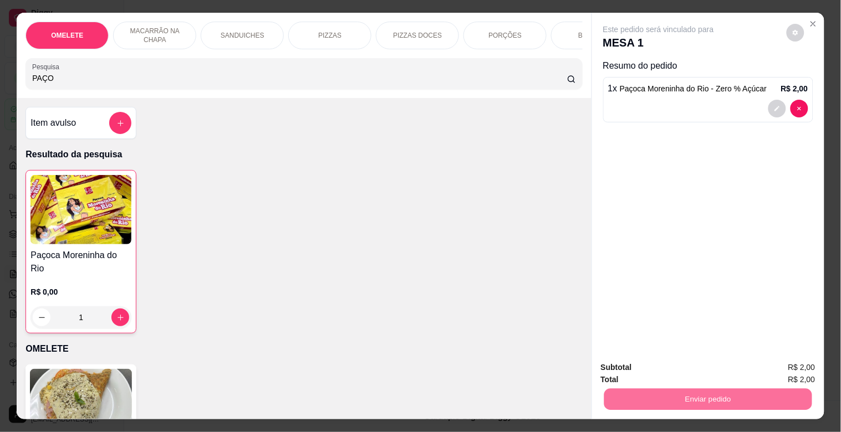
click at [695, 368] on button "Não registrar e enviar pedido" at bounding box center [671, 367] width 115 height 21
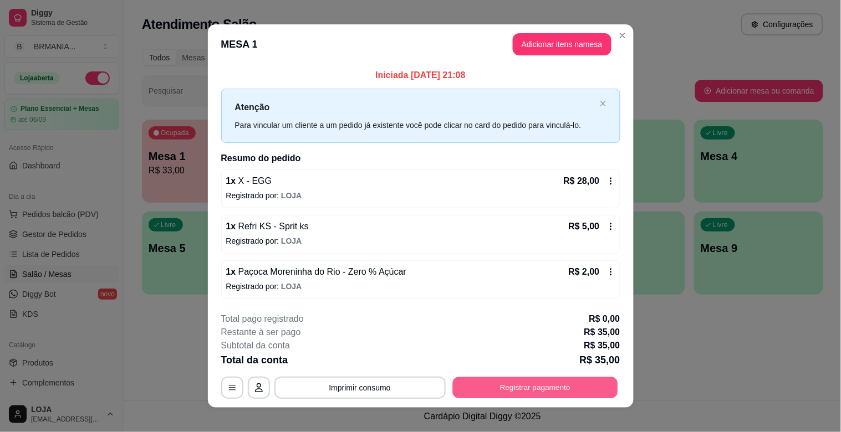
click at [568, 390] on button "Registrar pagamento" at bounding box center [534, 388] width 165 height 22
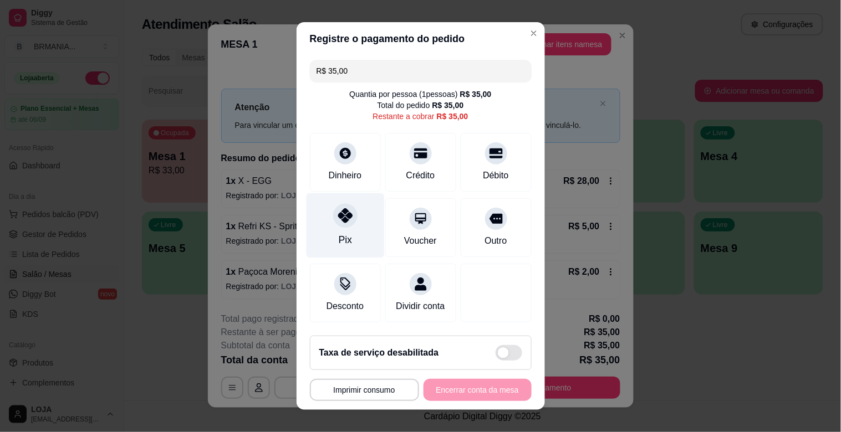
click at [345, 230] on div "Pix" at bounding box center [345, 225] width 78 height 65
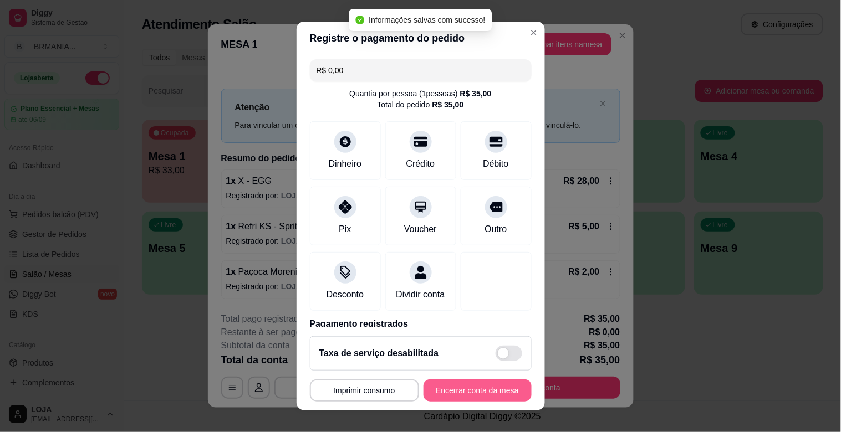
type input "R$ 0,00"
click at [470, 394] on button "Encerrar conta da mesa" at bounding box center [477, 391] width 105 height 22
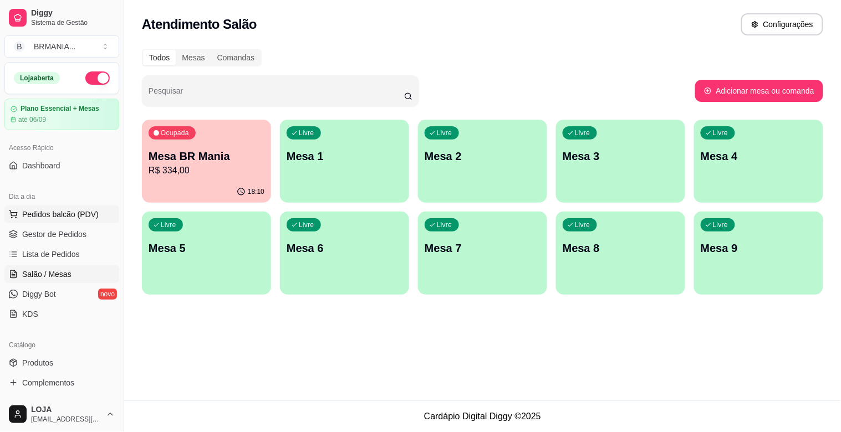
click at [60, 218] on span "Pedidos balcão (PDV)" at bounding box center [60, 214] width 77 height 11
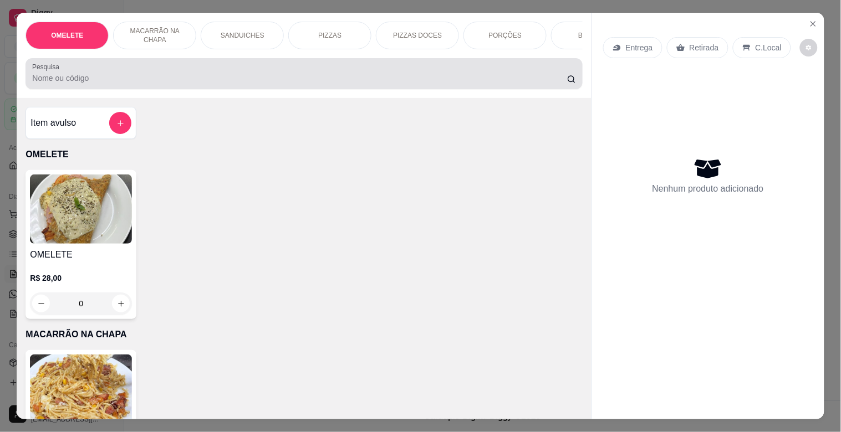
click at [223, 81] on input "Pesquisa" at bounding box center [299, 78] width 535 height 11
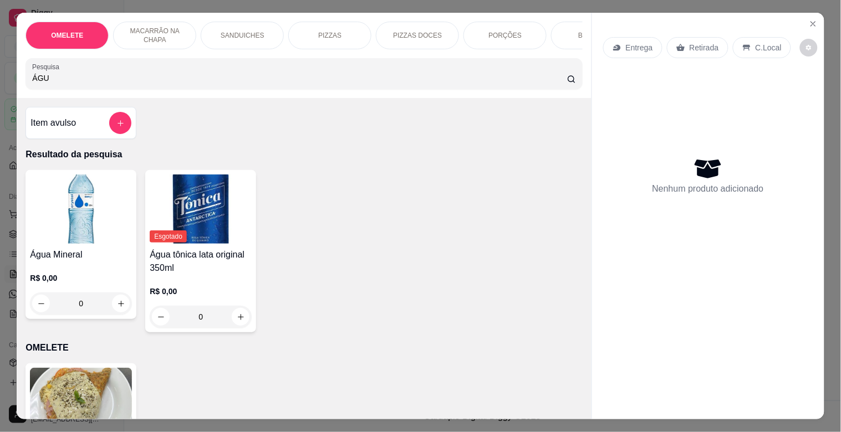
type input "ÁGU"
click at [55, 215] on img at bounding box center [81, 209] width 102 height 69
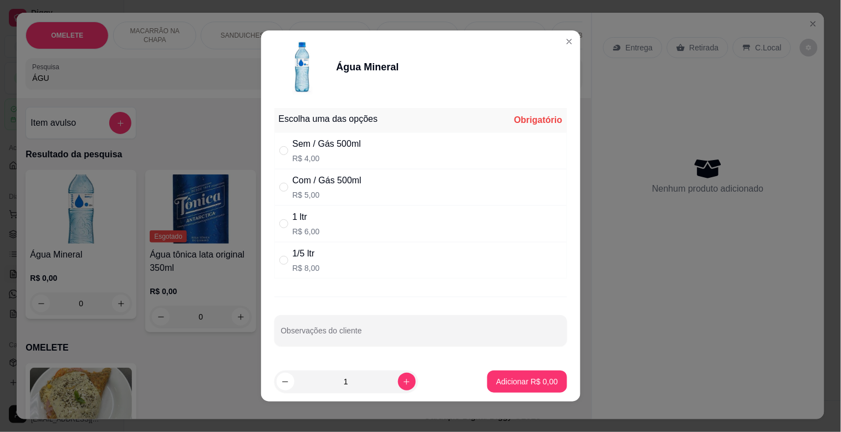
drag, startPoint x: 353, startPoint y: 143, endPoint x: 370, endPoint y: 162, distance: 25.9
click at [354, 143] on div "Sem / Gás 500ml" at bounding box center [327, 143] width 69 height 13
radio input "true"
click at [513, 384] on p "Adicionar R$ 4,00" at bounding box center [527, 381] width 62 height 11
type input "1"
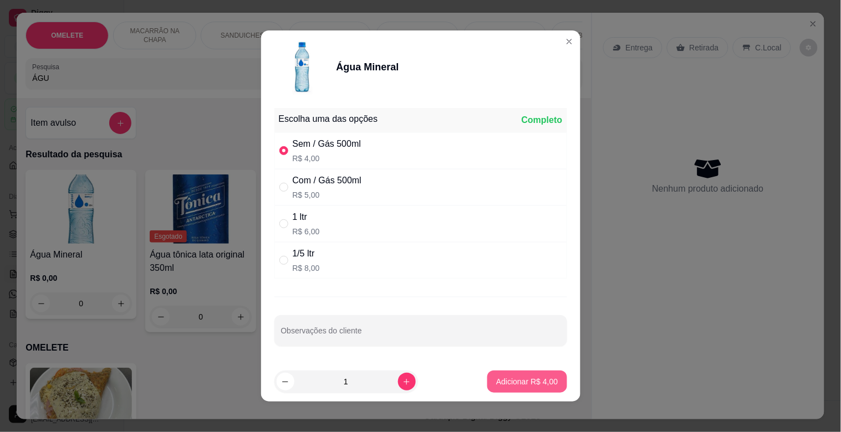
type input "1"
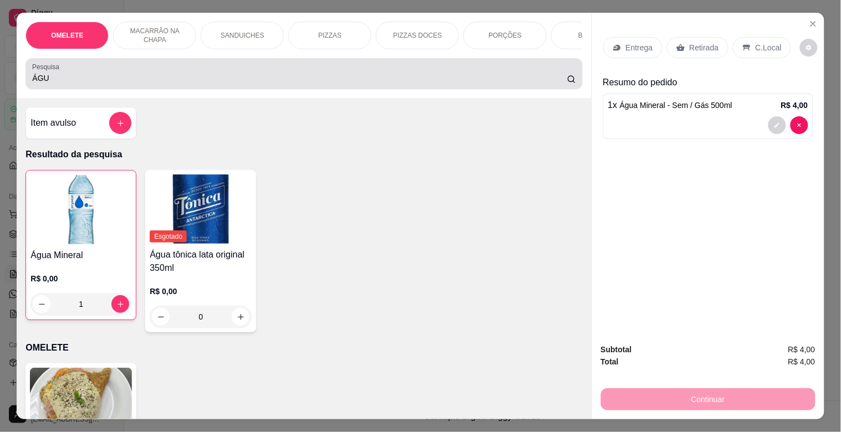
drag, startPoint x: 56, startPoint y: 87, endPoint x: 0, endPoint y: 112, distance: 61.3
click at [0, 90] on div "OMELETE MACARRÃO NA CHAPA SANDUICHES PIZZAS PIZZAS DOCES PORÇÕES BEBIDAS Bebida…" at bounding box center [420, 216] width 841 height 432
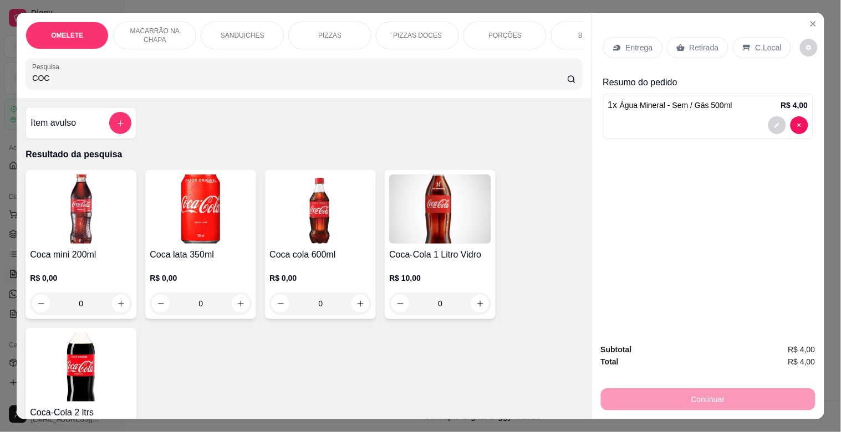
type input "COC"
click at [197, 258] on h4 "Coca lata 350ml" at bounding box center [201, 254] width 102 height 13
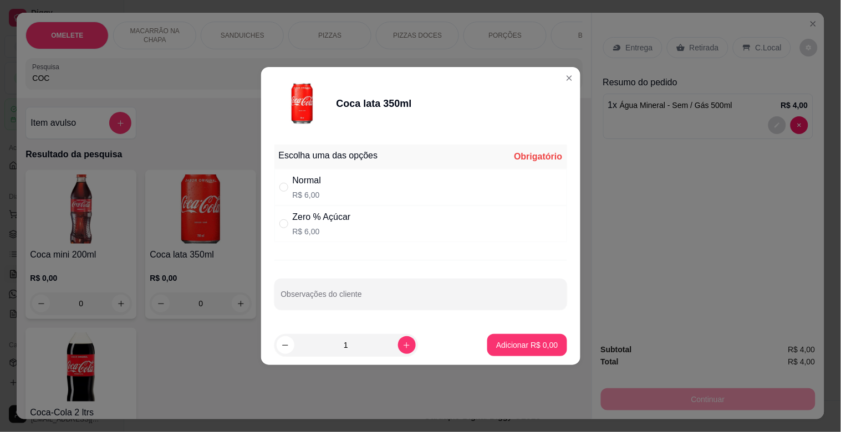
click at [359, 175] on div "Normal R$ 6,00" at bounding box center [420, 187] width 293 height 37
radio input "true"
click at [511, 348] on p "Adicionar R$ 6,00" at bounding box center [527, 345] width 62 height 11
type input "1"
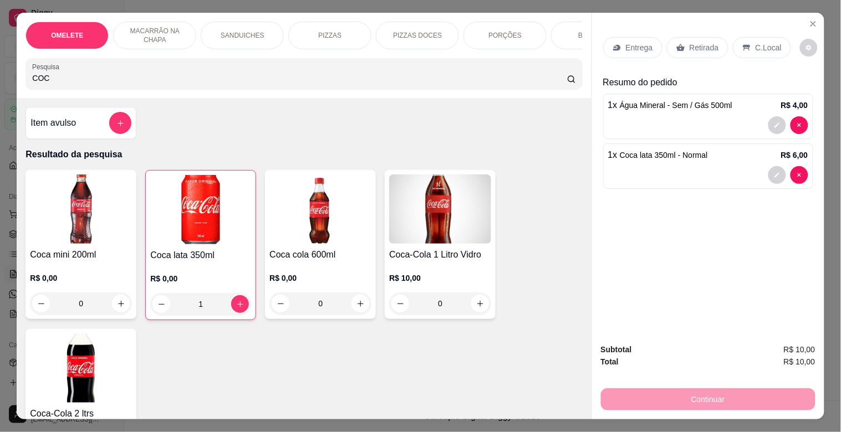
click at [692, 42] on p "Retirada" at bounding box center [704, 47] width 29 height 11
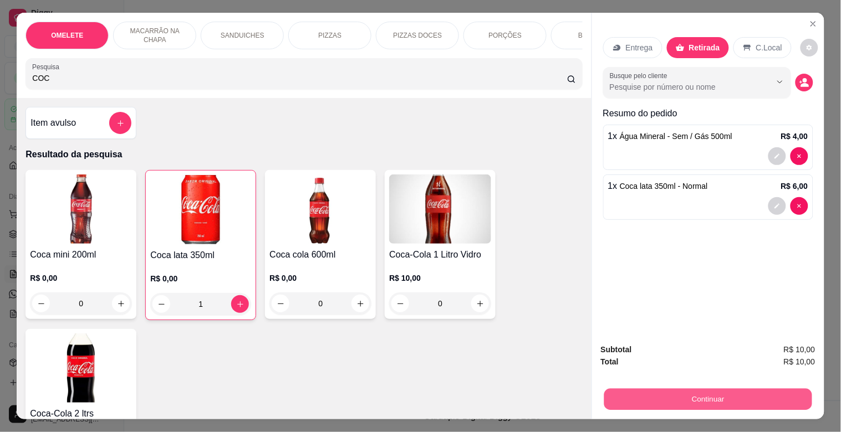
click at [706, 395] on button "Continuar" at bounding box center [708, 400] width 208 height 22
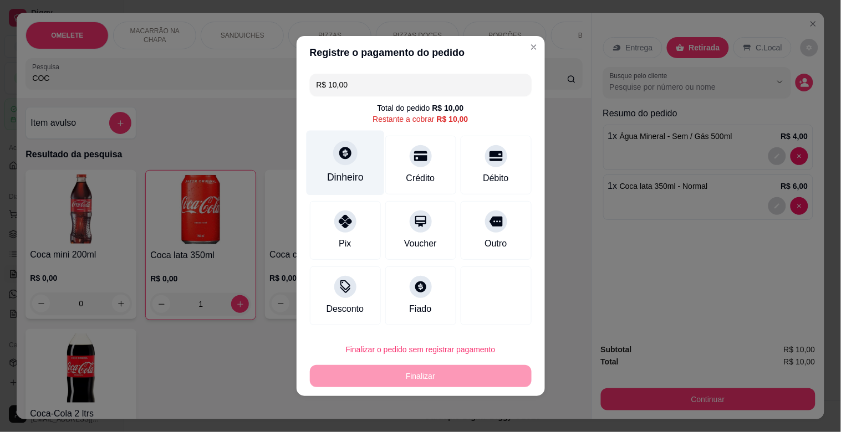
click at [345, 166] on div "Dinheiro" at bounding box center [345, 163] width 78 height 65
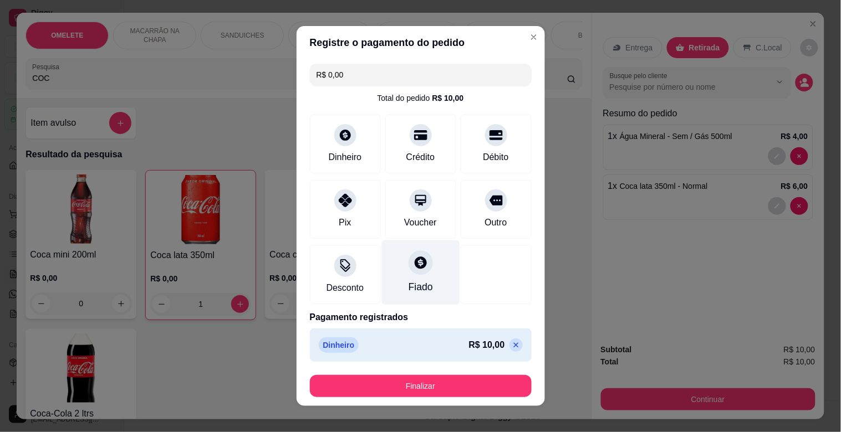
type input "R$ 0,00"
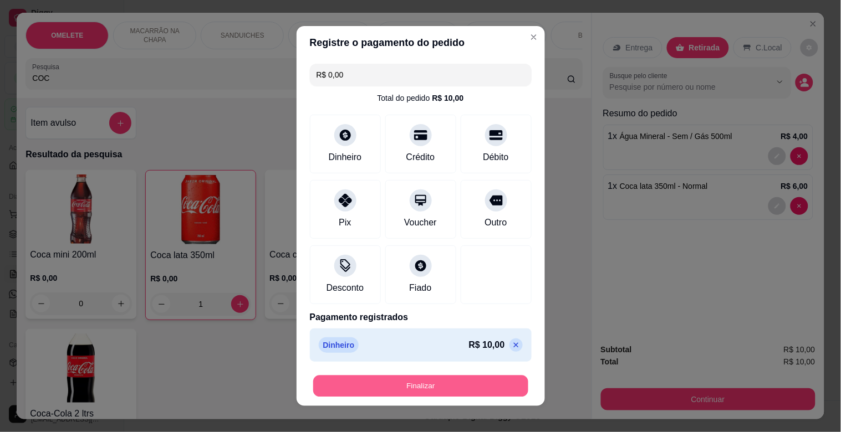
click at [430, 381] on button "Finalizar" at bounding box center [420, 387] width 215 height 22
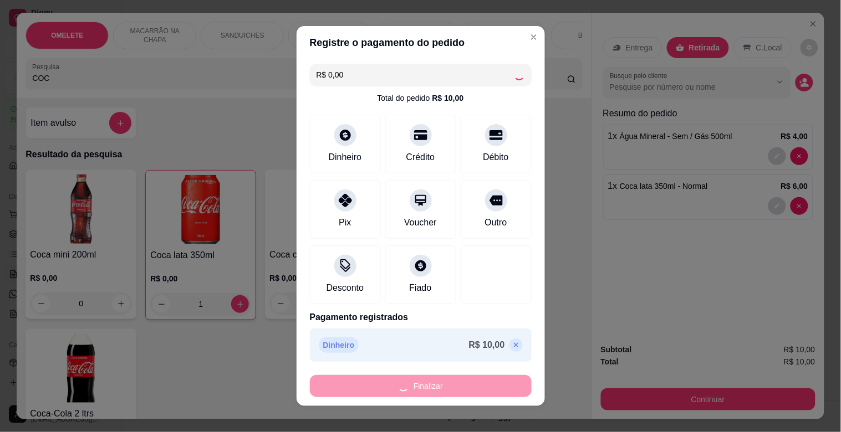
type input "0"
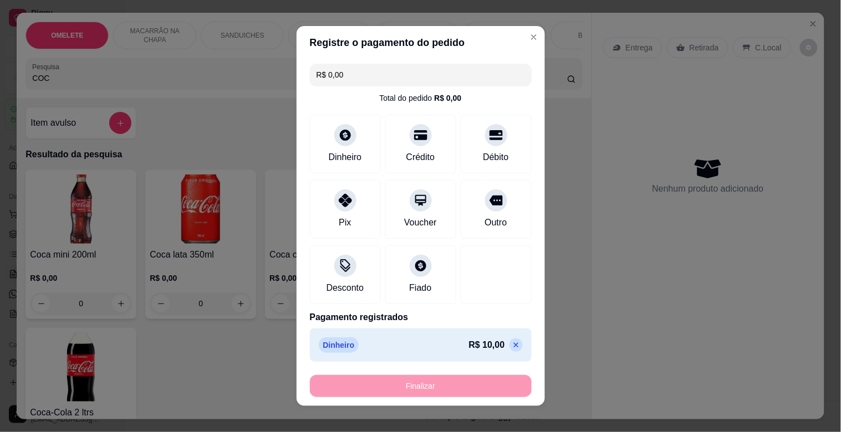
type input "-R$ 10,00"
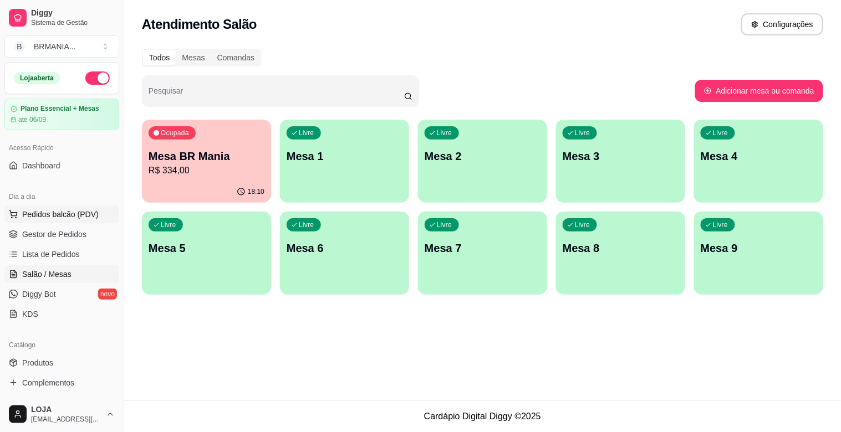
click at [78, 212] on span "Pedidos balcão (PDV)" at bounding box center [60, 214] width 77 height 11
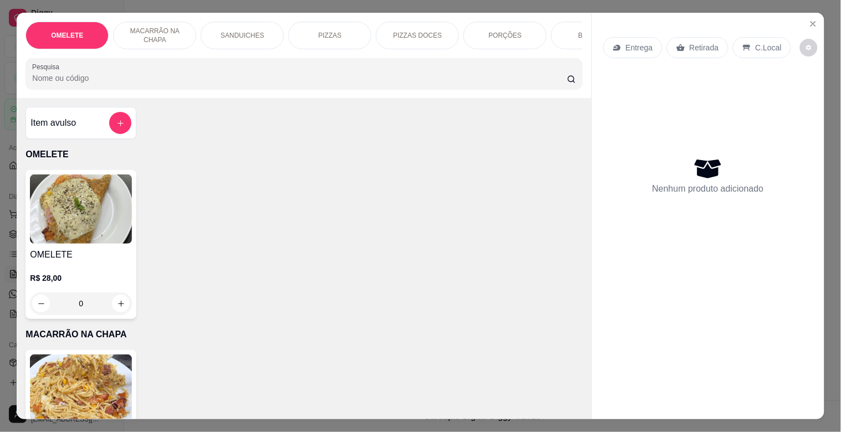
click at [129, 98] on div "OMELETE MACARRÃO NA CHAPA SANDUICHES PIZZAS PIZZAS DOCES PORÇÕES BEBIDAS Bebida…" at bounding box center [304, 55] width 574 height 85
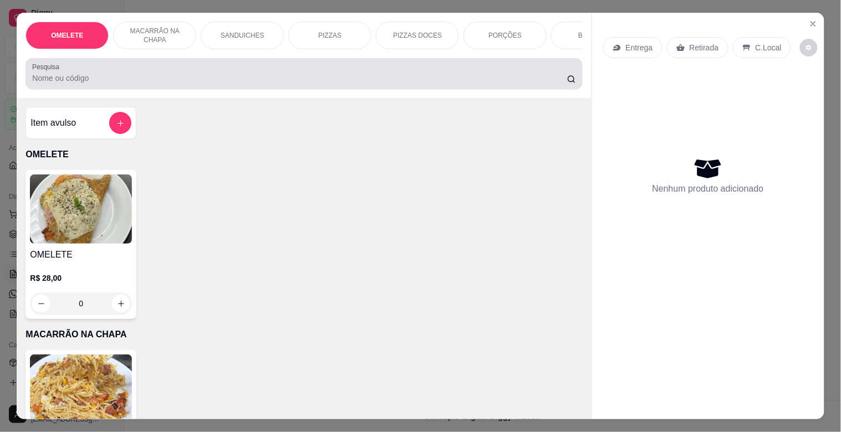
click at [131, 74] on div at bounding box center [303, 74] width 543 height 22
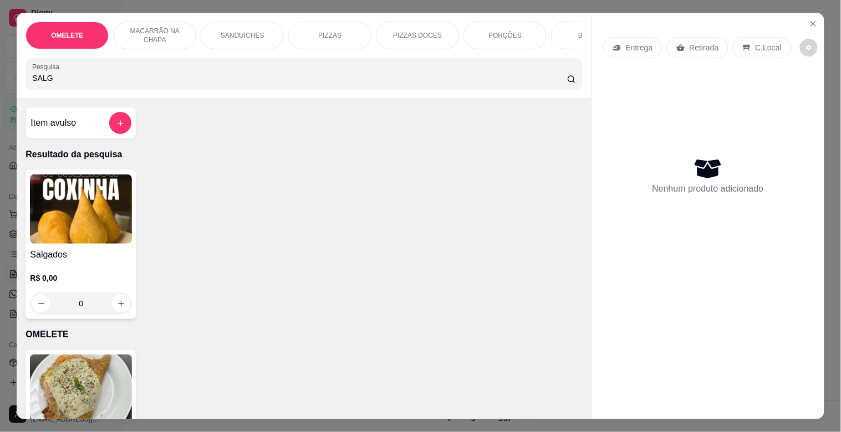
type input "SALG"
click at [54, 242] on img at bounding box center [81, 209] width 102 height 69
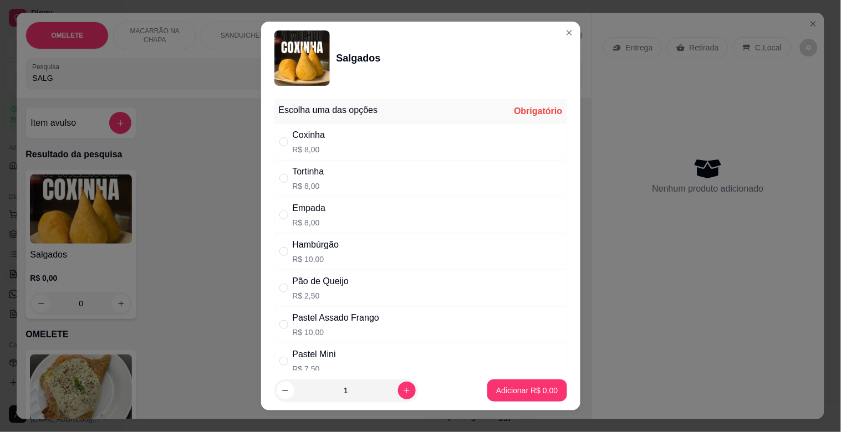
click at [331, 247] on div "Hambúrgão" at bounding box center [316, 244] width 47 height 13
radio input "true"
click at [522, 392] on p "Adicionar R$ 10,00" at bounding box center [525, 390] width 64 height 11
type input "1"
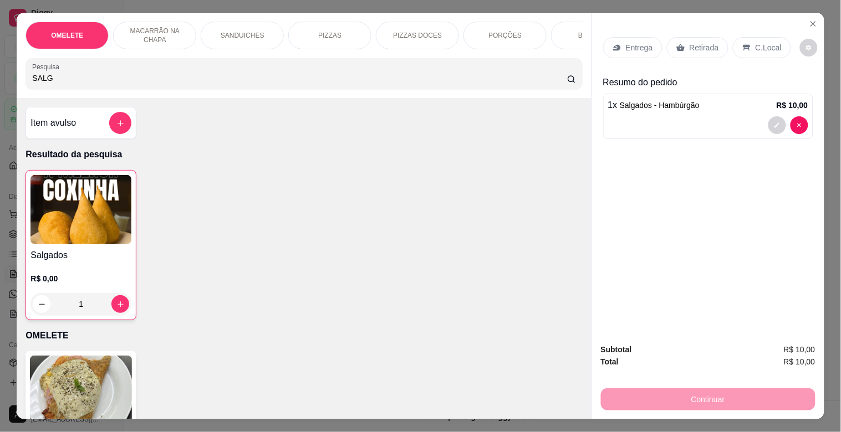
drag, startPoint x: 58, startPoint y: 85, endPoint x: 0, endPoint y: 79, distance: 58.0
click at [0, 80] on div "OMELETE MACARRÃO NA CHAPA SANDUICHES PIZZAS PIZZAS DOCES PORÇÕES BEBIDAS Bebida…" at bounding box center [420, 216] width 841 height 432
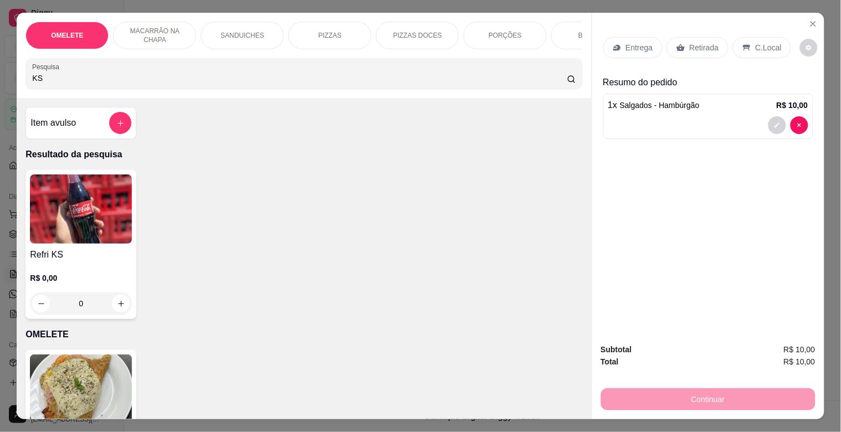
type input "KS"
click at [53, 209] on img at bounding box center [81, 209] width 102 height 69
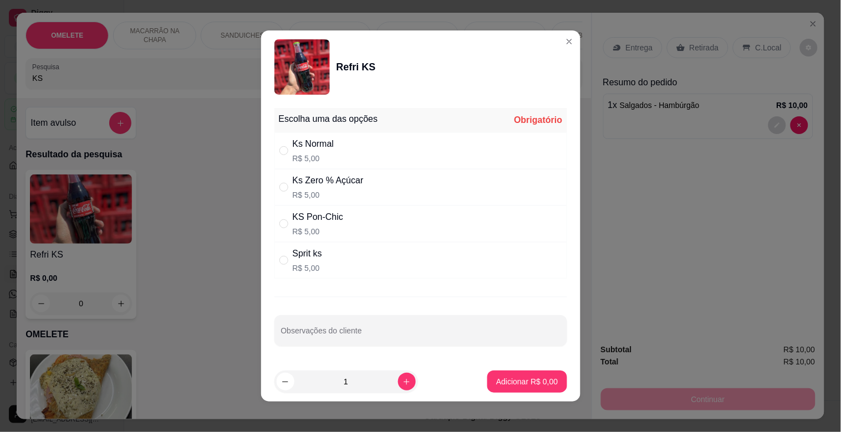
click at [318, 255] on div "Sprit ks" at bounding box center [307, 253] width 29 height 13
click at [325, 263] on div "Sprit ks R$ 5,00" at bounding box center [420, 260] width 293 height 37
radio input "true"
click at [527, 383] on p "Adicionar R$ 5,00" at bounding box center [527, 381] width 60 height 11
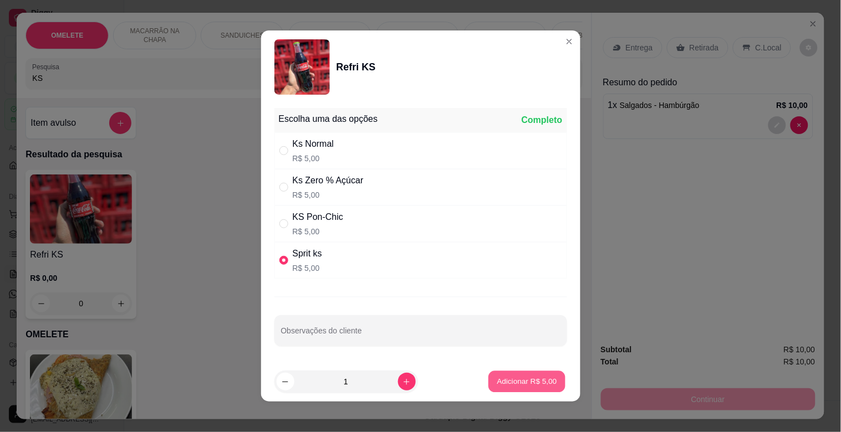
type input "1"
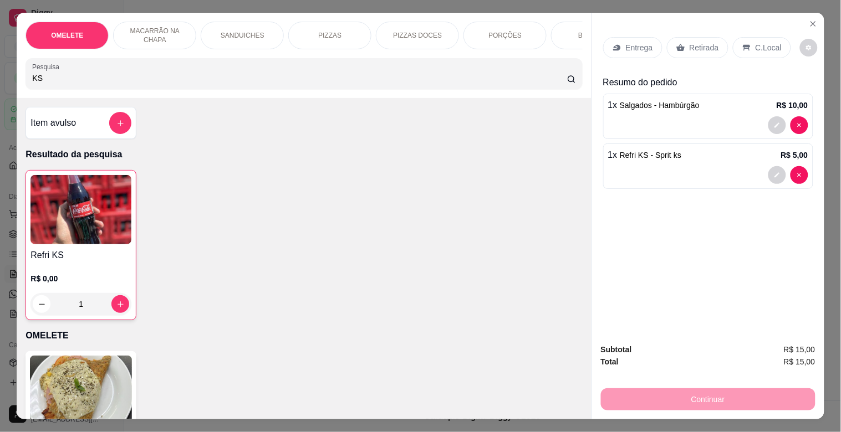
click at [756, 42] on p "C.Local" at bounding box center [769, 47] width 26 height 11
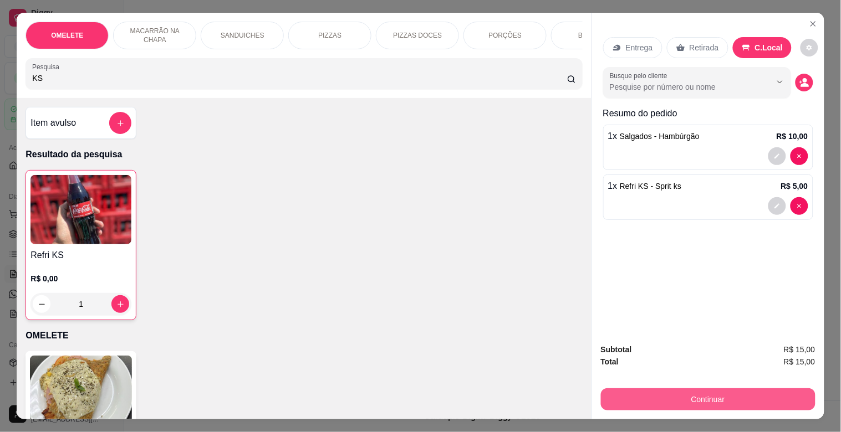
click at [712, 396] on button "Continuar" at bounding box center [708, 400] width 215 height 22
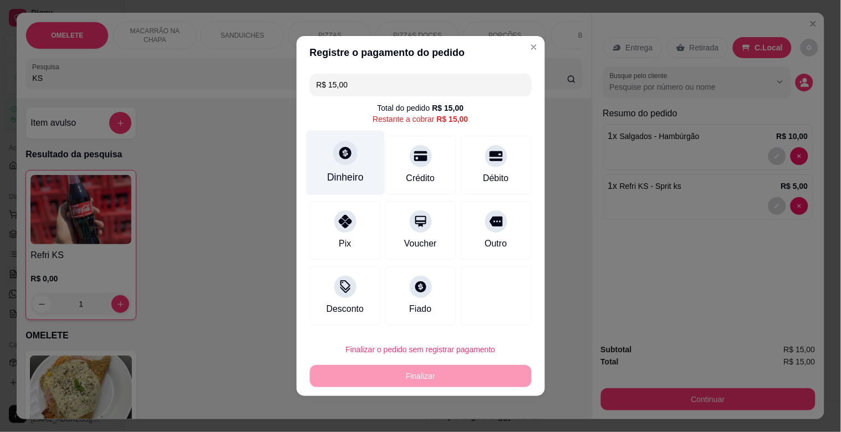
click at [348, 167] on div "Dinheiro" at bounding box center [345, 163] width 78 height 65
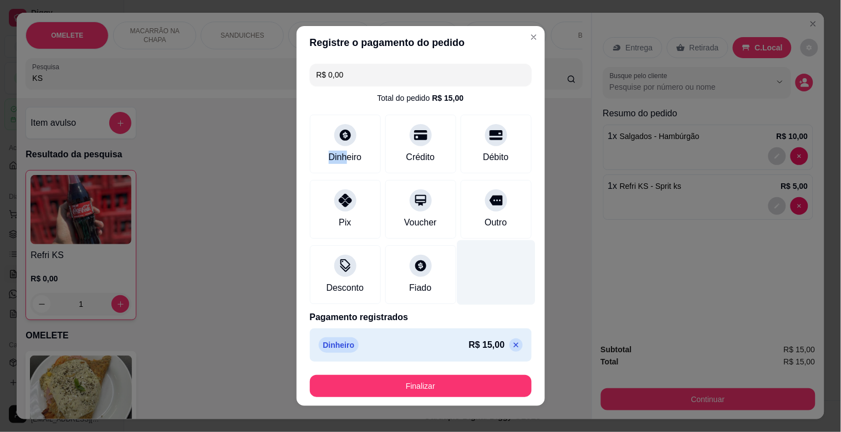
type input "R$ 0,00"
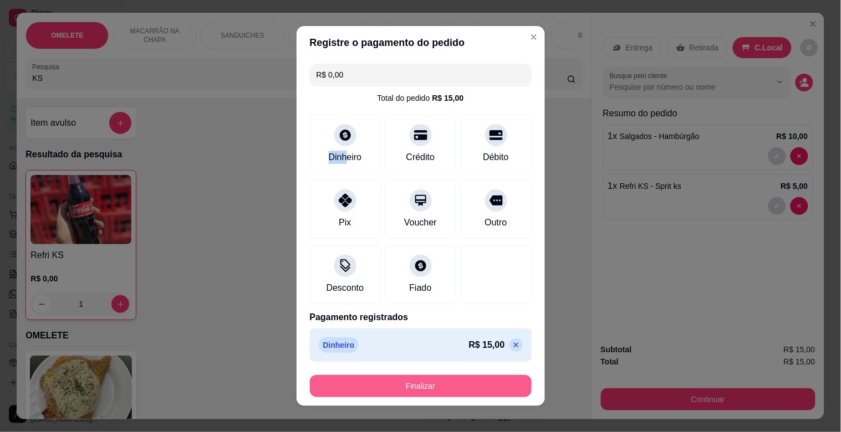
click at [438, 385] on button "Finalizar" at bounding box center [421, 386] width 222 height 22
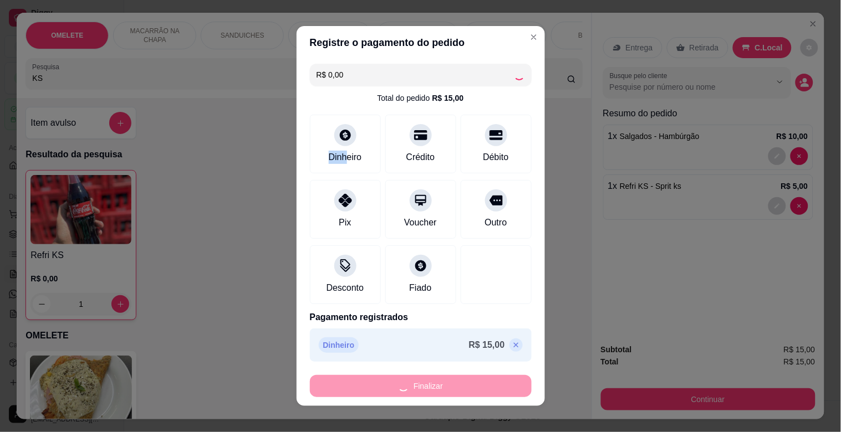
type input "0"
type input "-R$ 15,00"
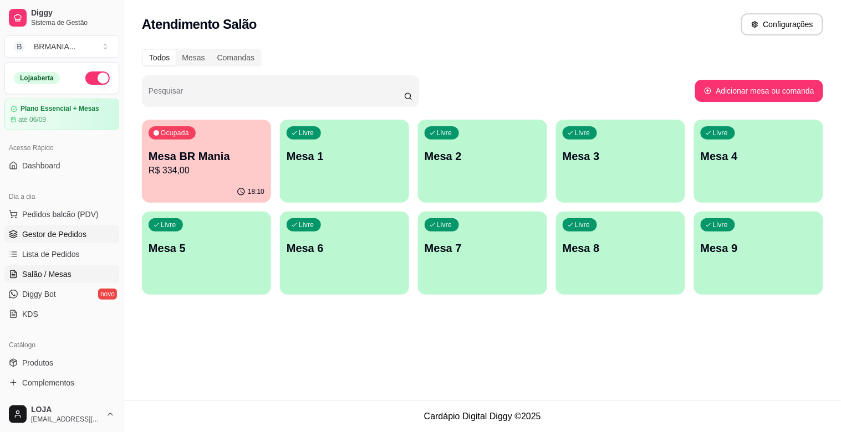
click at [57, 238] on span "Gestor de Pedidos" at bounding box center [54, 234] width 64 height 11
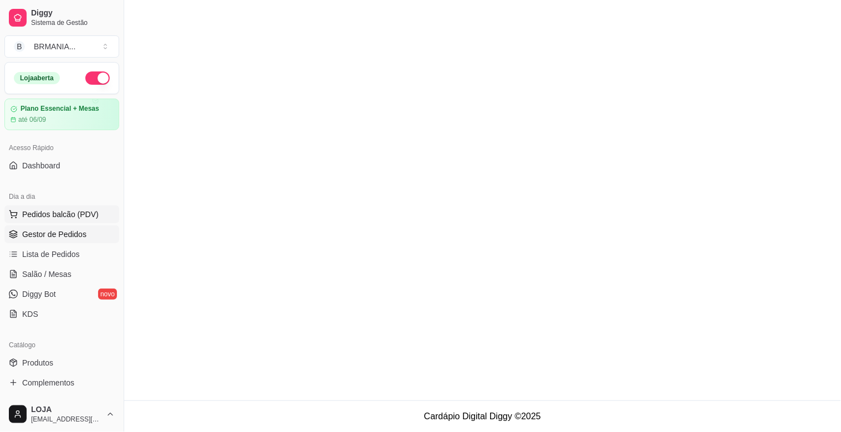
click at [62, 218] on span "Pedidos balcão (PDV)" at bounding box center [60, 214] width 77 height 11
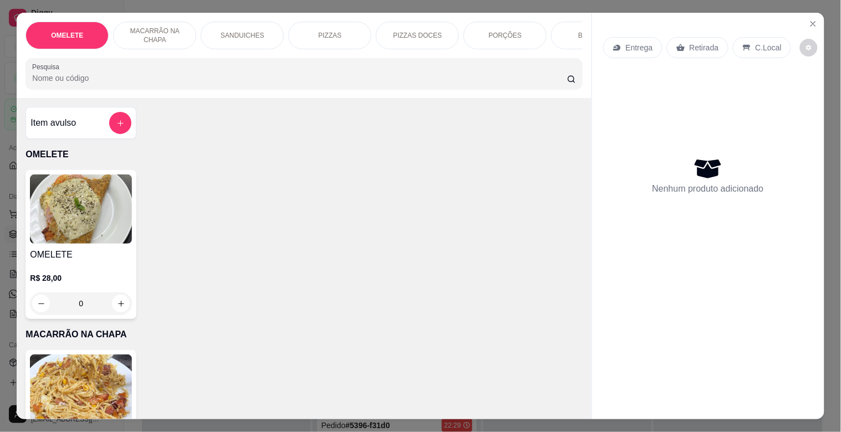
click at [174, 32] on p "MACARRÃO NA CHAPA" at bounding box center [155, 36] width 64 height 18
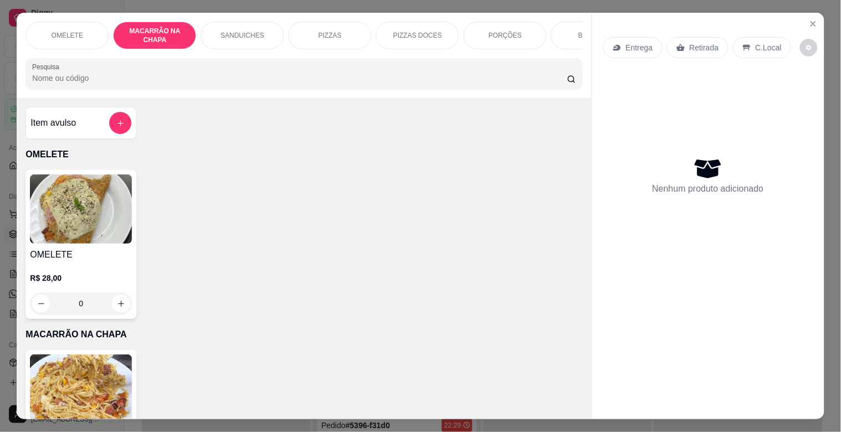
scroll to position [27, 0]
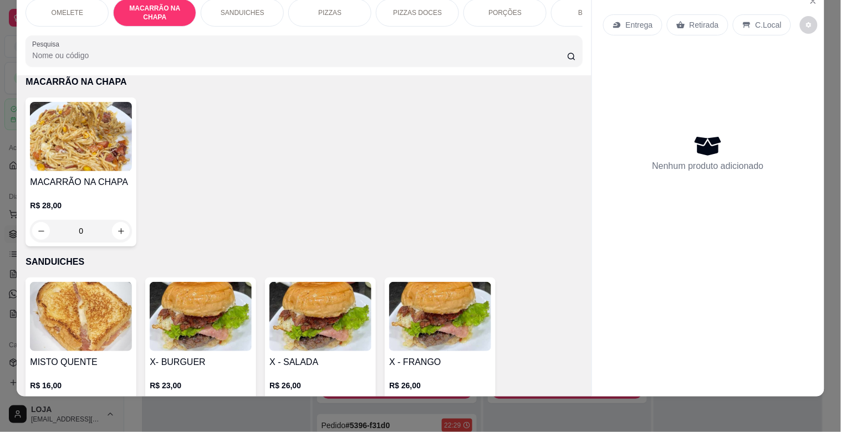
click at [80, 162] on img at bounding box center [81, 136] width 102 height 69
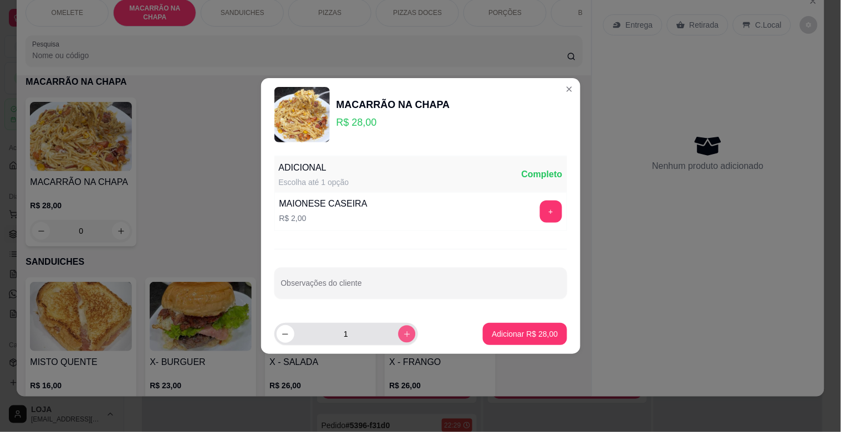
click at [402, 336] on icon "increase-product-quantity" at bounding box center [406, 334] width 8 height 8
type input "2"
click at [492, 329] on p "Adicionar R$ 56,00" at bounding box center [525, 334] width 66 height 11
type input "2"
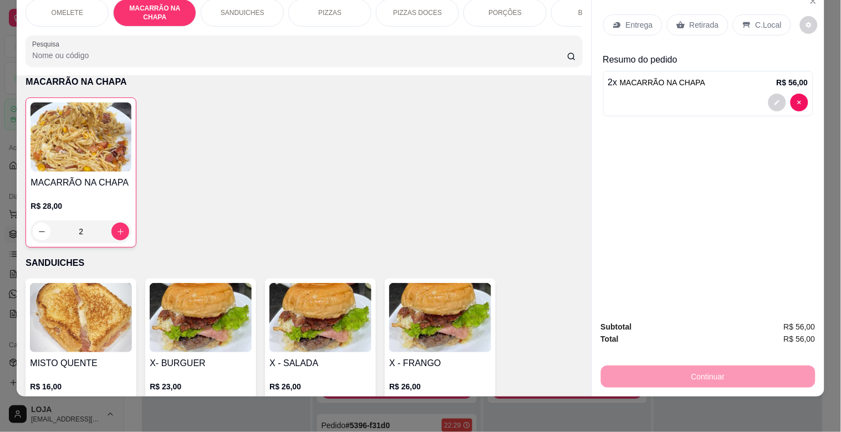
click at [693, 19] on p "Retirada" at bounding box center [704, 24] width 29 height 11
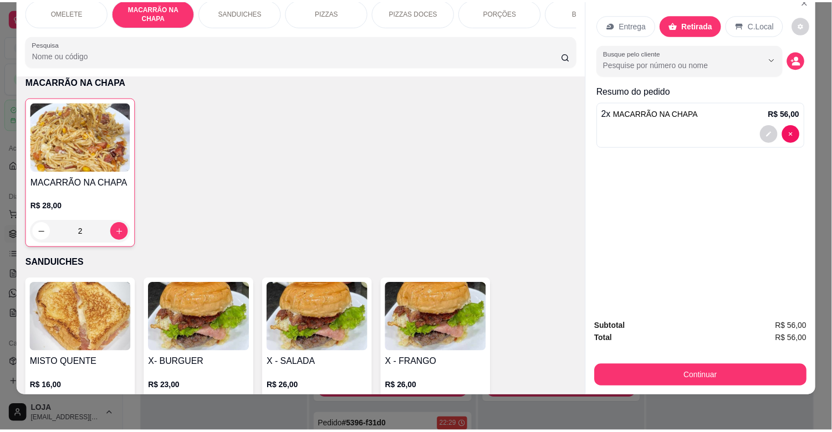
scroll to position [0, 0]
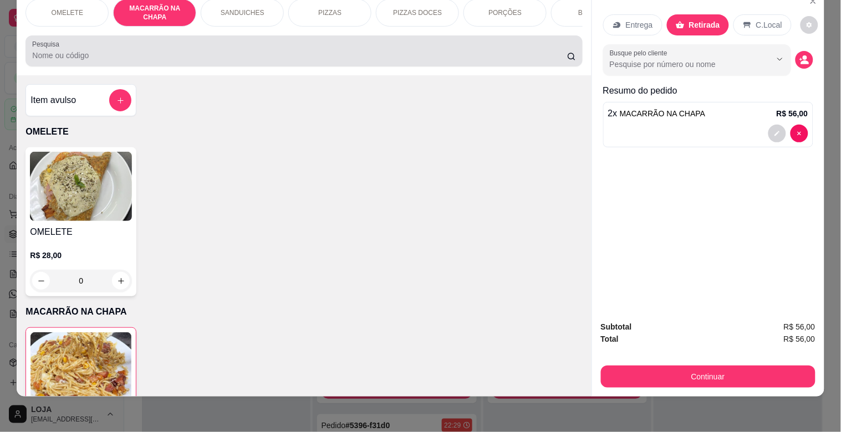
click at [381, 54] on input "Pesquisa" at bounding box center [299, 55] width 535 height 11
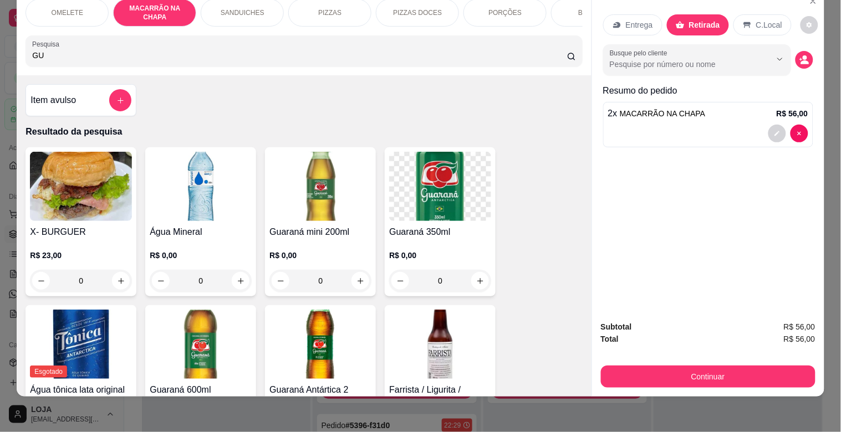
type input "GU"
click at [191, 354] on img at bounding box center [201, 344] width 102 height 69
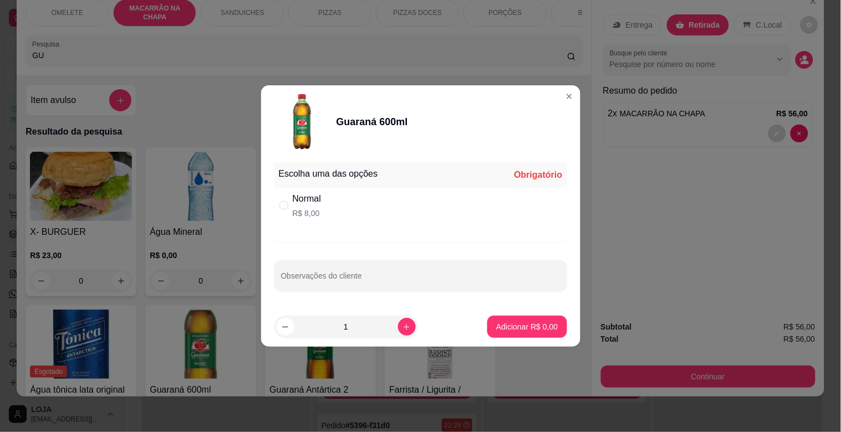
drag, startPoint x: 409, startPoint y: 201, endPoint x: 441, endPoint y: 207, distance: 32.2
click at [416, 201] on div "Normal R$ 8,00" at bounding box center [420, 205] width 293 height 37
radio input "true"
click at [539, 337] on button "Adicionar R$ 8,00" at bounding box center [526, 327] width 79 height 22
type input "1"
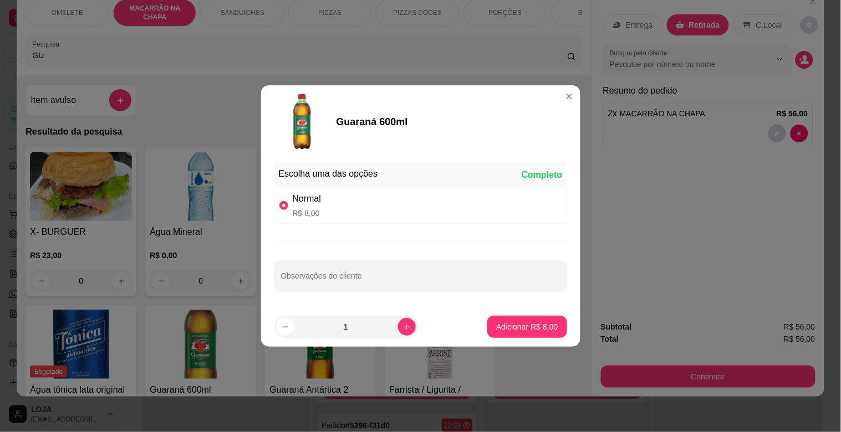
type input "1"
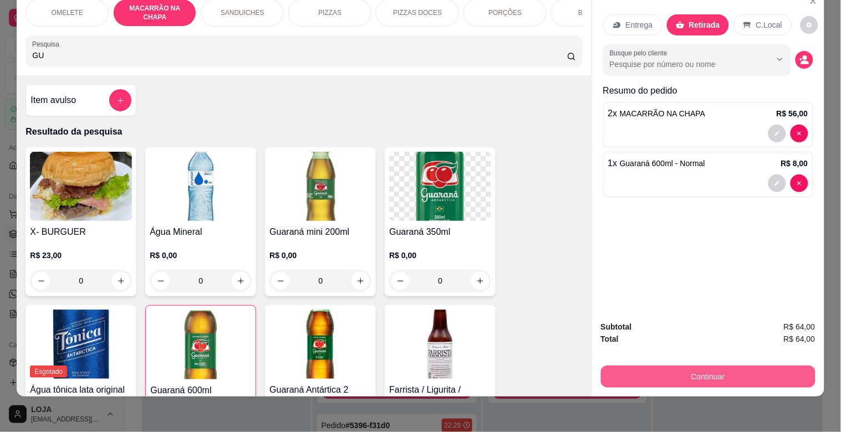
click at [691, 366] on button "Continuar" at bounding box center [708, 377] width 215 height 22
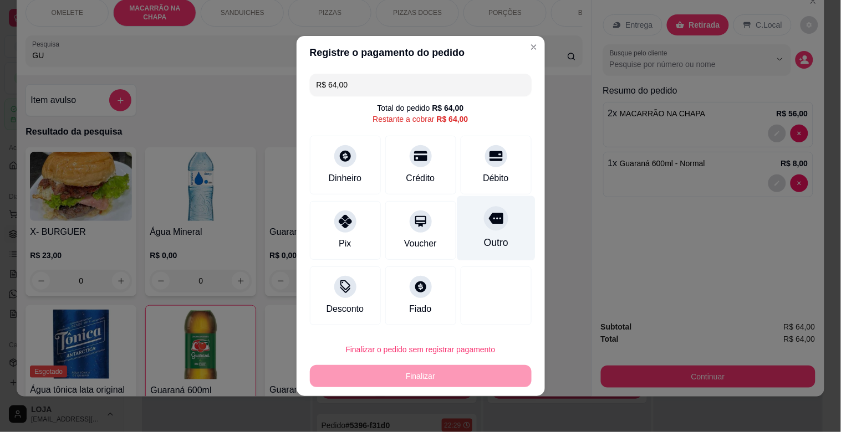
click at [489, 241] on div "Outro" at bounding box center [495, 243] width 24 height 14
type input "R$ 0,00"
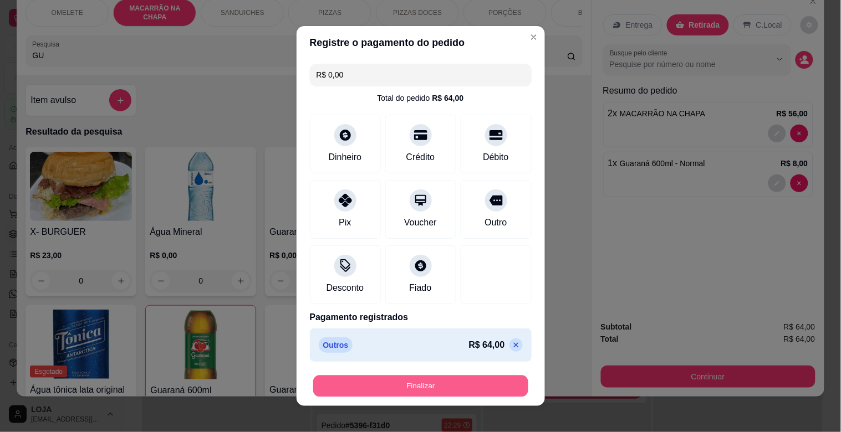
click at [441, 377] on button "Finalizar" at bounding box center [420, 387] width 215 height 22
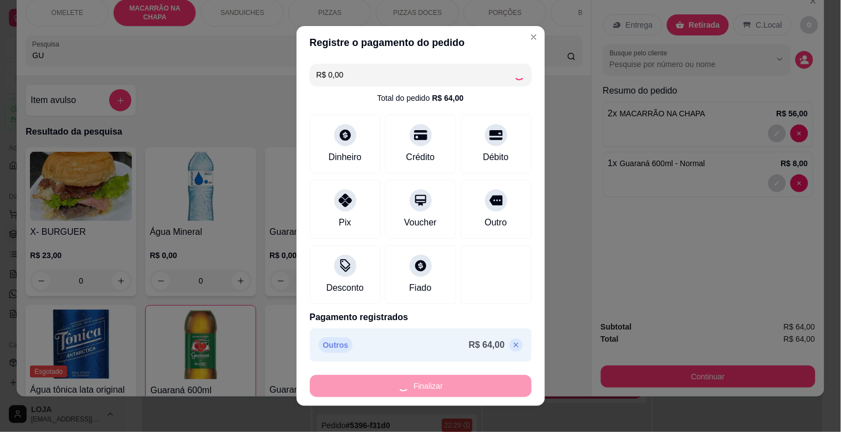
type input "0"
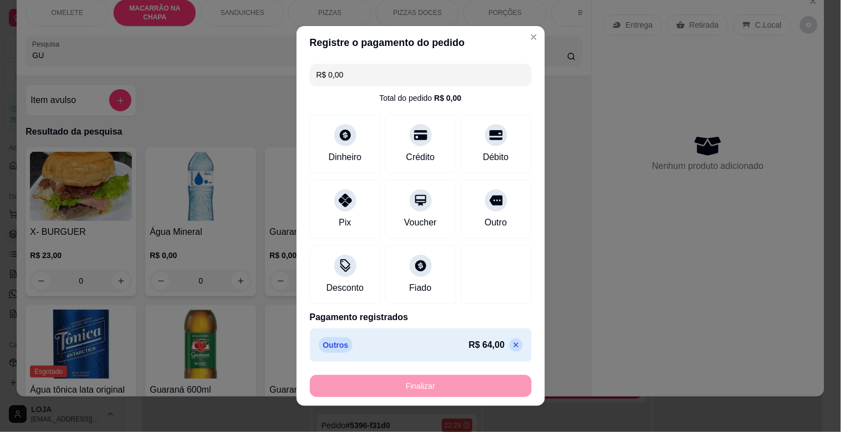
type input "-R$ 64,00"
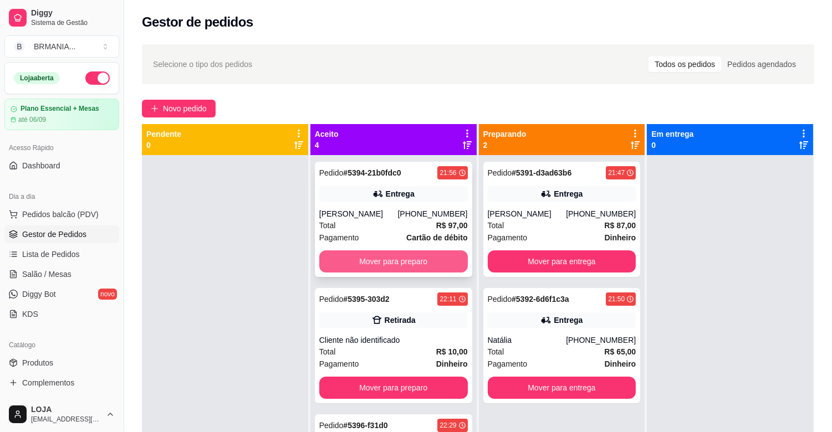
click at [420, 259] on button "Mover para preparo" at bounding box center [393, 262] width 149 height 22
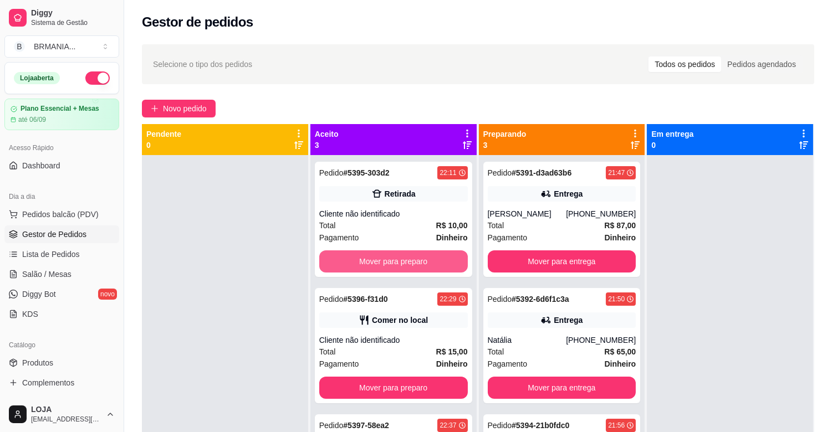
click at [397, 261] on button "Mover para preparo" at bounding box center [393, 262] width 149 height 22
click at [401, 256] on button "Mover para preparo" at bounding box center [393, 262] width 149 height 22
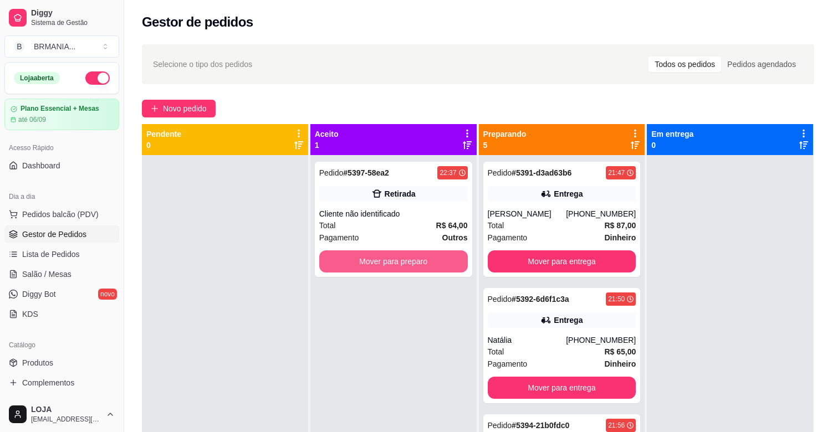
click at [401, 256] on button "Mover para preparo" at bounding box center [393, 262] width 149 height 22
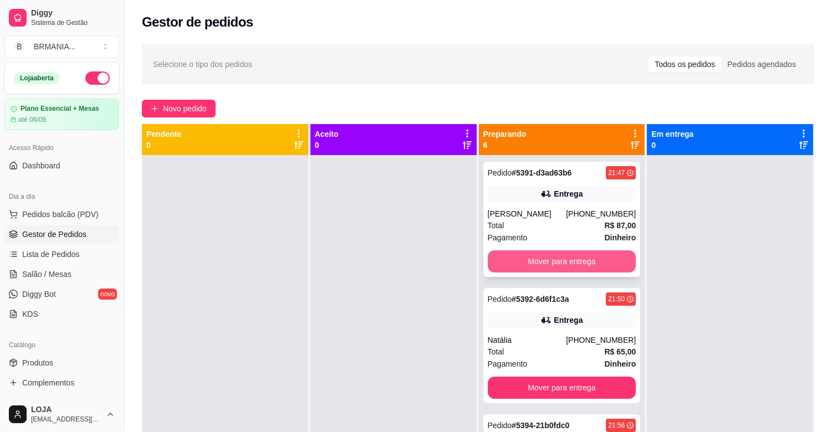
click at [542, 258] on button "Mover para entrega" at bounding box center [562, 262] width 149 height 22
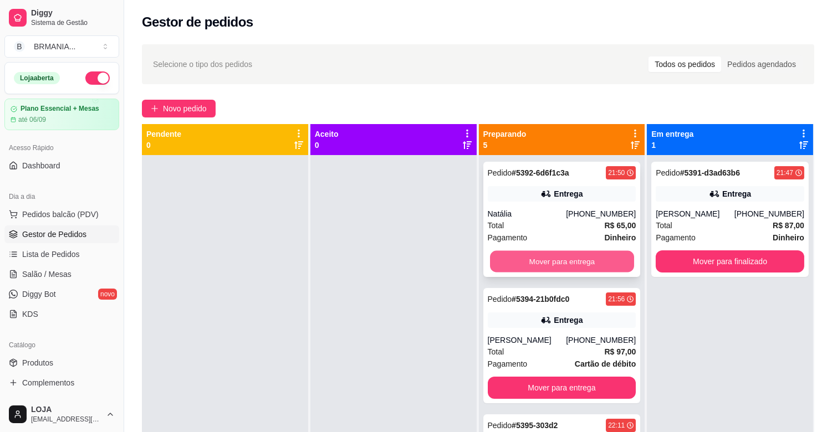
click at [544, 257] on button "Mover para entrega" at bounding box center [562, 262] width 144 height 22
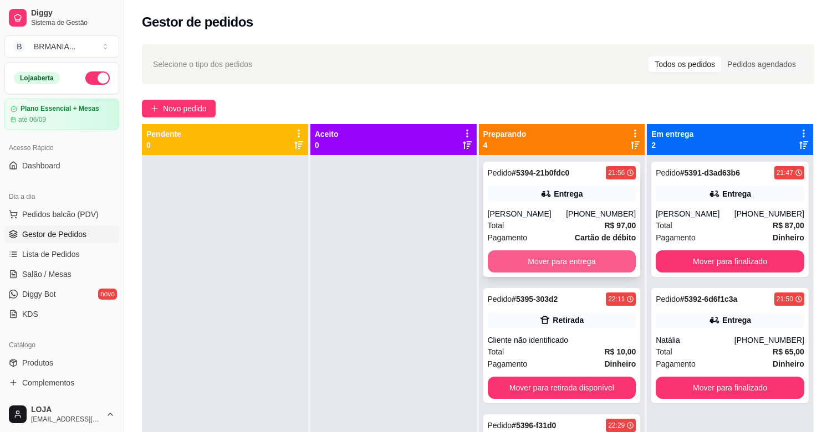
click at [547, 258] on button "Mover para entrega" at bounding box center [562, 262] width 149 height 22
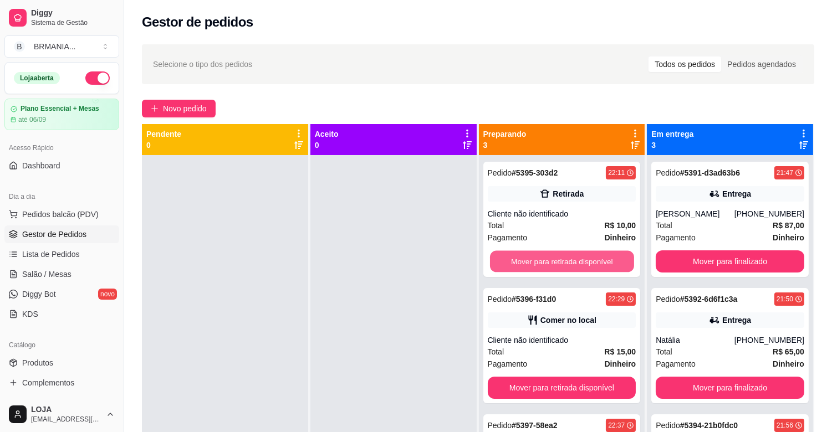
click at [549, 257] on button "Mover para retirada disponível" at bounding box center [562, 262] width 144 height 22
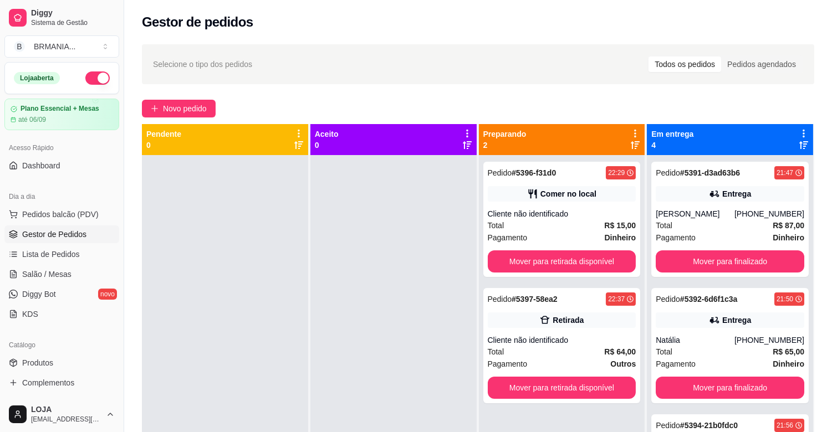
click at [549, 256] on button "Mover para retirada disponível" at bounding box center [562, 262] width 149 height 22
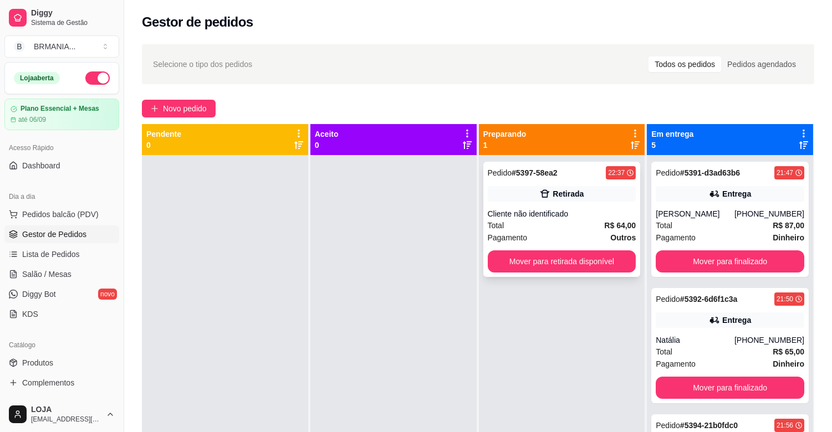
click at [580, 212] on div "Cliente não identificado" at bounding box center [562, 213] width 149 height 11
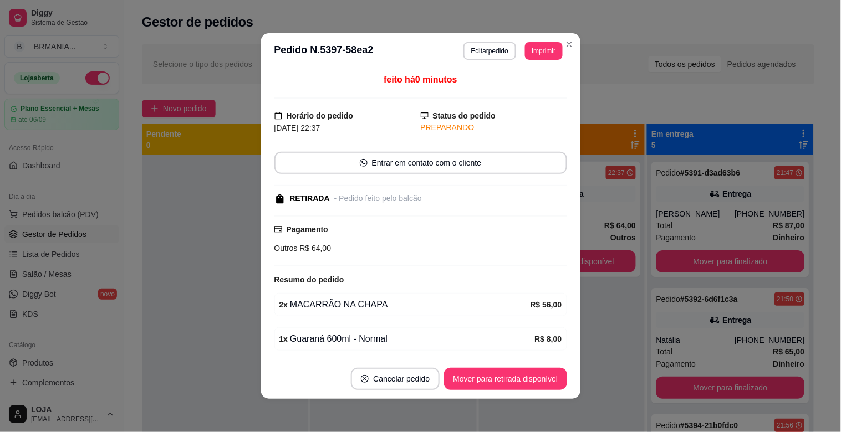
click at [534, 45] on div "**********" at bounding box center [512, 51] width 99 height 18
click at [534, 46] on button "Imprimir" at bounding box center [543, 51] width 37 height 18
click at [529, 89] on button "IMPRESSORA" at bounding box center [519, 90] width 80 height 18
click at [550, 375] on button "Mover para retirada disponível" at bounding box center [505, 379] width 123 height 22
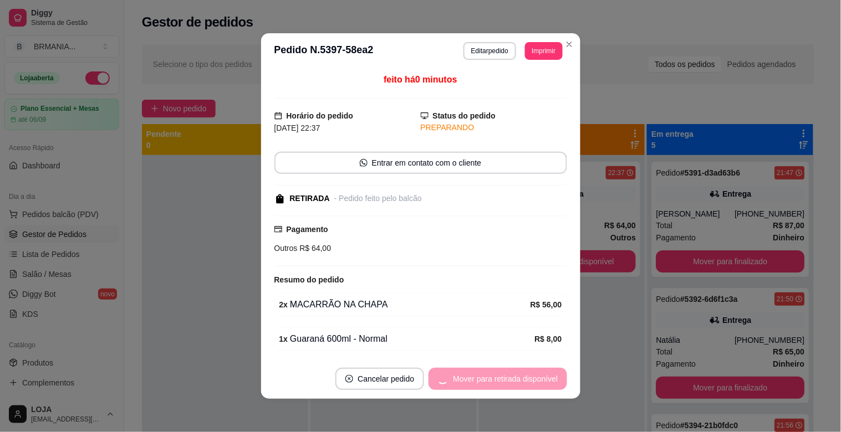
click at [546, 375] on div "Mover para retirada disponível" at bounding box center [498, 379] width 138 height 22
click at [545, 373] on div "Mover para retirada disponível" at bounding box center [498, 379] width 138 height 22
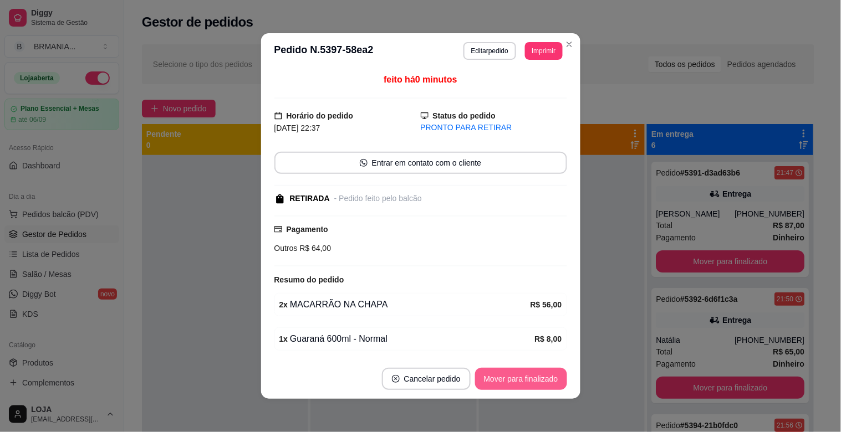
click at [518, 375] on button "Mover para finalizado" at bounding box center [521, 379] width 92 height 22
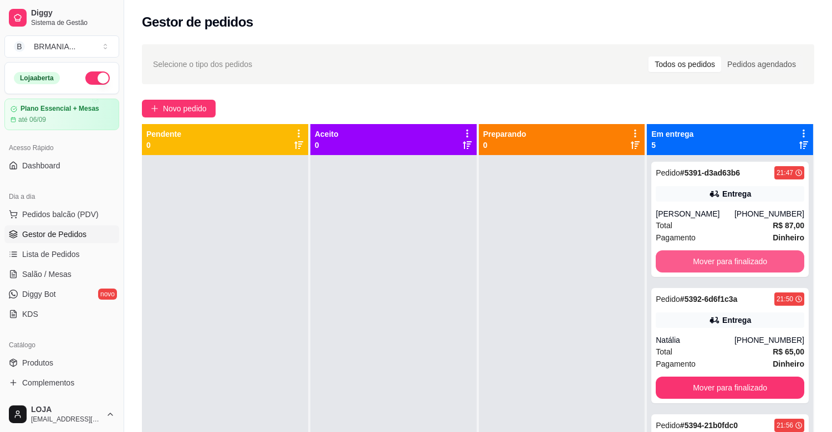
click at [724, 262] on button "Mover para finalizado" at bounding box center [730, 262] width 149 height 22
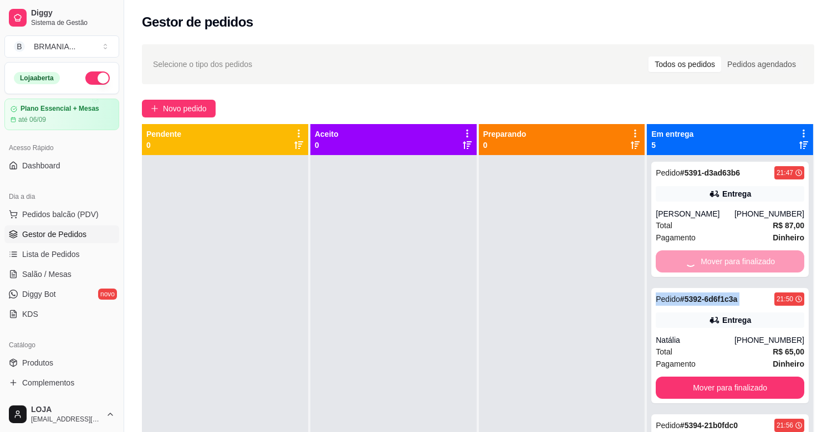
click at [724, 262] on div "Mover para finalizado" at bounding box center [730, 262] width 149 height 22
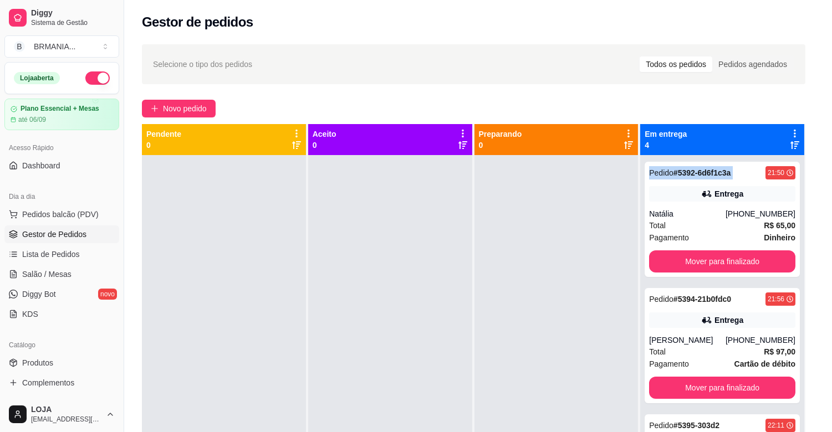
click at [723, 262] on button "Mover para finalizado" at bounding box center [722, 262] width 146 height 22
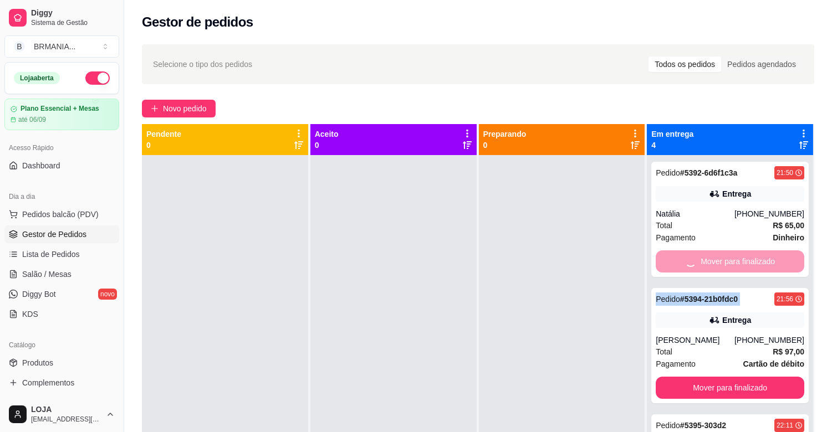
click at [723, 262] on div "Mover para finalizado" at bounding box center [730, 262] width 149 height 22
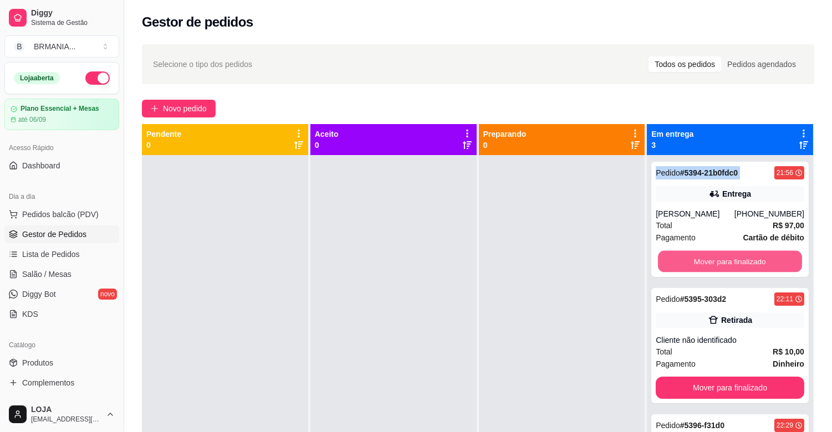
click at [723, 262] on button "Mover para finalizado" at bounding box center [730, 262] width 144 height 22
click at [723, 262] on div "Mover para finalizado" at bounding box center [730, 262] width 149 height 22
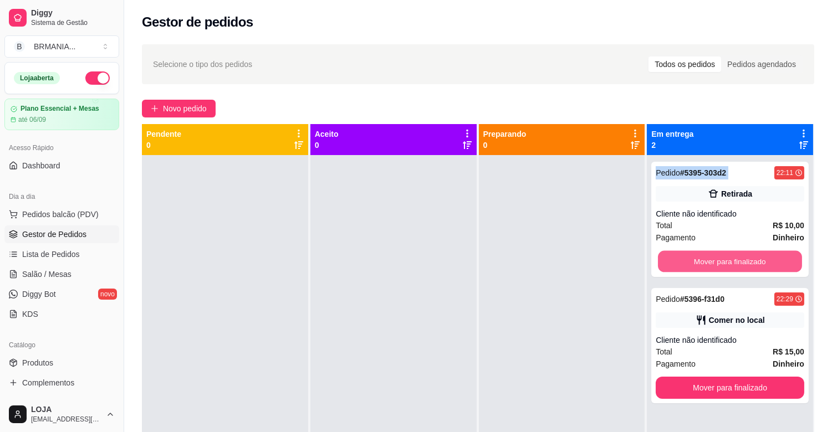
click at [723, 262] on button "Mover para finalizado" at bounding box center [730, 262] width 144 height 22
click at [723, 262] on div "Mover para finalizado" at bounding box center [730, 262] width 149 height 22
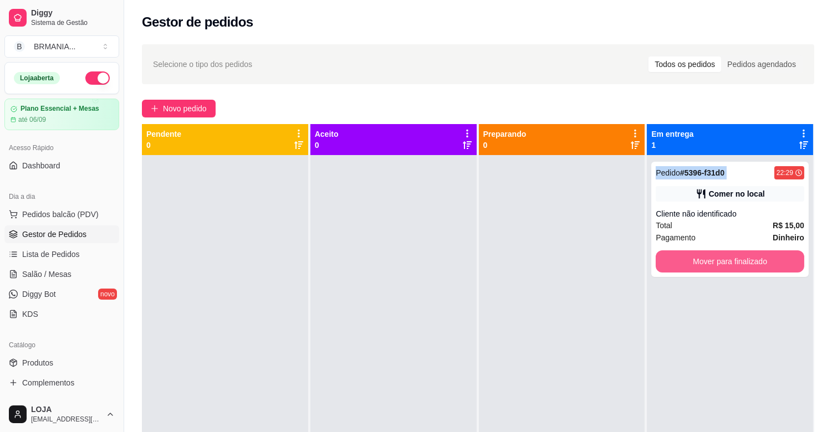
click at [723, 262] on button "Mover para finalizado" at bounding box center [730, 262] width 149 height 22
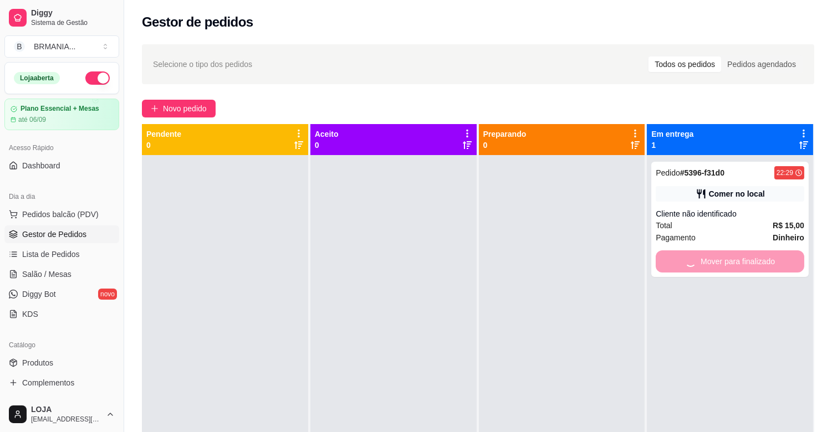
click at [723, 262] on div "Mover para finalizado" at bounding box center [730, 262] width 149 height 22
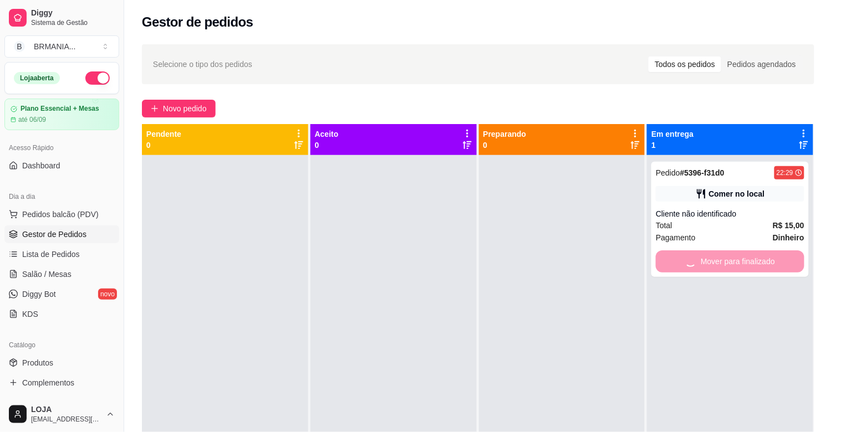
click at [480, 293] on div "feito há 8 minutos Horário do pedido [DATE] 22:29 Status do pedido PRONTO PARA …" at bounding box center [420, 214] width 293 height 282
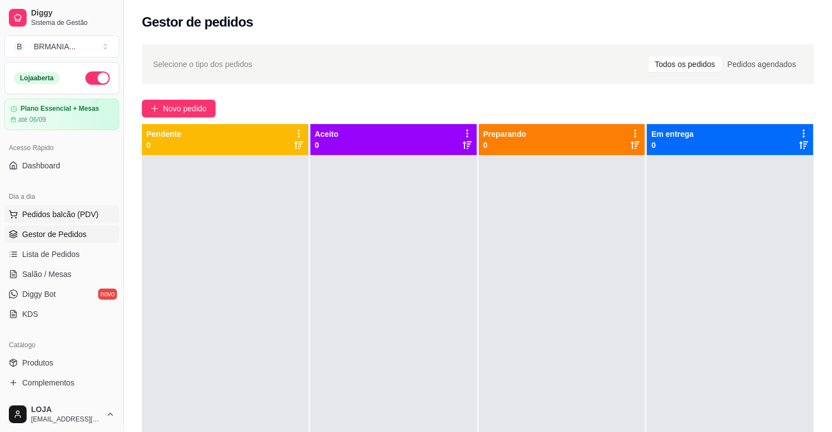
click at [41, 220] on span "Pedidos balcão (PDV)" at bounding box center [60, 214] width 77 height 11
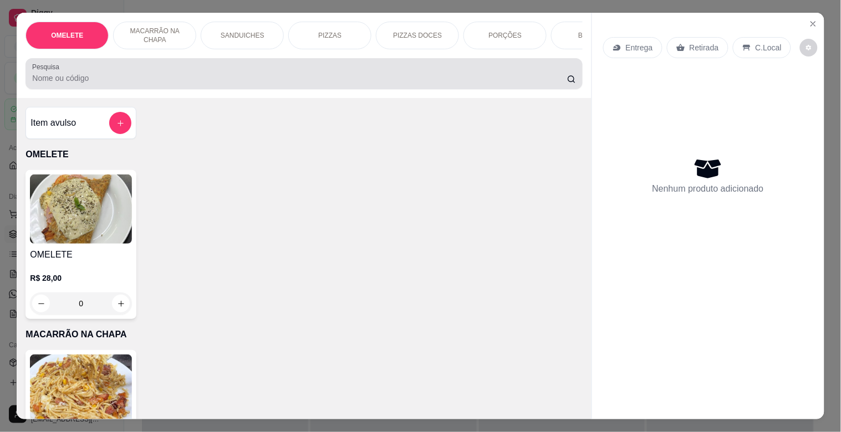
click at [150, 70] on div at bounding box center [303, 74] width 543 height 22
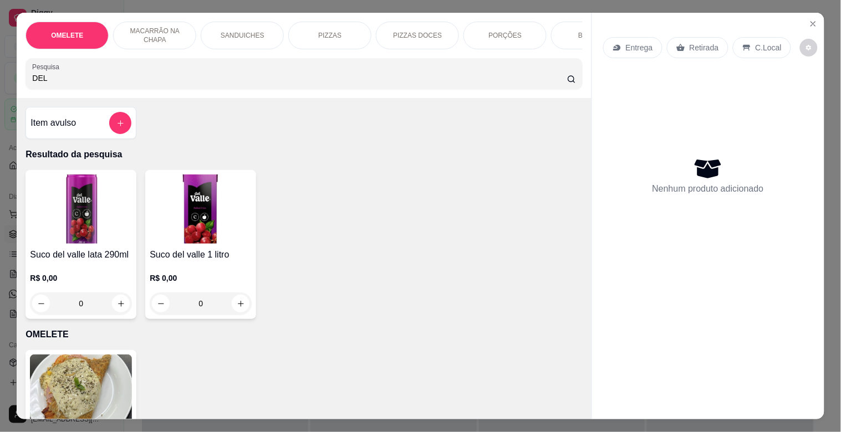
type input "DEL"
click at [211, 228] on img at bounding box center [201, 209] width 102 height 69
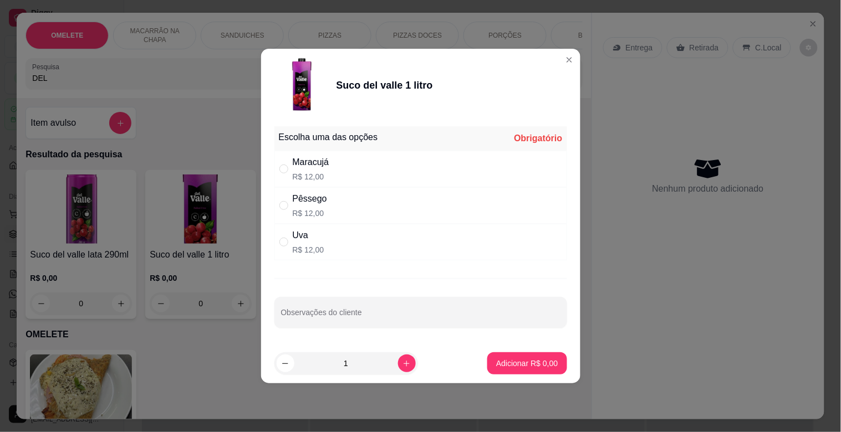
click at [336, 174] on div "Maracujá R$ 12,00" at bounding box center [420, 169] width 293 height 37
radio input "true"
click at [534, 355] on button "Adicionar R$ 12,00" at bounding box center [525, 364] width 84 height 22
type input "1"
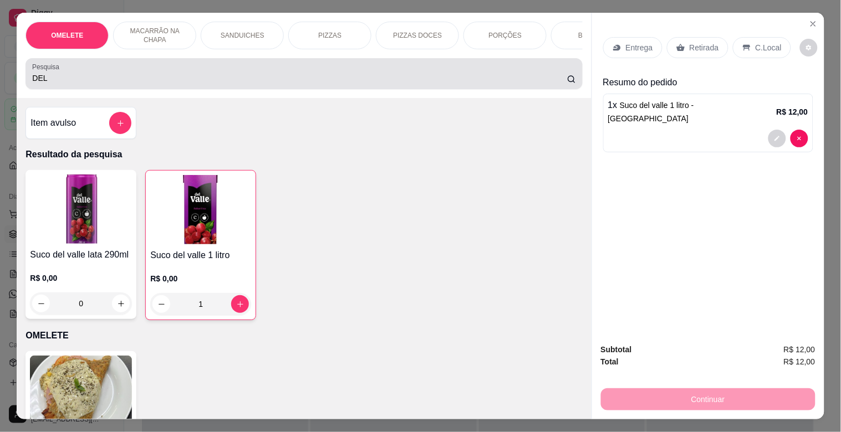
drag, startPoint x: 84, startPoint y: 73, endPoint x: 3, endPoint y: 81, distance: 81.3
click at [3, 81] on div "OMELETE MACARRÃO NA CHAPA SANDUICHES PIZZAS PIZZAS DOCES PORÇÕES BEBIDAS Bebida…" at bounding box center [420, 216] width 841 height 432
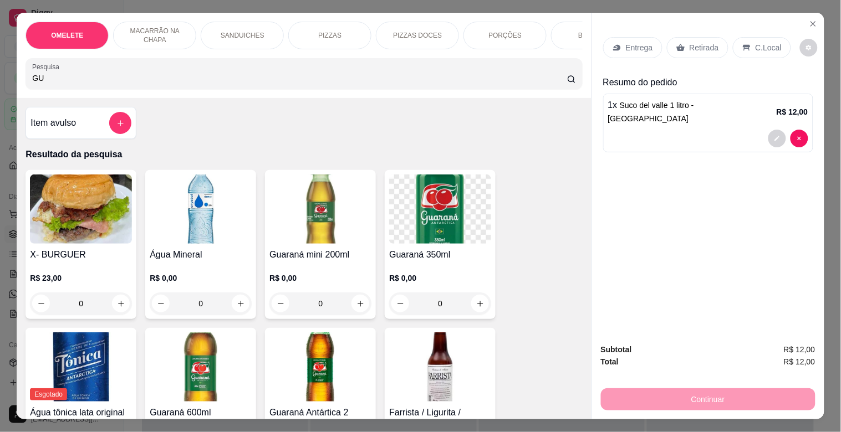
type input "GU"
click at [414, 197] on img at bounding box center [440, 209] width 102 height 69
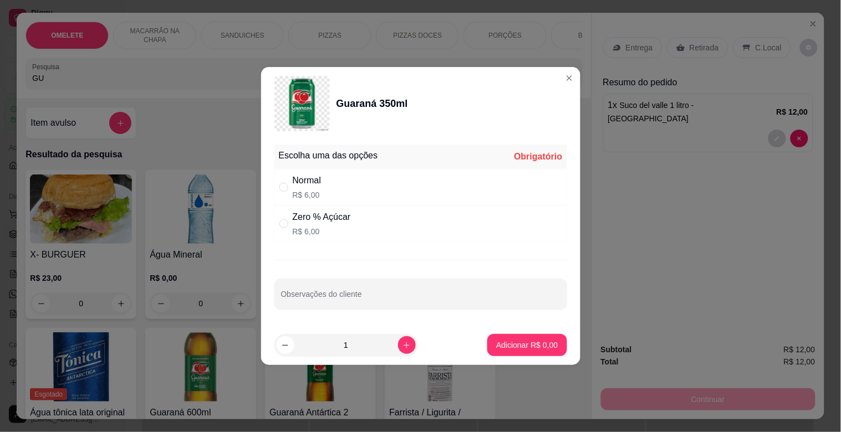
click at [344, 185] on div "Normal R$ 6,00" at bounding box center [420, 187] width 293 height 37
radio input "true"
click at [525, 343] on p "Adicionar R$ 6,00" at bounding box center [527, 345] width 62 height 11
type input "1"
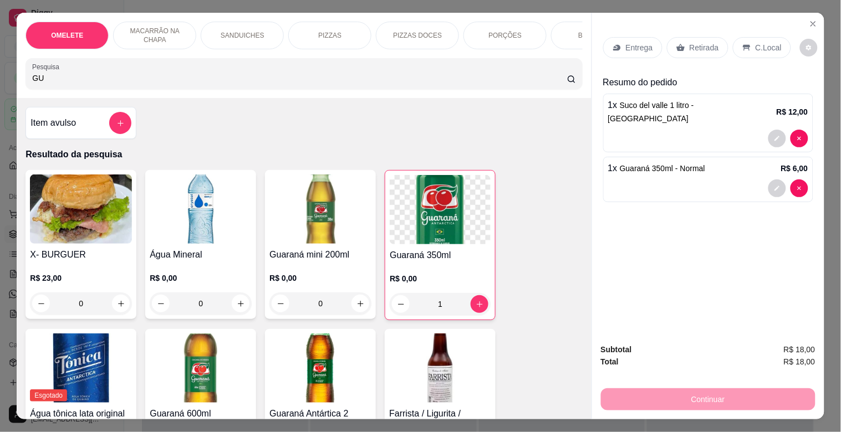
click at [690, 45] on p "Retirada" at bounding box center [704, 47] width 29 height 11
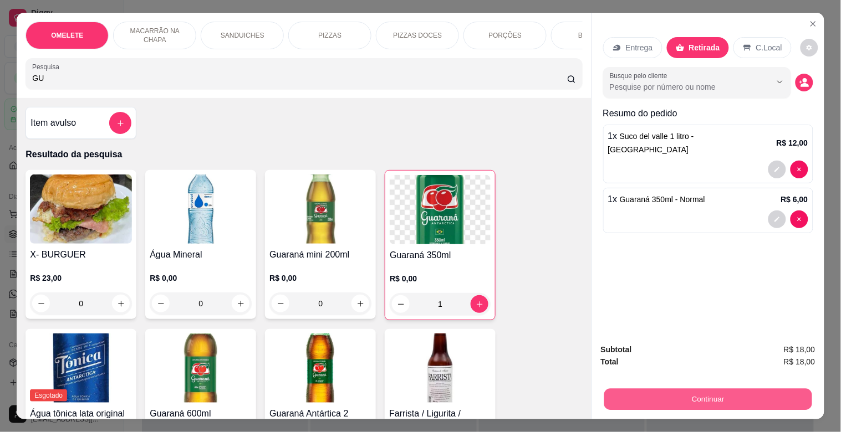
click at [742, 401] on button "Continuar" at bounding box center [708, 400] width 208 height 22
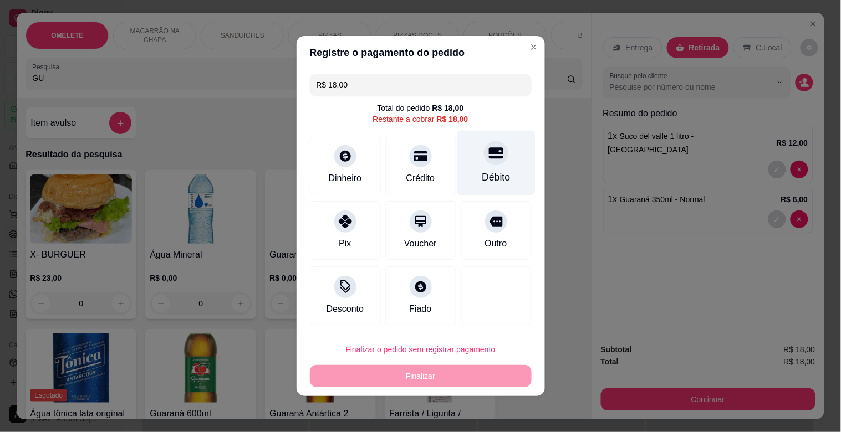
click at [482, 177] on div "Débito" at bounding box center [496, 177] width 28 height 14
type input "R$ 0,00"
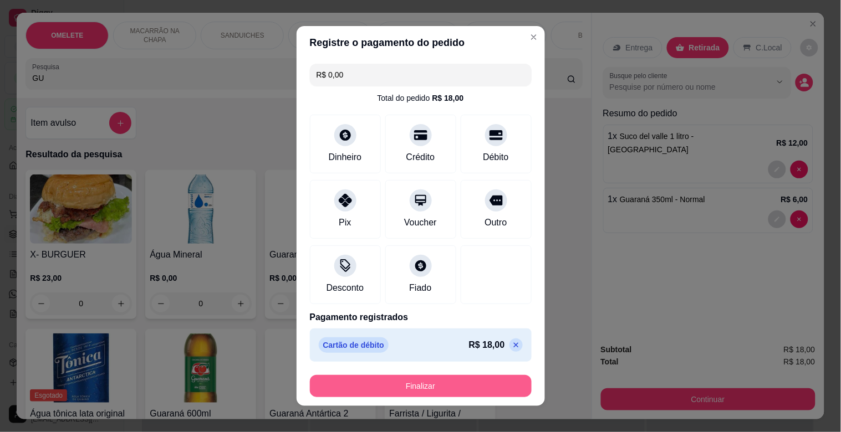
click at [426, 380] on button "Finalizar" at bounding box center [421, 386] width 222 height 22
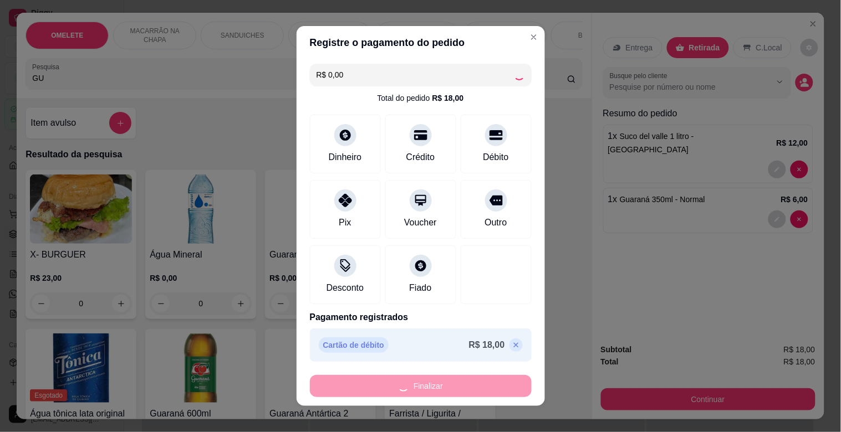
type input "0"
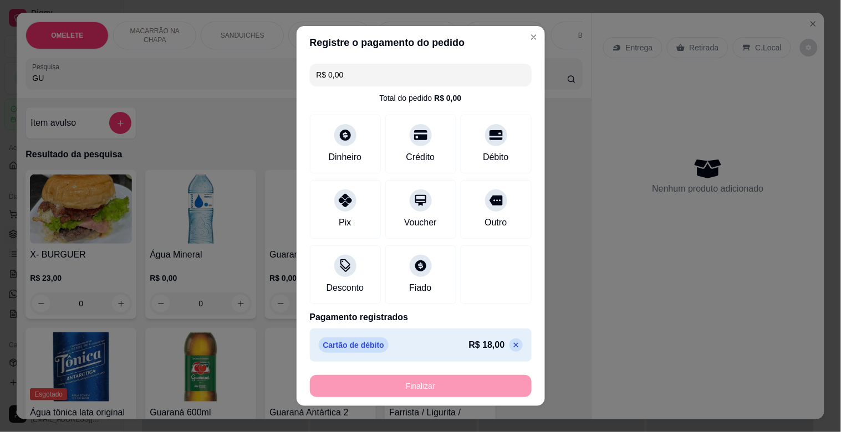
type input "-R$ 18,00"
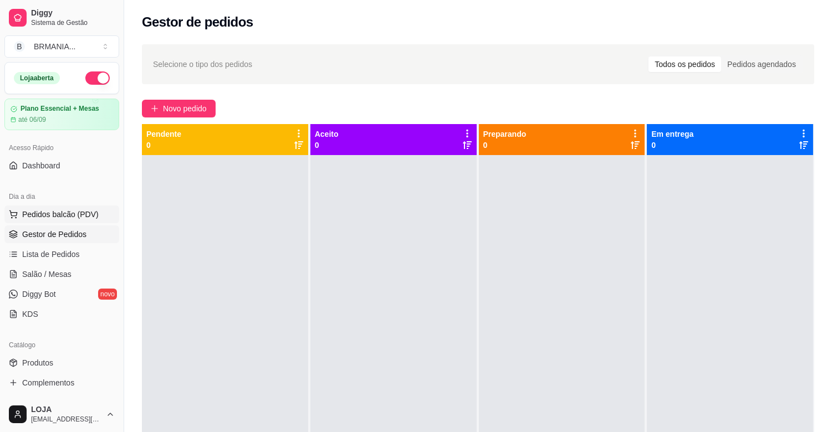
click at [68, 217] on span "Pedidos balcão (PDV)" at bounding box center [60, 214] width 77 height 11
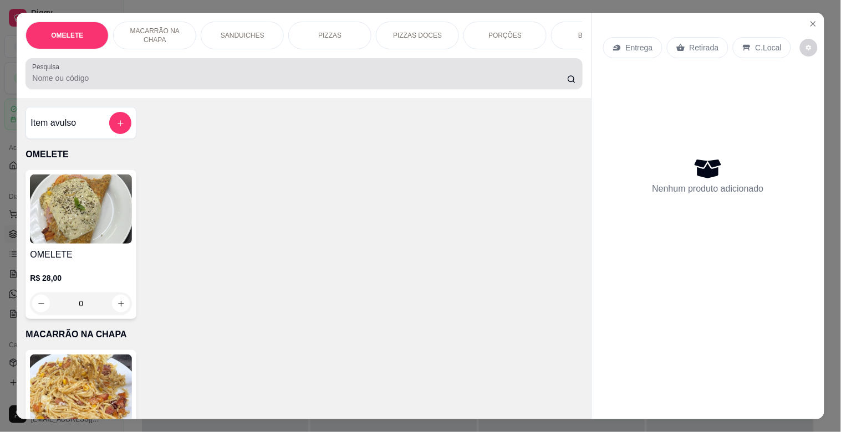
click at [266, 89] on div "Pesquisa" at bounding box center [304, 73] width 557 height 31
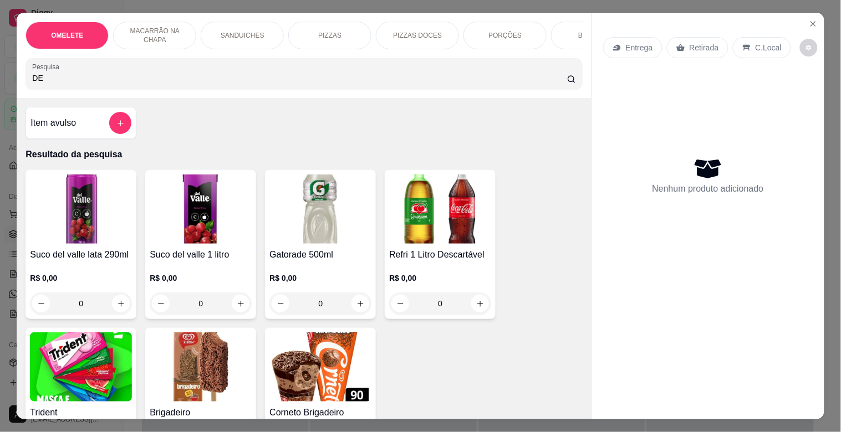
type input "DE"
click at [202, 231] on img at bounding box center [201, 209] width 102 height 69
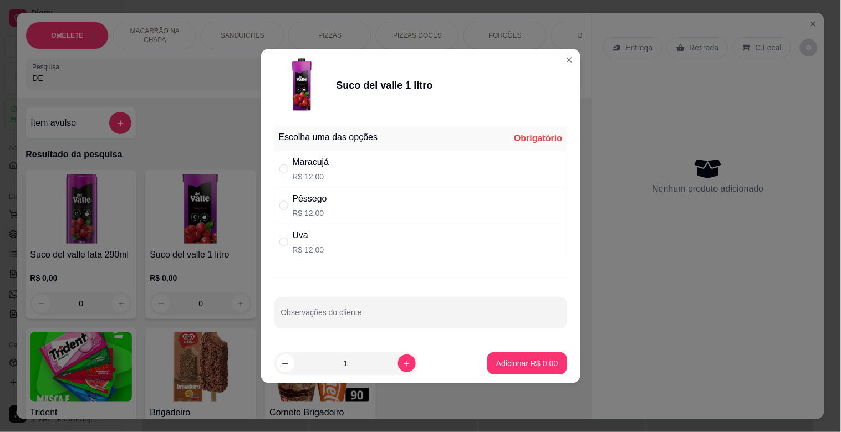
click at [336, 172] on div "Maracujá R$ 12,00" at bounding box center [420, 169] width 293 height 37
radio input "true"
click at [514, 361] on p "Adicionar R$ 12,00" at bounding box center [525, 363] width 66 height 11
type input "1"
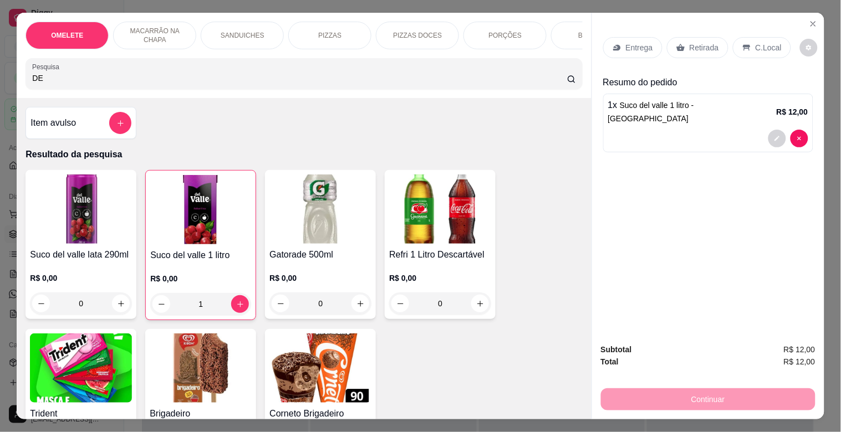
drag, startPoint x: 36, startPoint y: 95, endPoint x: 0, endPoint y: 101, distance: 36.6
click at [0, 101] on div "OMELETE MACARRÃO NA CHAPA SANDUICHES PIZZAS PIZZAS DOCES PORÇÕES BEBIDAS Bebida…" at bounding box center [420, 216] width 841 height 432
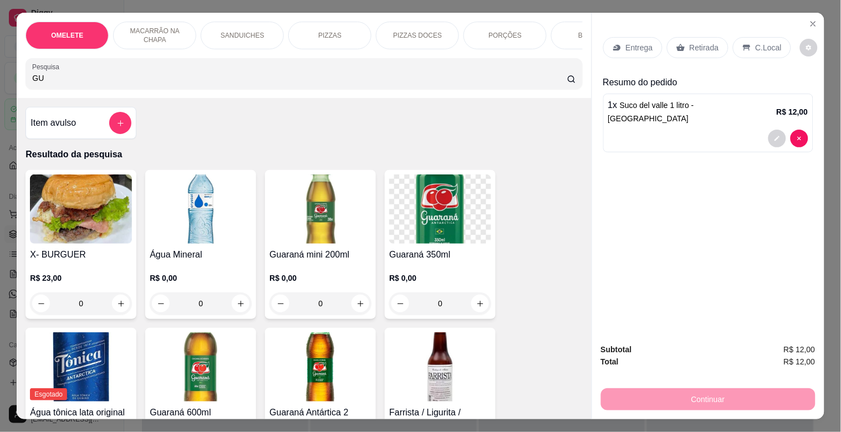
type input "GU"
click at [414, 224] on img at bounding box center [440, 209] width 102 height 69
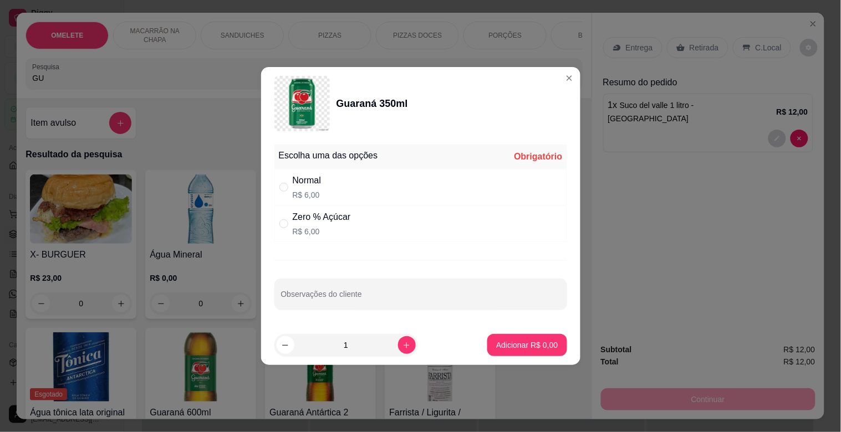
click at [356, 188] on div "Normal R$ 6,00" at bounding box center [420, 187] width 293 height 37
radio input "true"
click at [517, 338] on button "Adicionar R$ 6,00" at bounding box center [526, 345] width 79 height 22
type input "1"
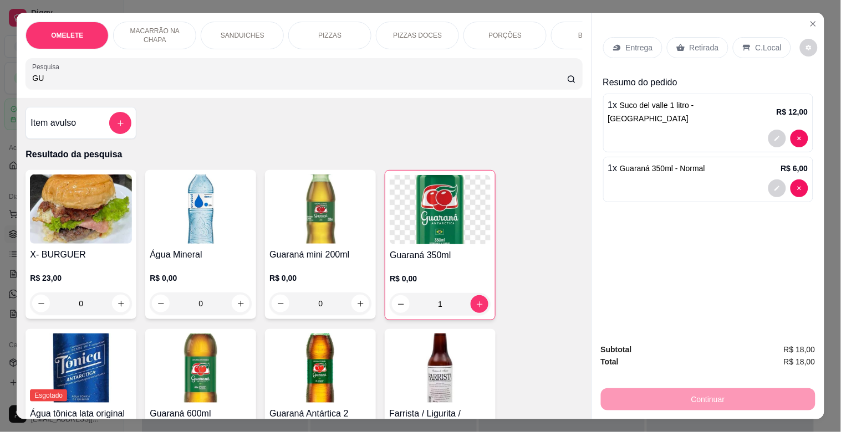
click at [688, 37] on div "Retirada" at bounding box center [698, 47] width 62 height 21
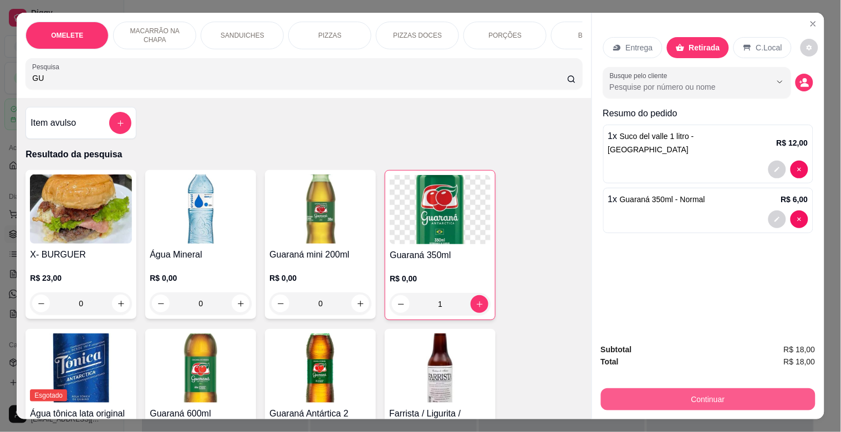
click at [699, 389] on button "Continuar" at bounding box center [708, 400] width 215 height 22
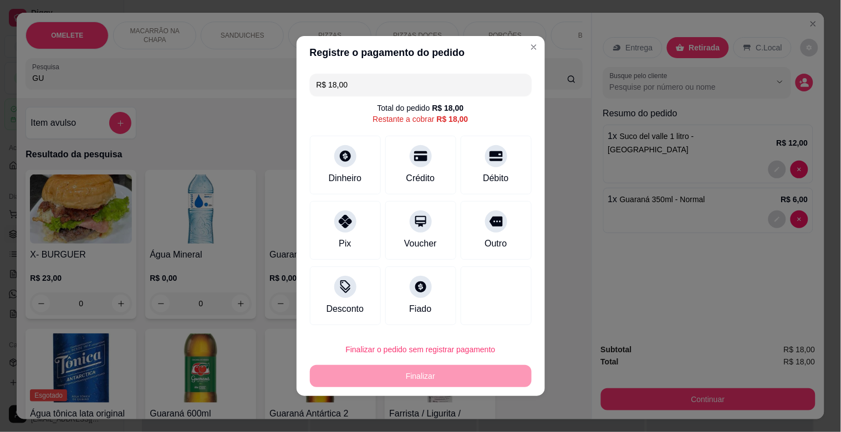
click at [528, 162] on div "R$ 18,00 Total do pedido R$ 18,00 Restante a cobrar R$ 18,00 Dinheiro Crédito D…" at bounding box center [421, 199] width 248 height 261
drag, startPoint x: 503, startPoint y: 169, endPoint x: 470, endPoint y: 228, distance: 67.8
click at [502, 170] on div "Débito" at bounding box center [496, 165] width 71 height 59
type input "R$ 0,00"
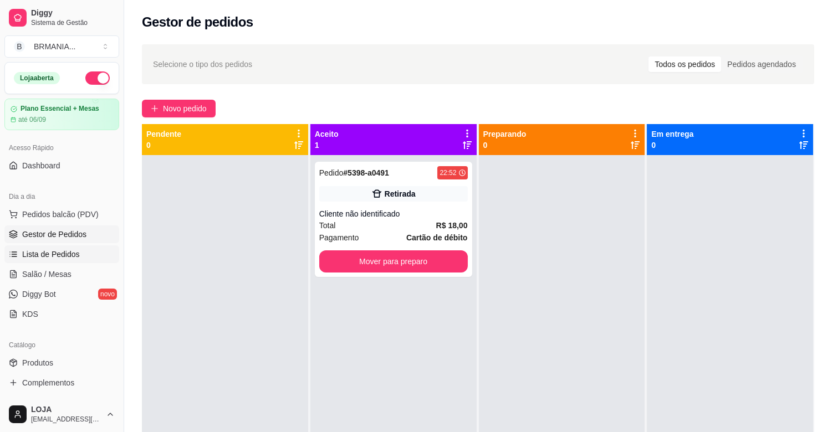
click at [59, 256] on span "Lista de Pedidos" at bounding box center [51, 254] width 58 height 11
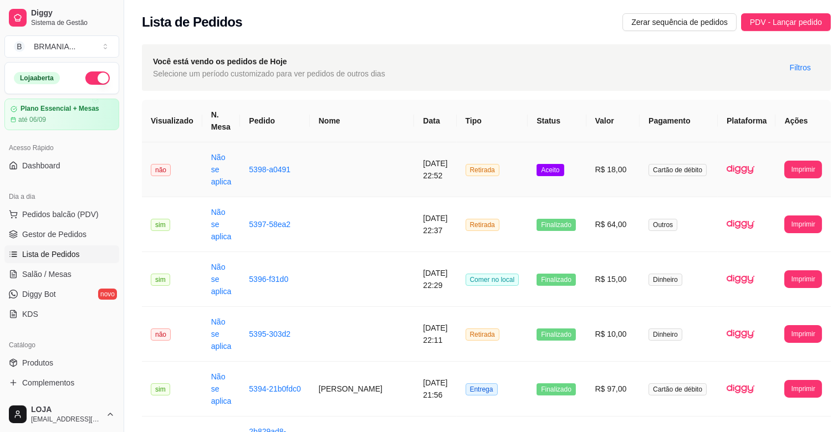
click at [275, 179] on td "5398-a0491" at bounding box center [274, 169] width 69 height 55
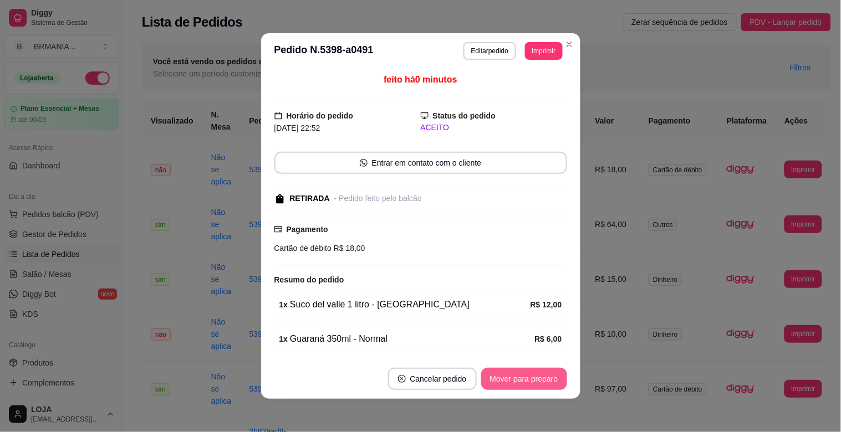
click at [536, 377] on button "Mover para preparo" at bounding box center [524, 379] width 86 height 22
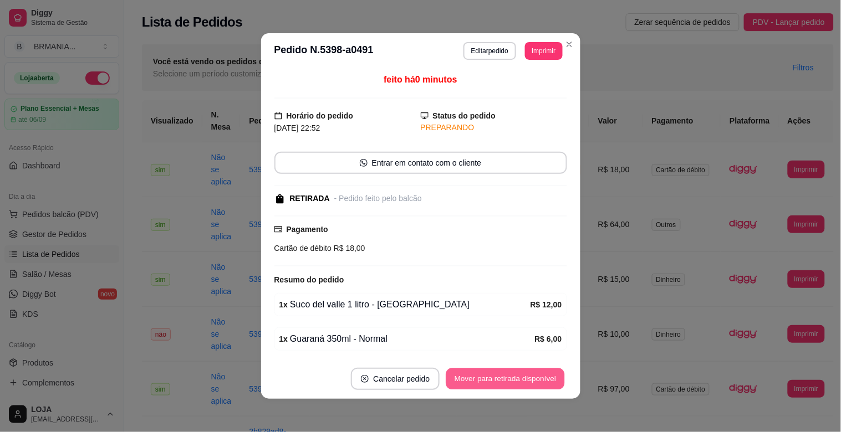
click at [539, 378] on button "Mover para retirada disponível" at bounding box center [505, 380] width 119 height 22
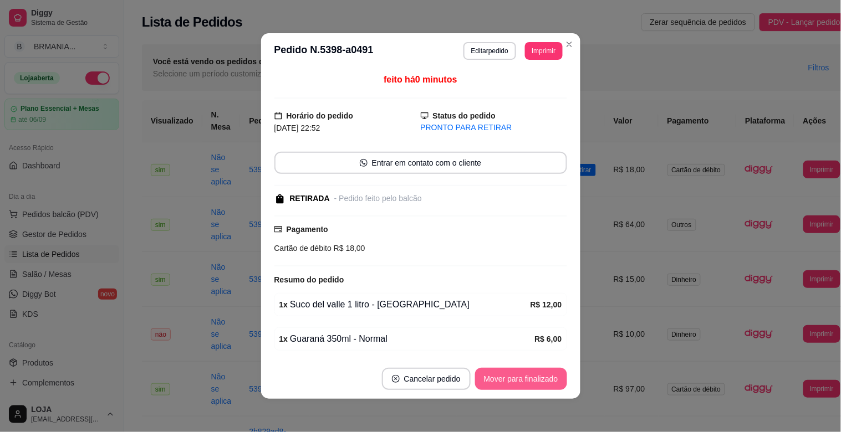
click at [539, 378] on button "Mover para finalizado" at bounding box center [521, 379] width 92 height 22
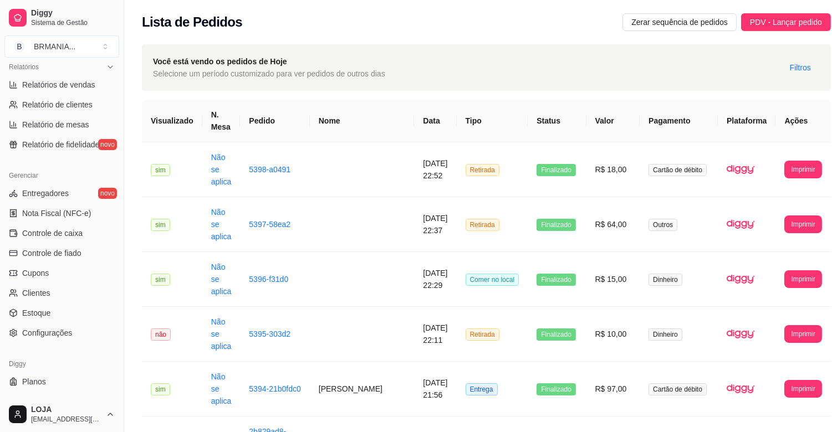
scroll to position [343, 0]
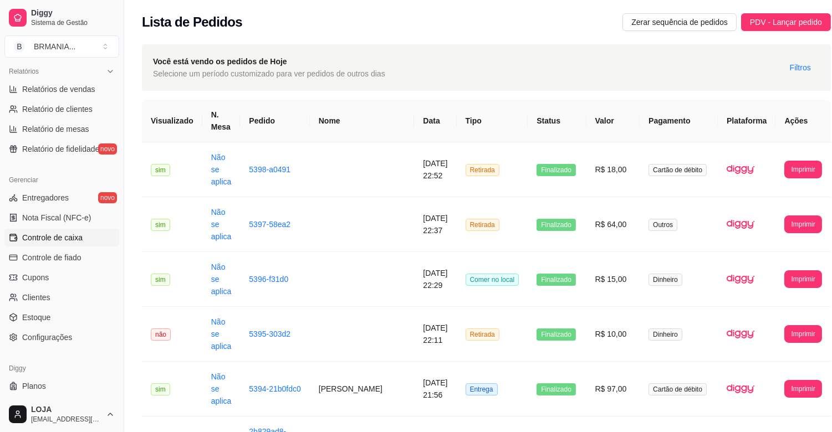
click at [68, 238] on span "Controle de caixa" at bounding box center [52, 237] width 60 height 11
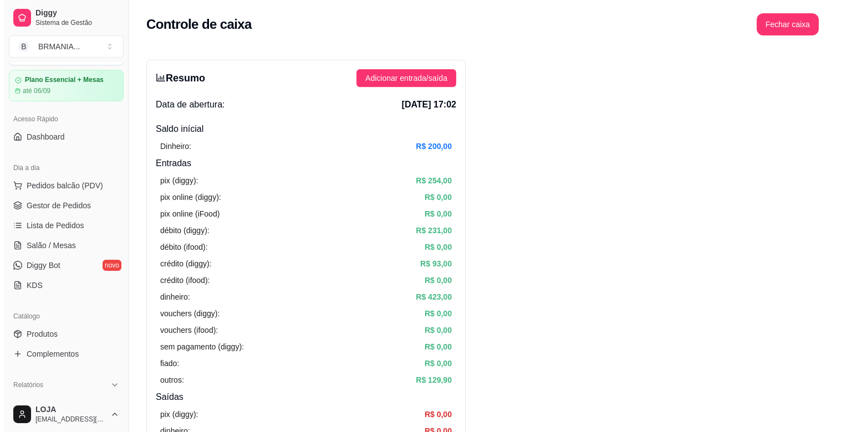
scroll to position [22, 0]
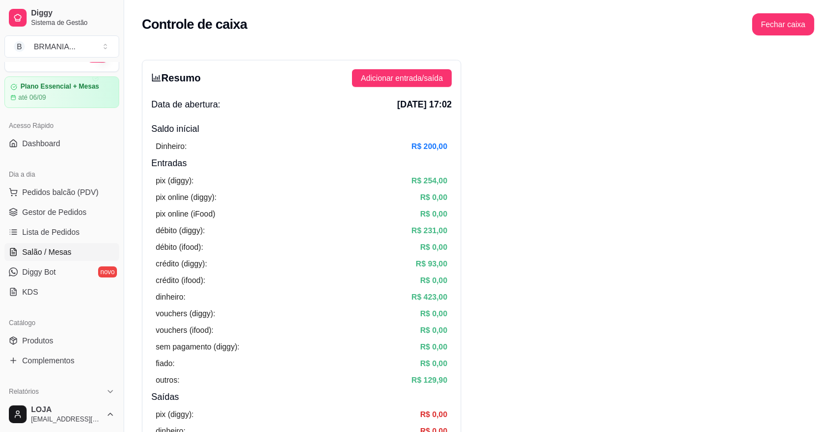
click at [42, 247] on span "Salão / Mesas" at bounding box center [46, 252] width 49 height 11
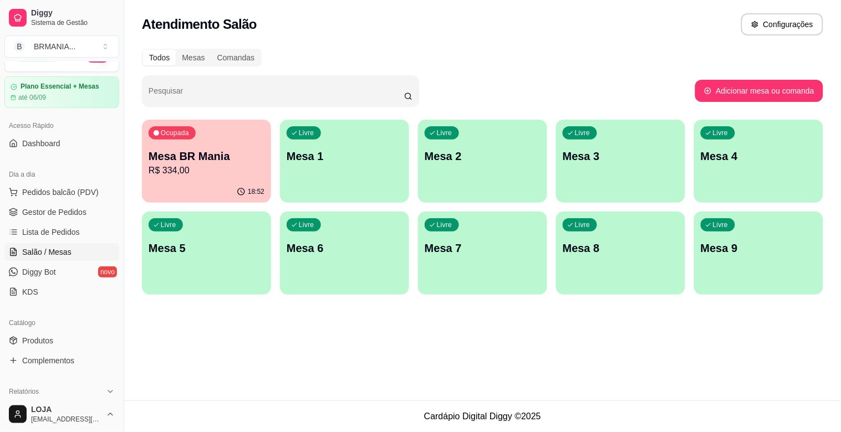
click at [228, 181] on div "18:52" at bounding box center [206, 192] width 129 height 22
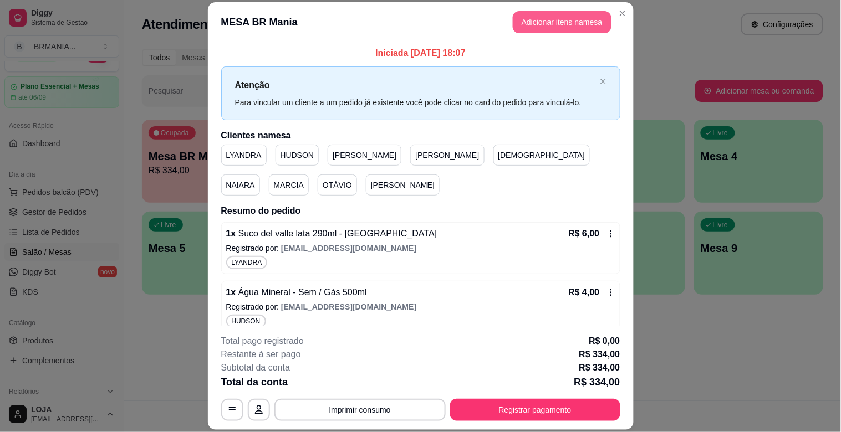
click at [547, 21] on button "Adicionar itens na mesa" at bounding box center [562, 22] width 99 height 22
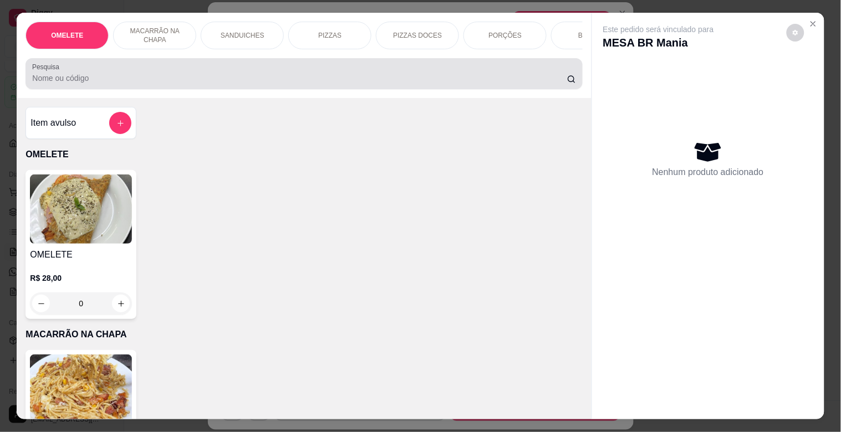
click at [259, 89] on div "Pesquisa" at bounding box center [304, 73] width 557 height 31
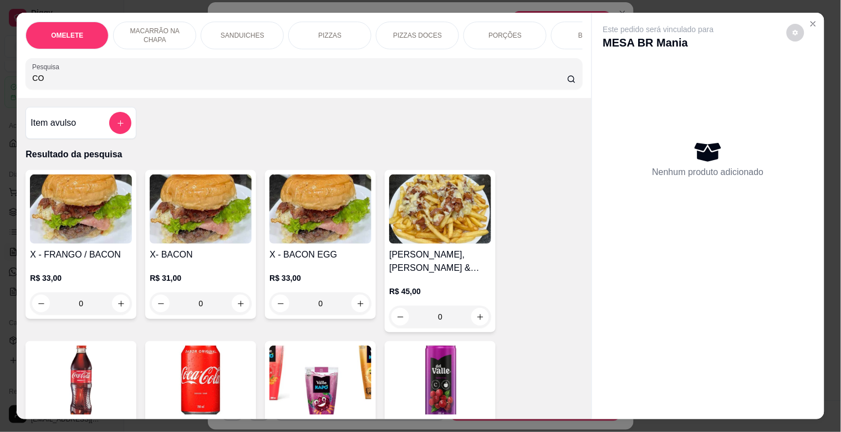
type input "C"
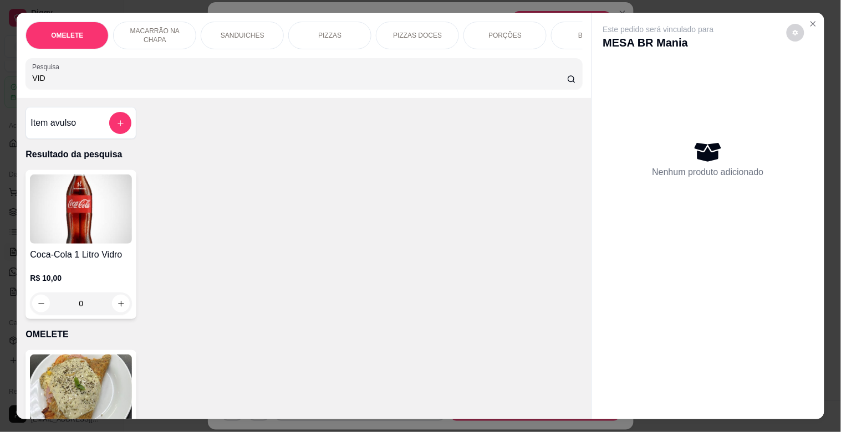
type input "VID"
click at [123, 231] on img at bounding box center [81, 209] width 102 height 69
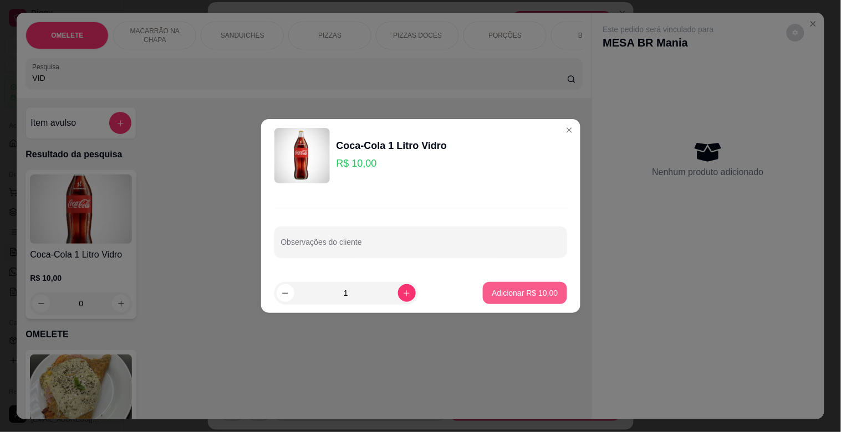
click at [534, 290] on p "Adicionar R$ 10,00" at bounding box center [525, 293] width 66 height 11
type input "1"
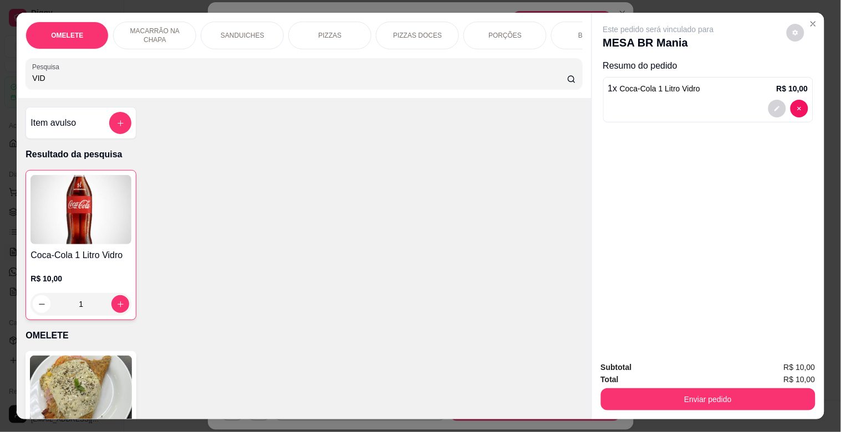
click at [0, 91] on div "OMELETE MACARRÃO NA CHAPA SANDUICHES PIZZAS PIZZAS DOCES PORÇÕES BEBIDAS Bebida…" at bounding box center [420, 216] width 841 height 432
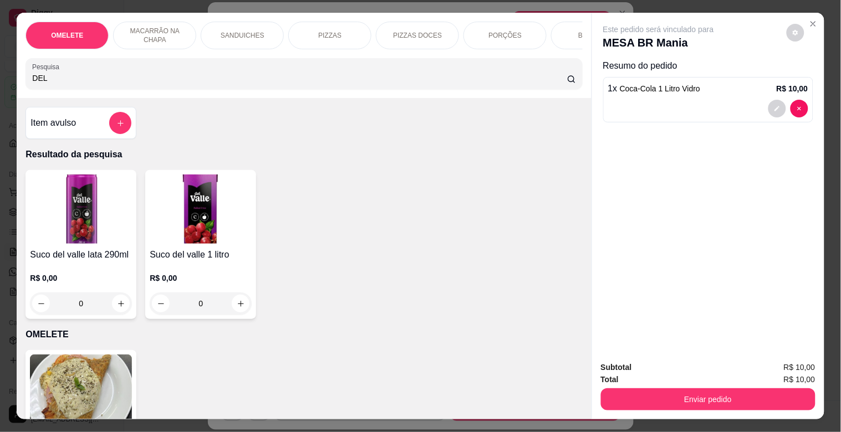
type input "DEL"
click at [74, 218] on img at bounding box center [81, 209] width 102 height 69
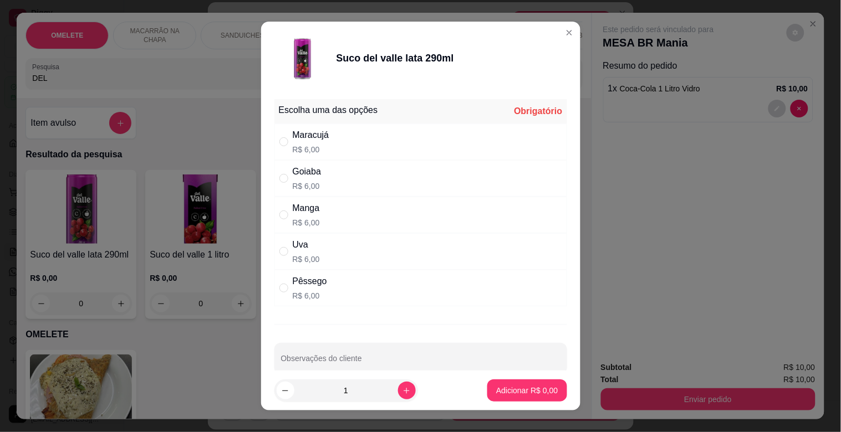
click at [317, 182] on div "Goiaba R$ 6,00" at bounding box center [420, 178] width 293 height 37
radio input "true"
click at [501, 389] on p "Adicionar R$ 6,00" at bounding box center [527, 390] width 60 height 11
type input "1"
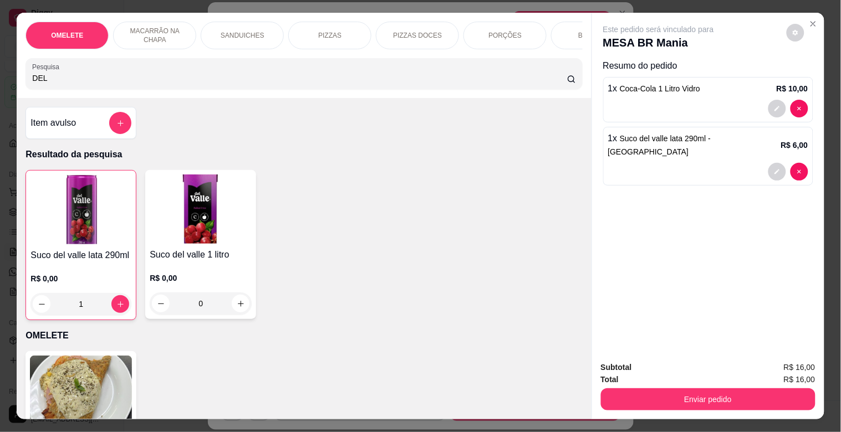
click at [0, 86] on div "OMELETE MACARRÃO NA CHAPA SANDUICHES PIZZAS PIZZAS DOCES PORÇÕES BEBIDAS Bebida…" at bounding box center [420, 216] width 841 height 432
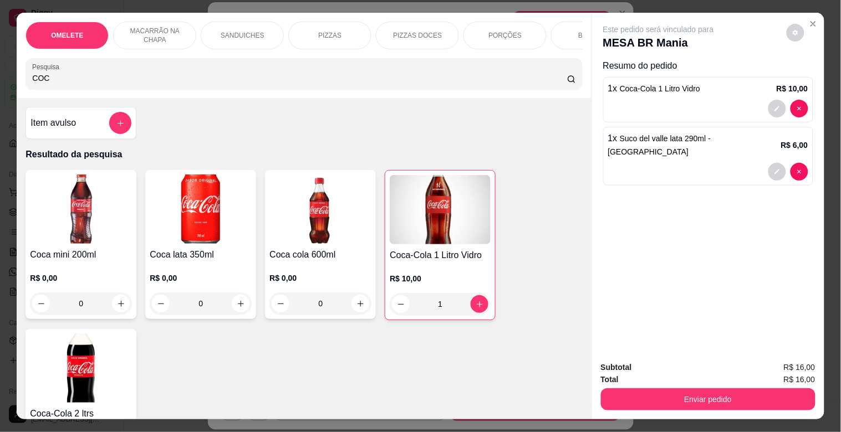
type input "COC"
click at [45, 244] on img at bounding box center [81, 209] width 102 height 69
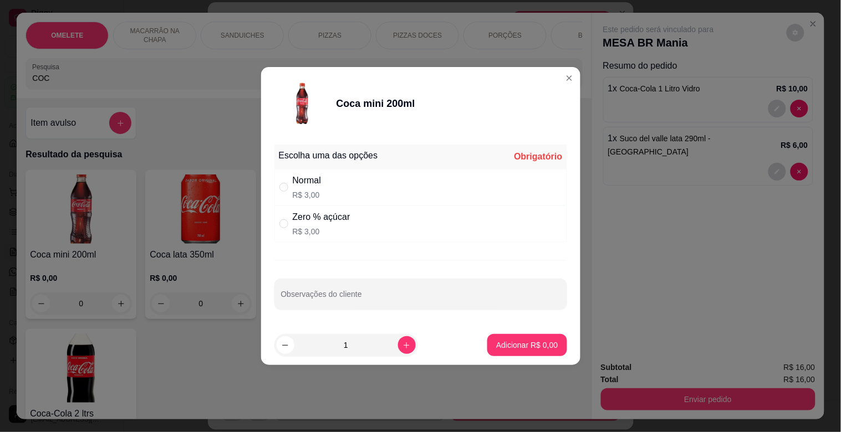
drag, startPoint x: 342, startPoint y: 183, endPoint x: 472, endPoint y: 270, distance: 156.2
click at [344, 183] on div "Normal R$ 3,00" at bounding box center [420, 187] width 293 height 37
radio input "true"
click at [533, 340] on p "Adicionar R$ 3,00" at bounding box center [527, 345] width 60 height 11
type input "1"
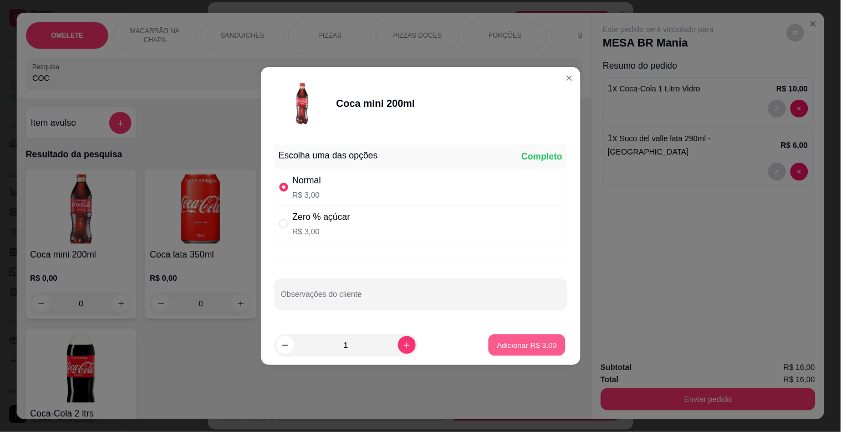
type input "1"
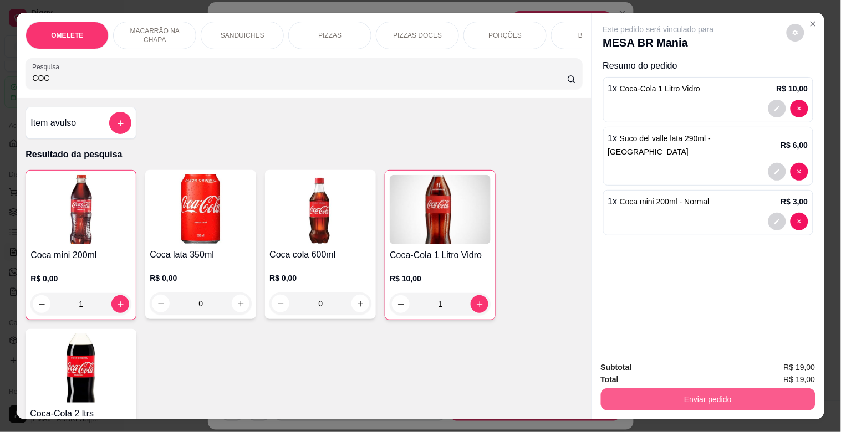
click at [754, 396] on button "Enviar pedido" at bounding box center [708, 400] width 215 height 22
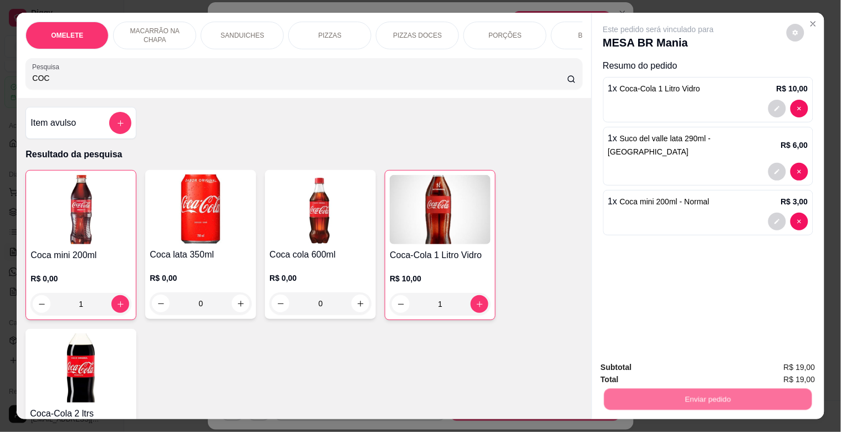
click at [789, 370] on button "Sim, quero registrar" at bounding box center [777, 367] width 80 height 21
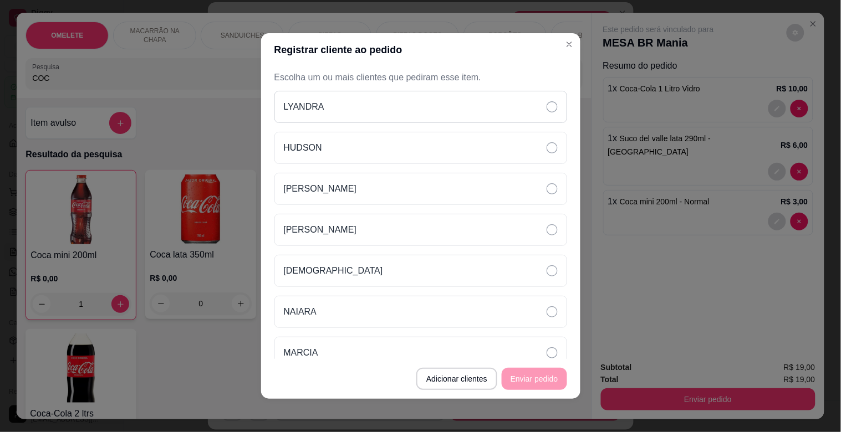
click at [468, 111] on div "LYANDRA" at bounding box center [420, 107] width 293 height 32
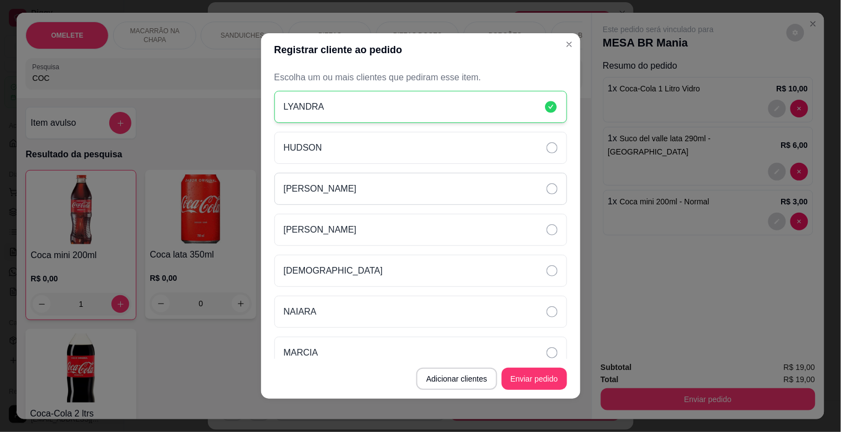
click at [464, 174] on div "[PERSON_NAME]" at bounding box center [420, 189] width 293 height 32
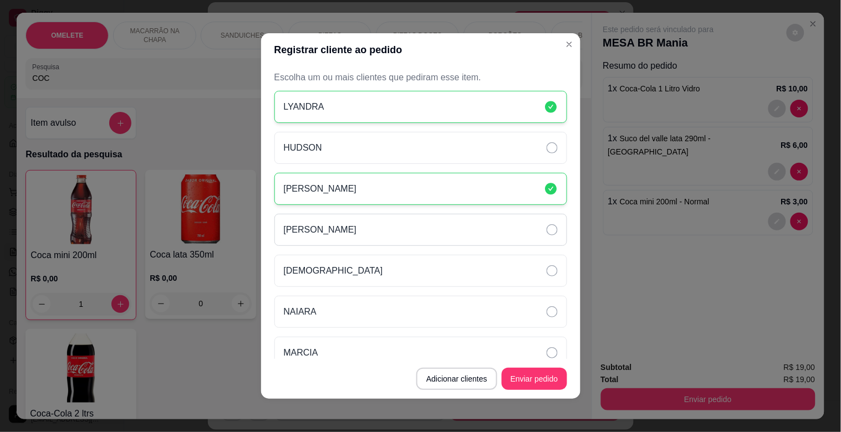
click at [444, 234] on div "[PERSON_NAME]" at bounding box center [420, 230] width 293 height 32
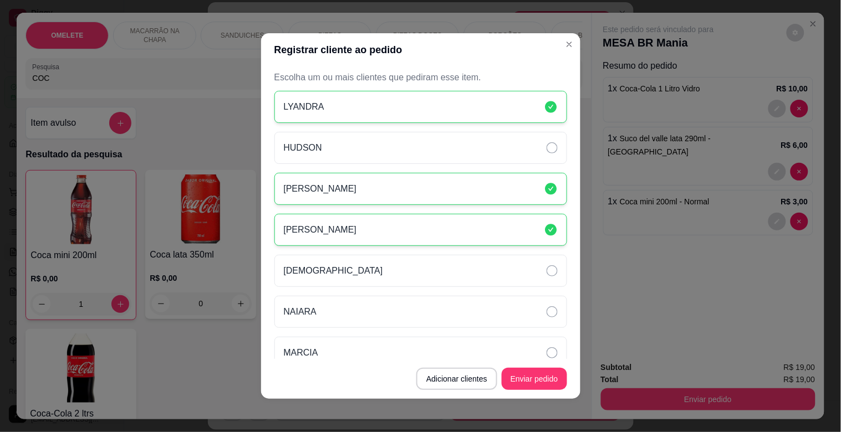
scroll to position [97, 0]
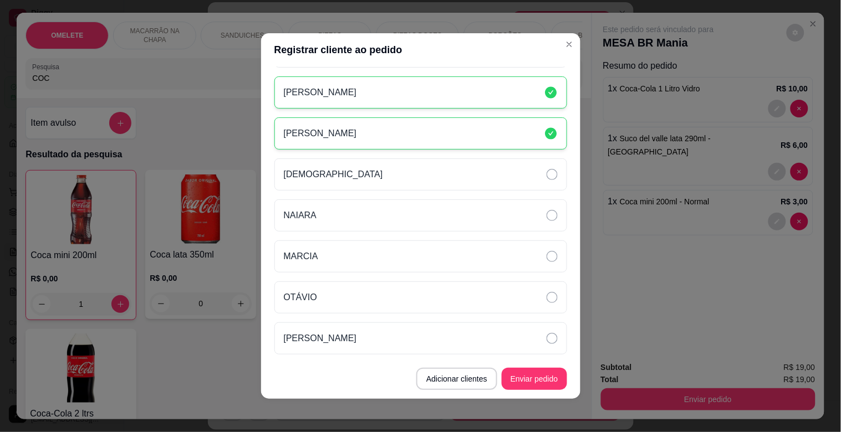
click at [471, 278] on div "[PERSON_NAME] [PERSON_NAME] NAIARA [PERSON_NAME]" at bounding box center [420, 174] width 293 height 360
click at [506, 284] on div "OTÁVIO" at bounding box center [420, 298] width 293 height 32
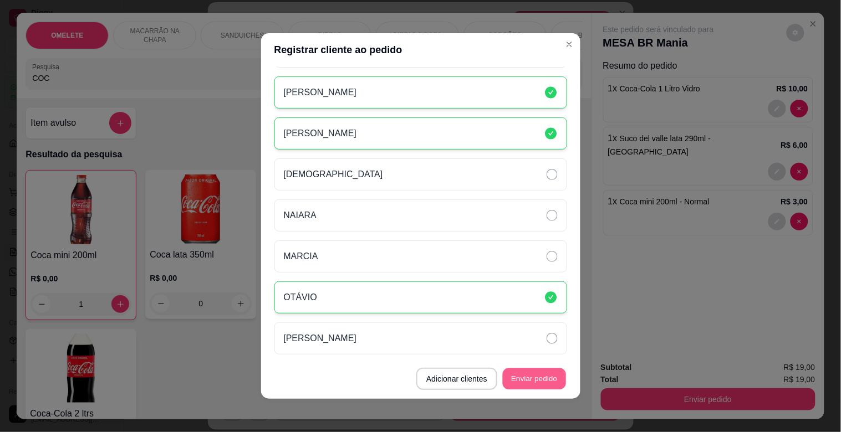
click at [539, 375] on button "Enviar pedido" at bounding box center [534, 380] width 63 height 22
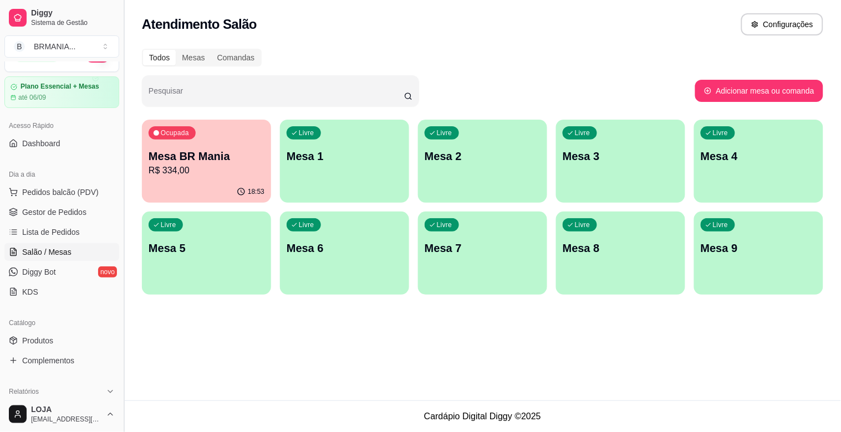
drag, startPoint x: 119, startPoint y: 194, endPoint x: 120, endPoint y: 203, distance: 9.5
click at [120, 203] on button "Toggle Sidebar" at bounding box center [123, 216] width 9 height 432
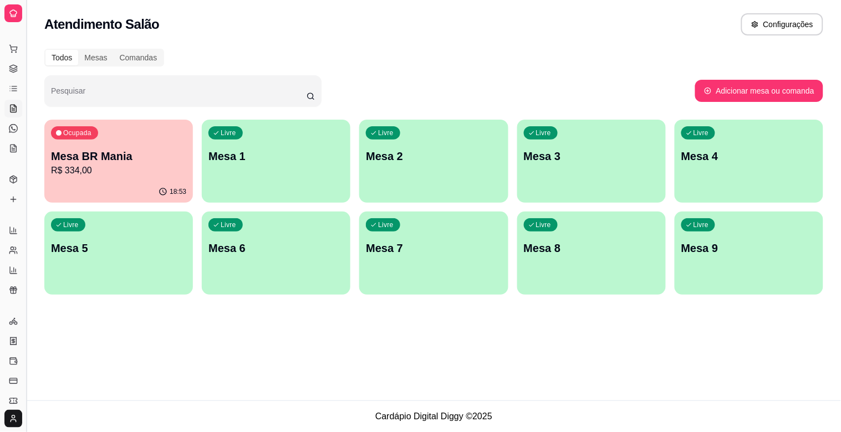
scroll to position [0, 0]
click at [26, 211] on button "Toggle Sidebar" at bounding box center [26, 216] width 9 height 432
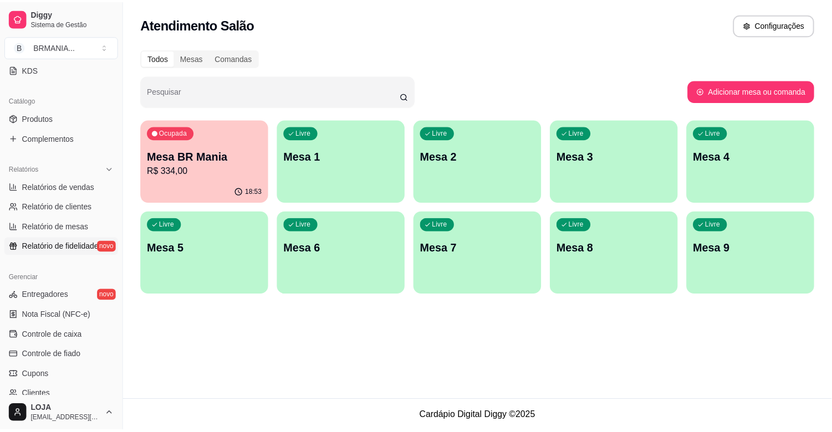
scroll to position [243, 0]
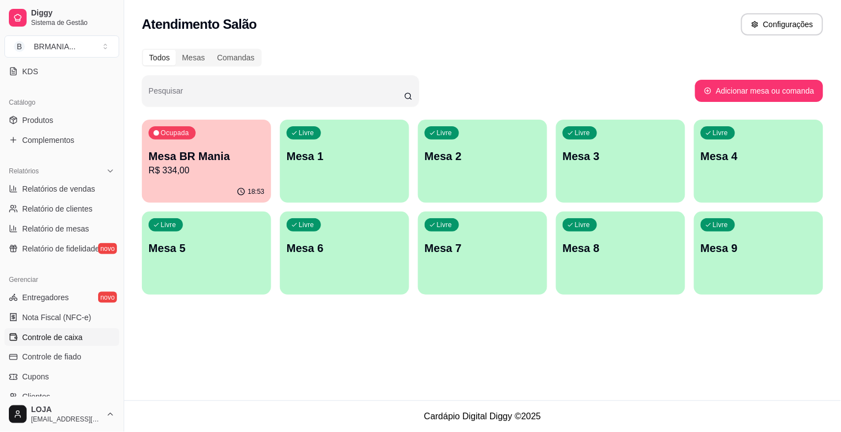
click at [78, 335] on span "Controle de caixa" at bounding box center [52, 337] width 60 height 11
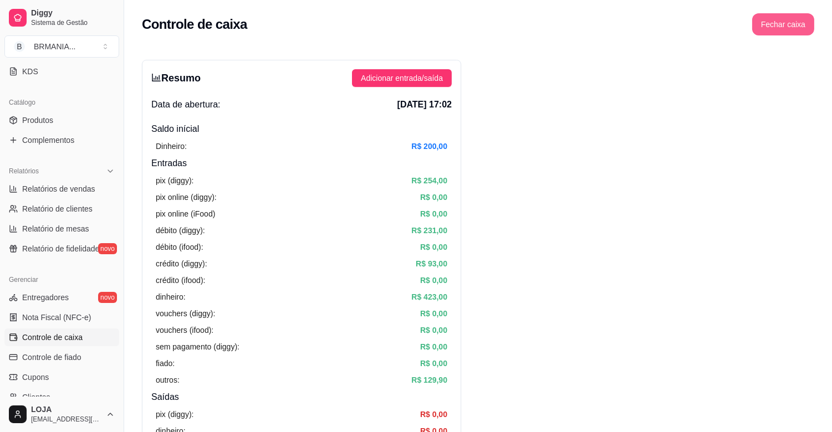
click at [777, 28] on button "Fechar caixa" at bounding box center [783, 24] width 62 height 22
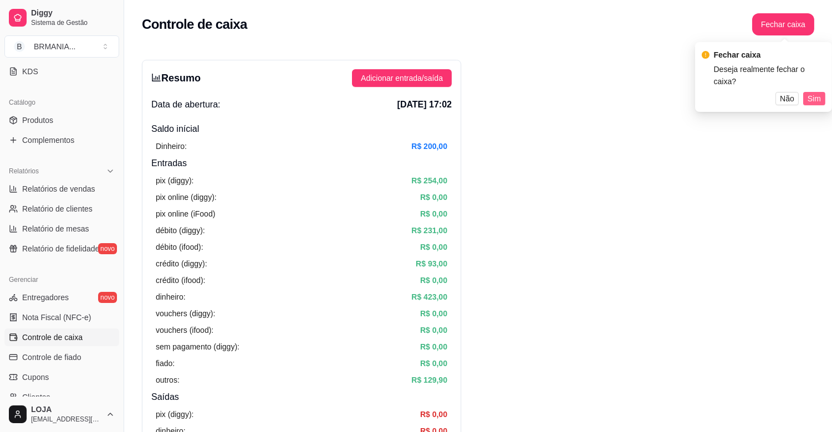
click at [822, 92] on button "Sim" at bounding box center [814, 98] width 22 height 13
